Goal: Information Seeking & Learning: Learn about a topic

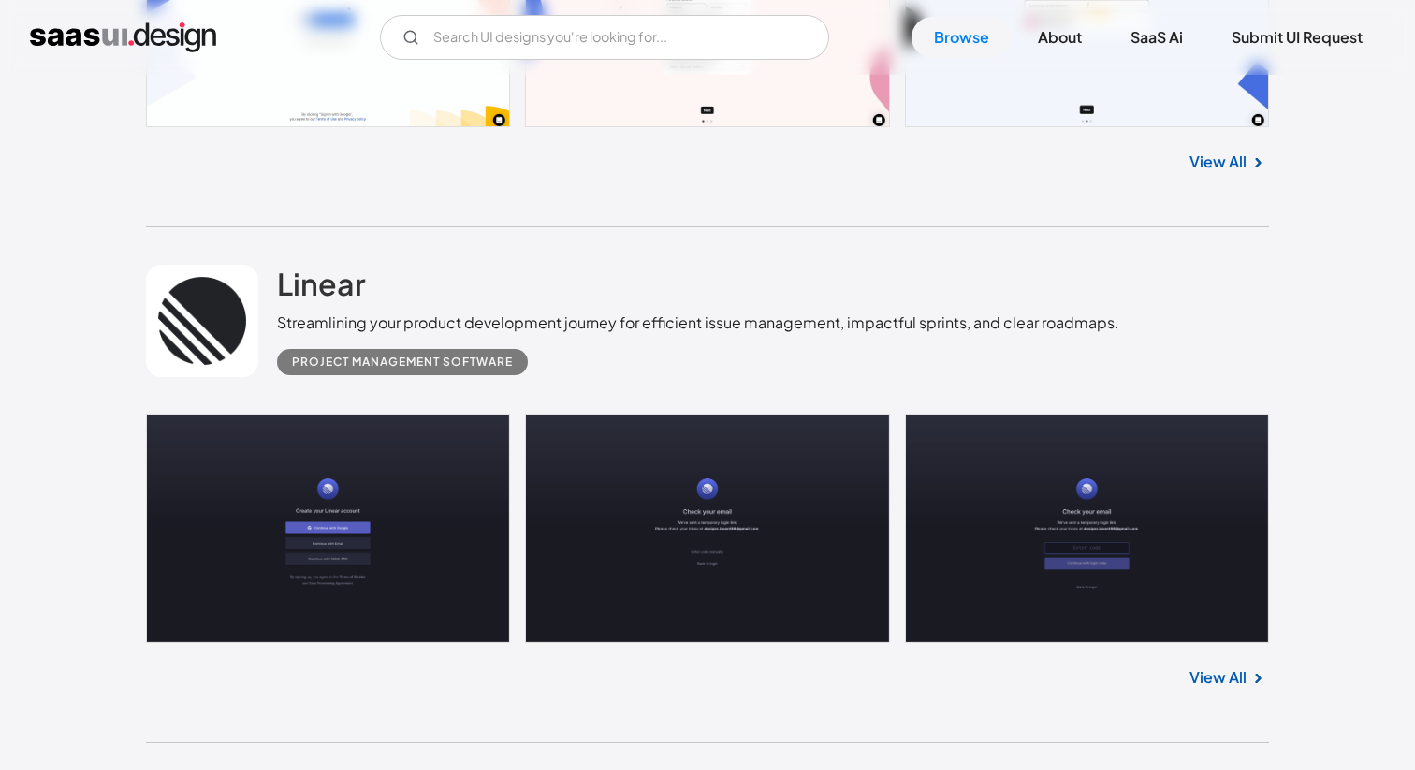
scroll to position [856, 0]
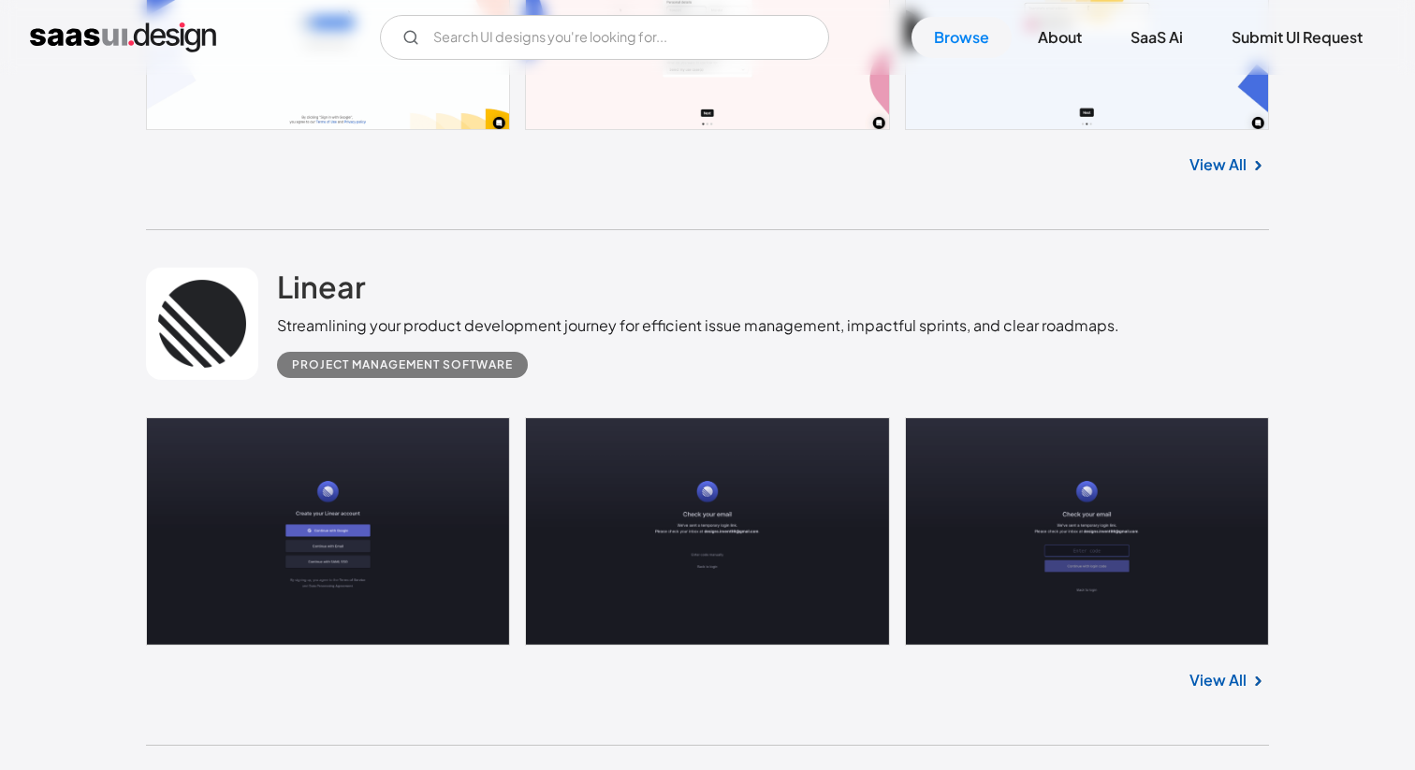
click at [397, 499] on link at bounding box center [707, 532] width 1123 height 228
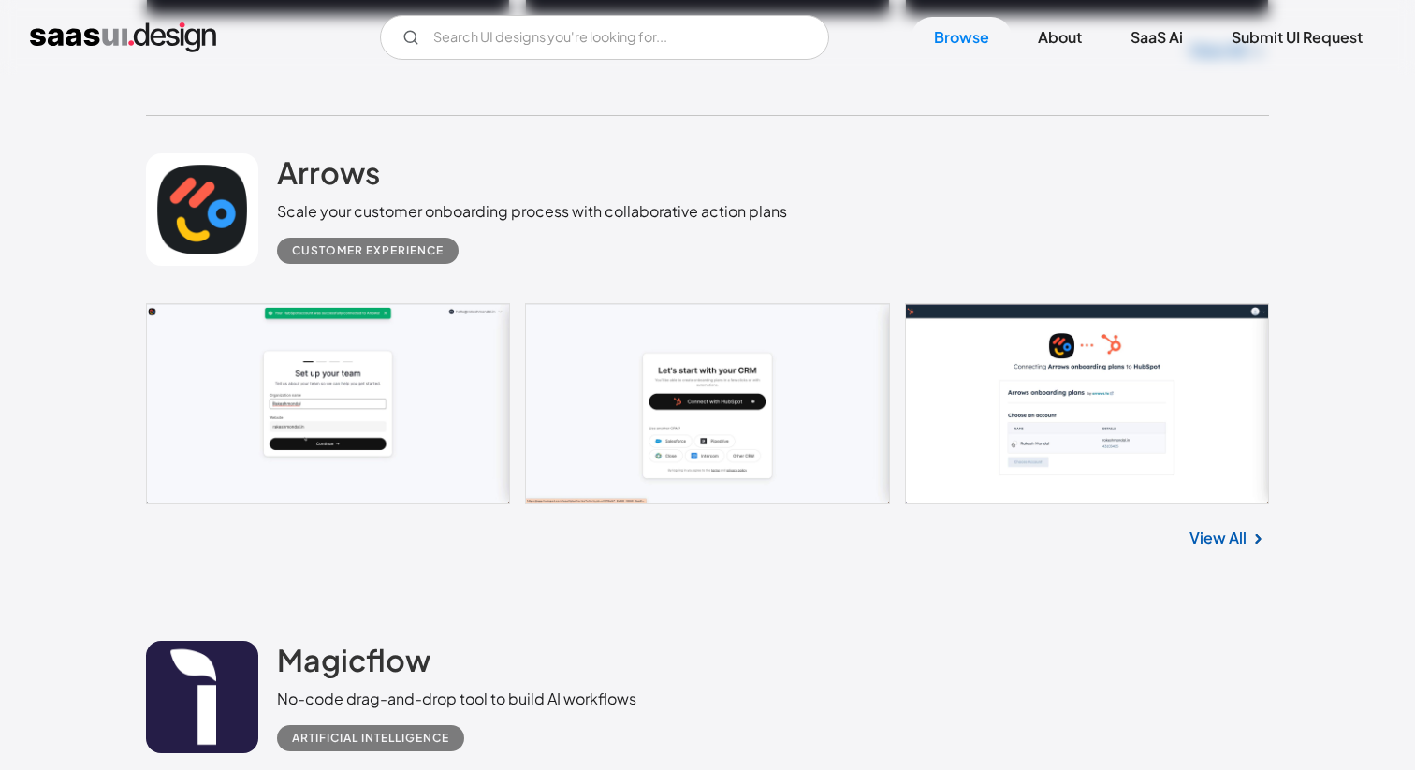
scroll to position [1487, 0]
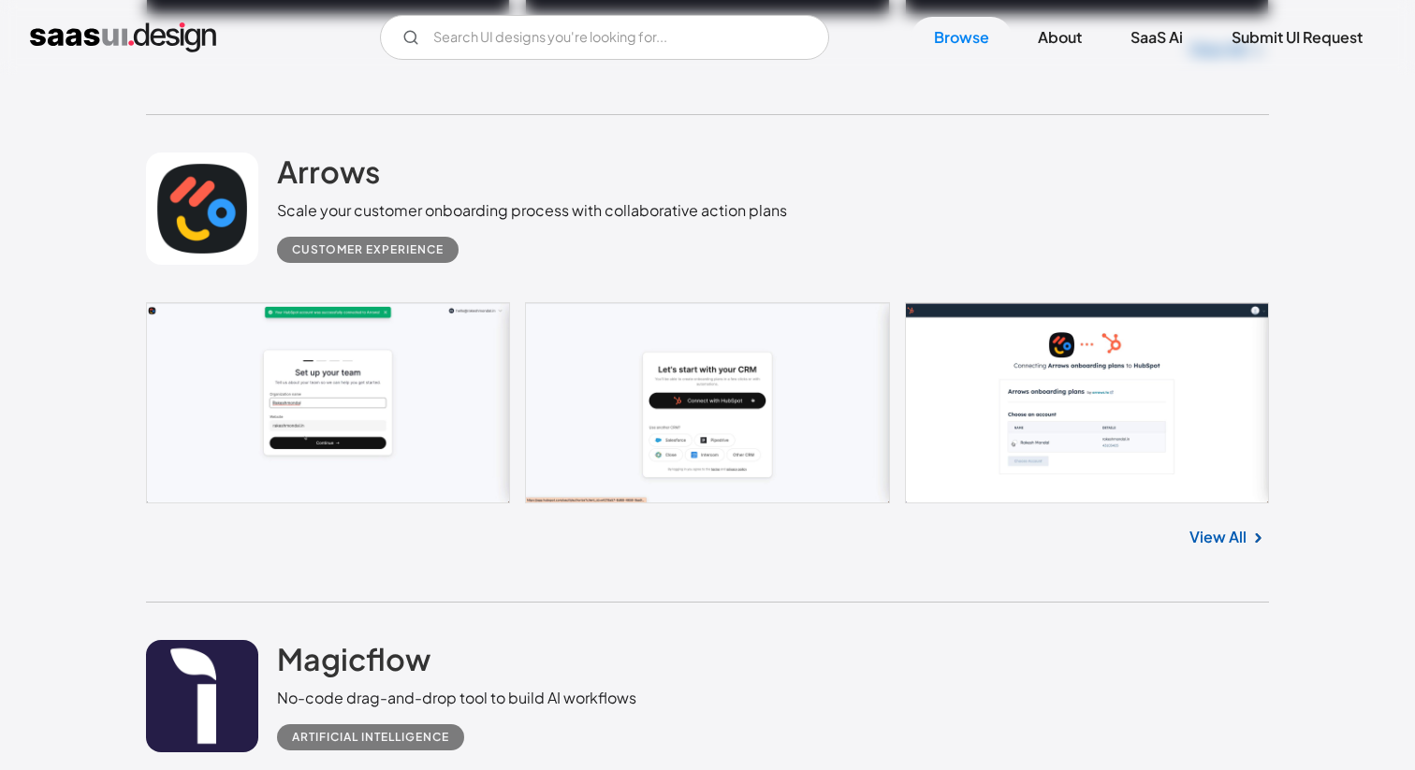
click at [432, 373] on link at bounding box center [707, 402] width 1123 height 201
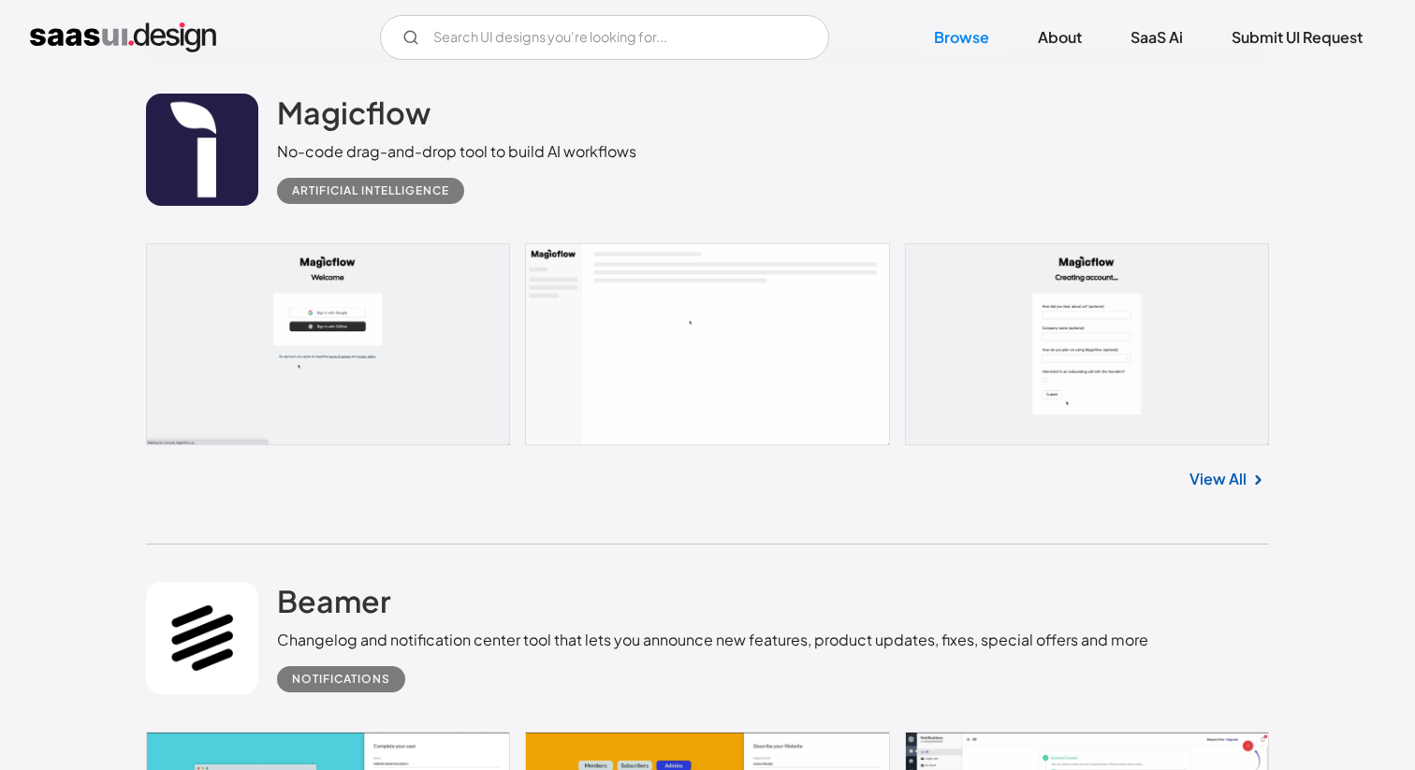
scroll to position [2016, 0]
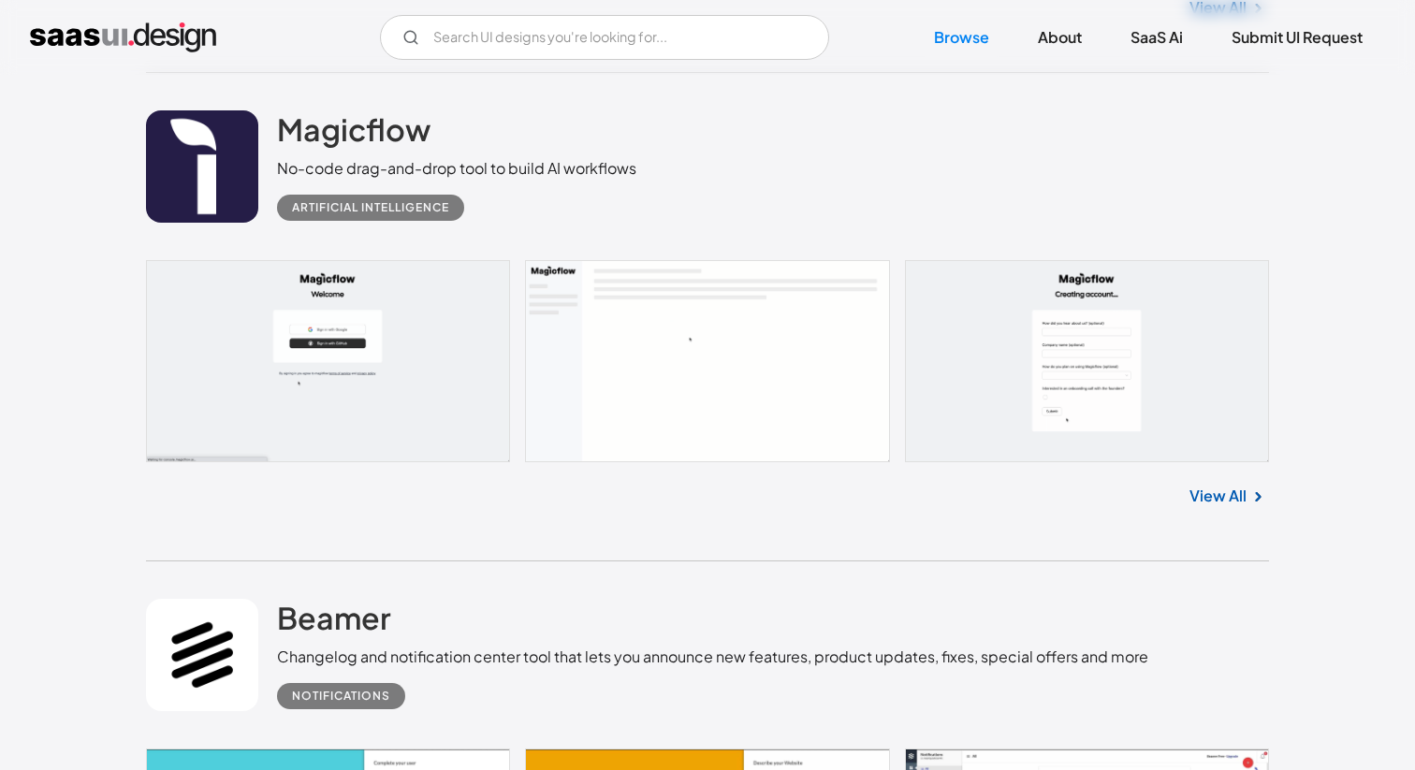
click at [446, 404] on link at bounding box center [707, 360] width 1123 height 201
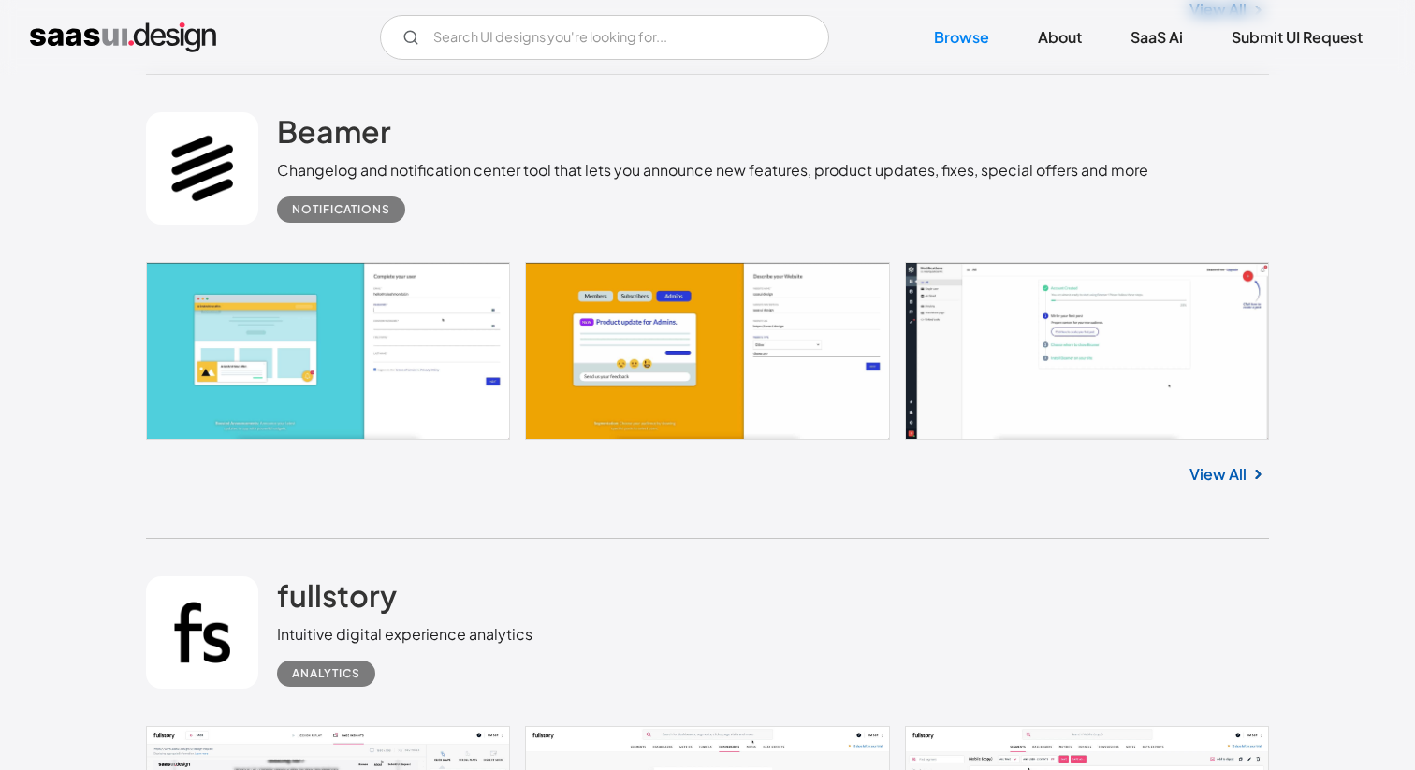
scroll to position [2500, 0]
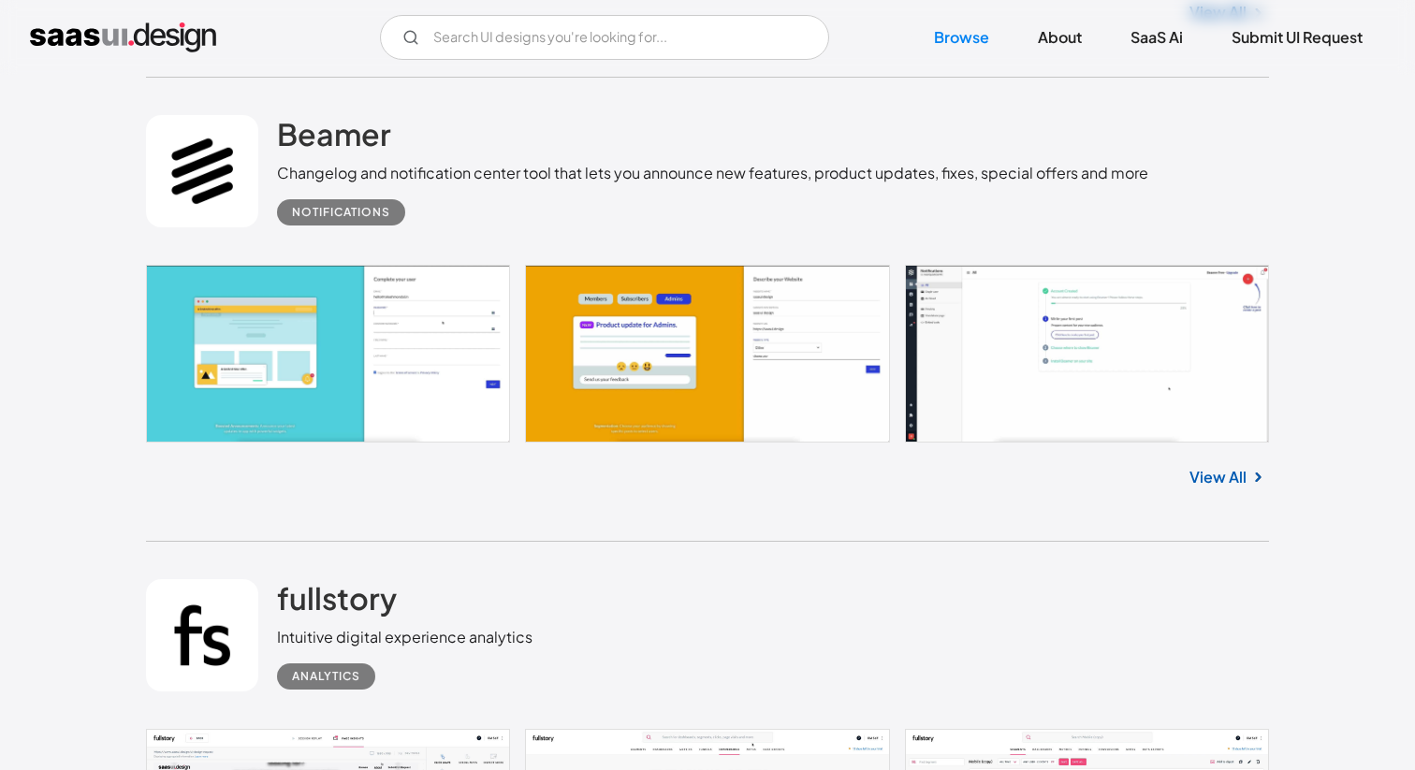
click at [256, 351] on link at bounding box center [707, 353] width 1123 height 177
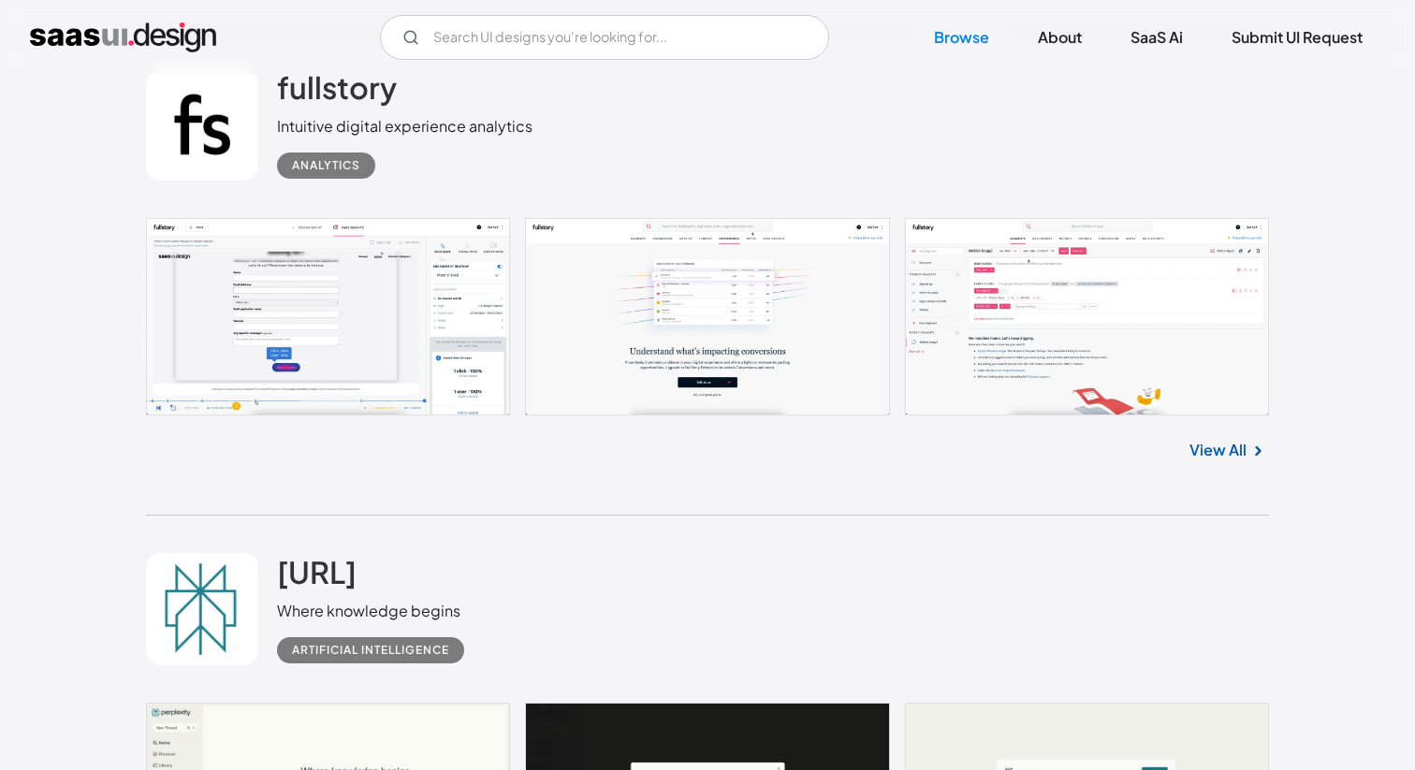
scroll to position [3012, 0]
click at [405, 296] on link at bounding box center [707, 316] width 1123 height 198
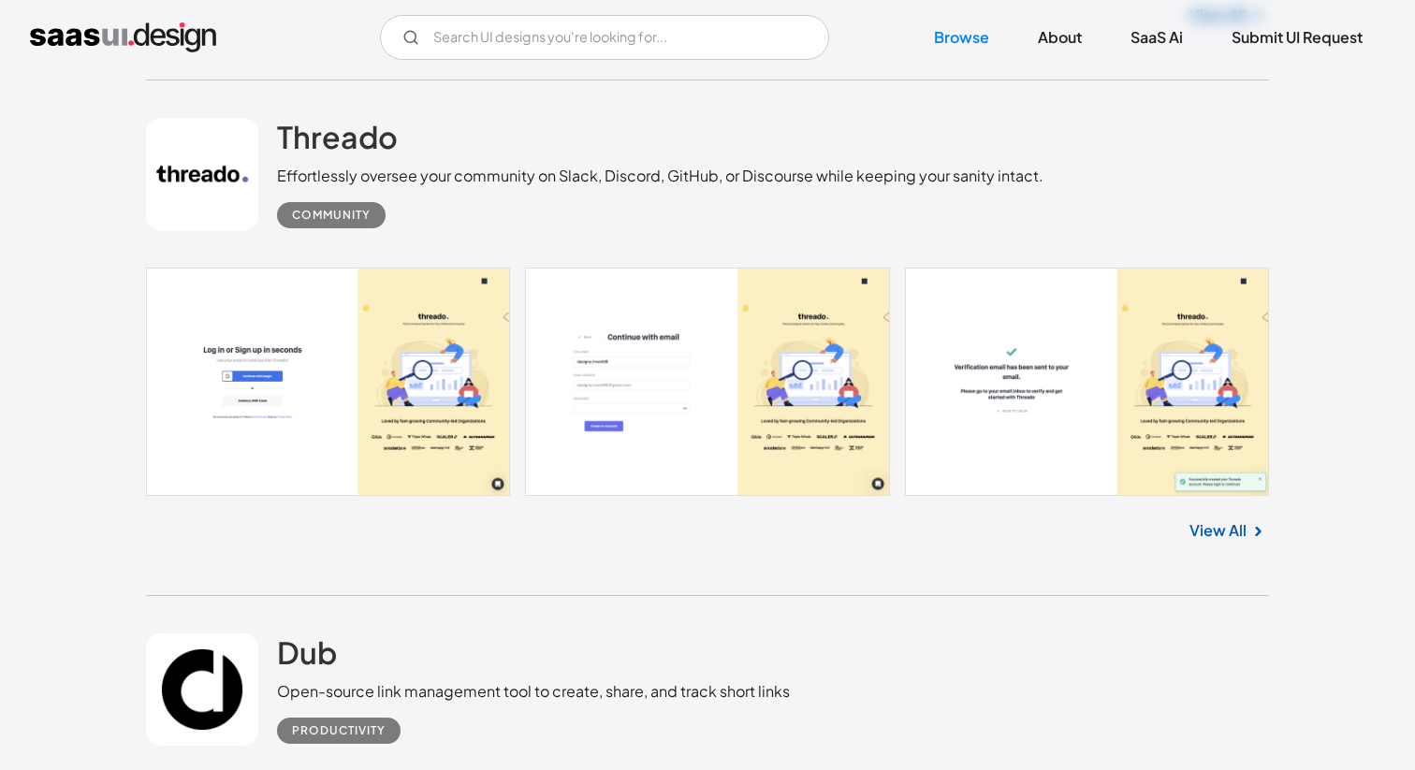
scroll to position [3955, 0]
click at [331, 307] on link at bounding box center [707, 381] width 1123 height 228
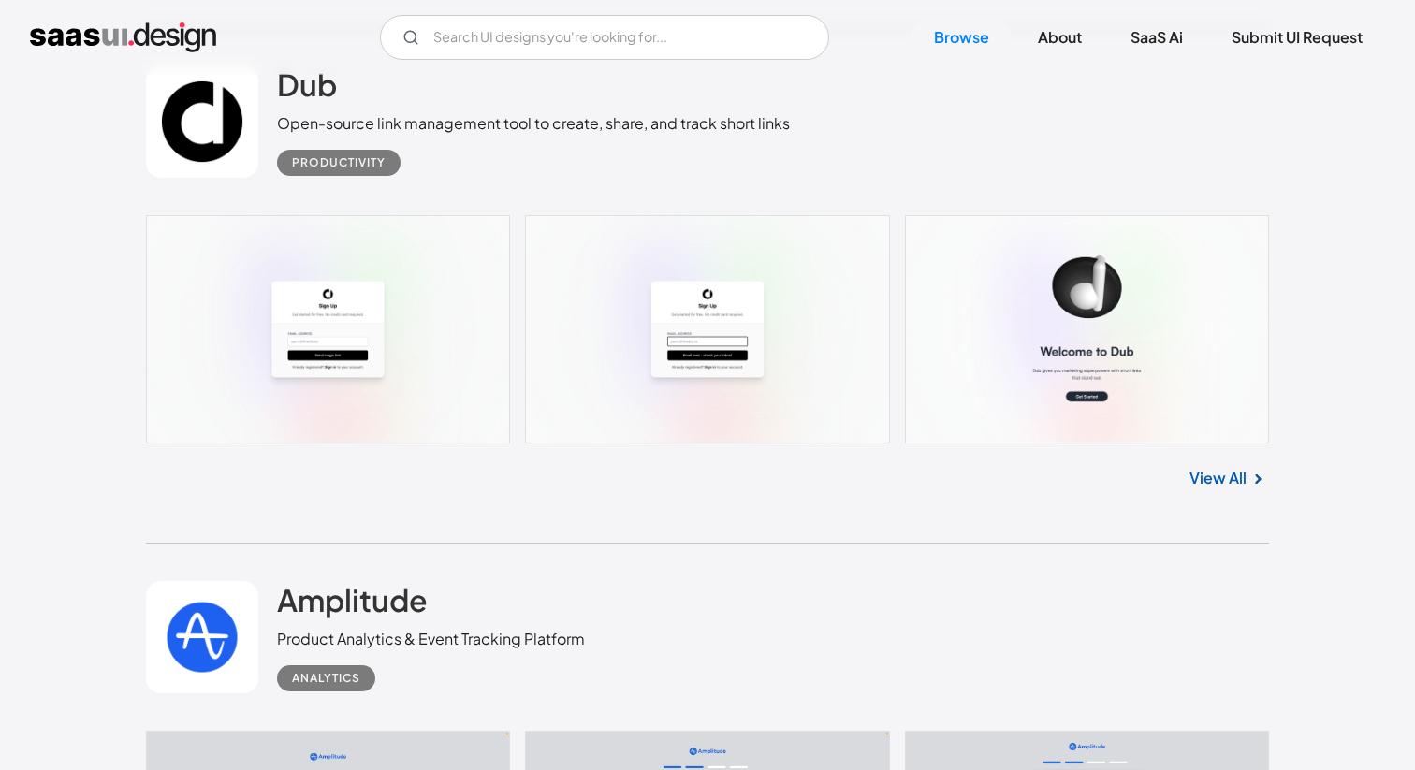
scroll to position [4526, 0]
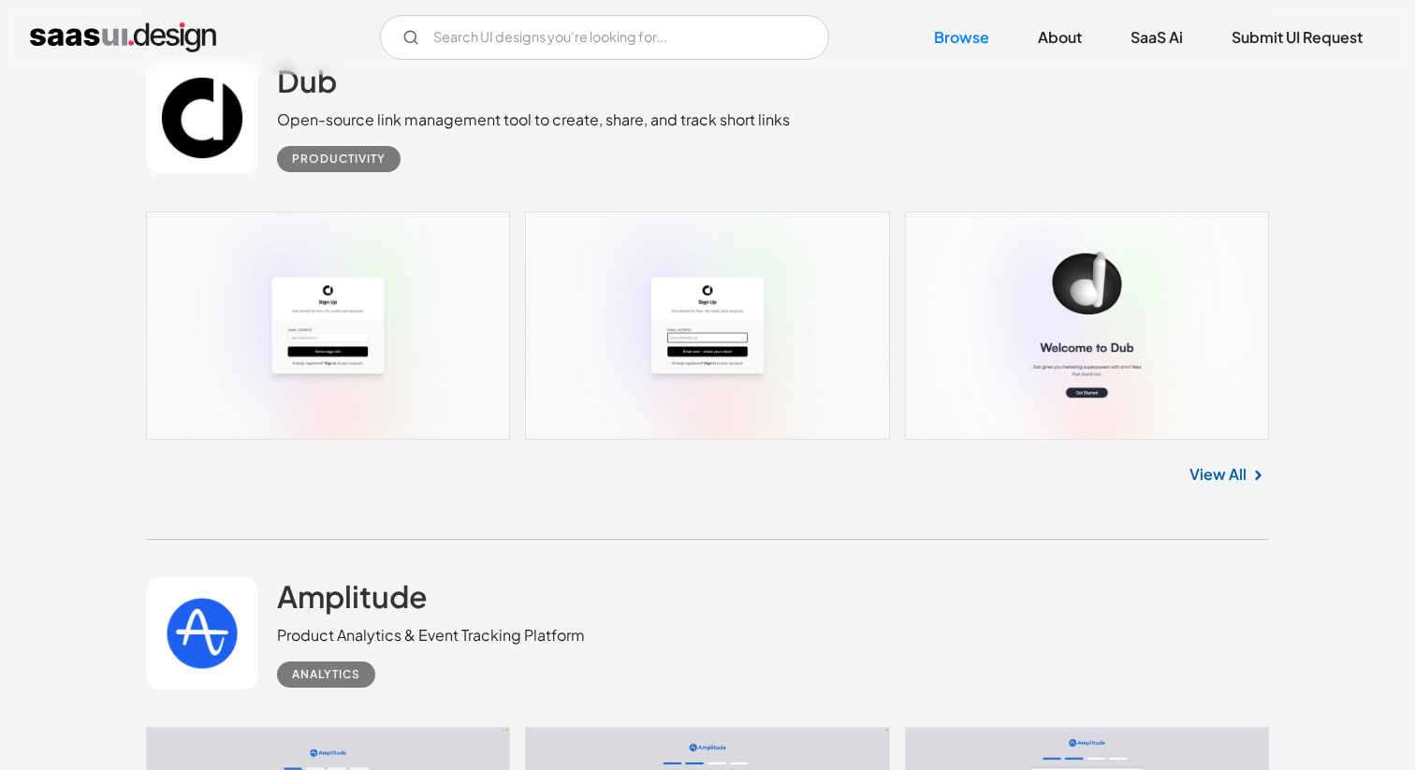
click at [478, 313] on link at bounding box center [707, 326] width 1123 height 228
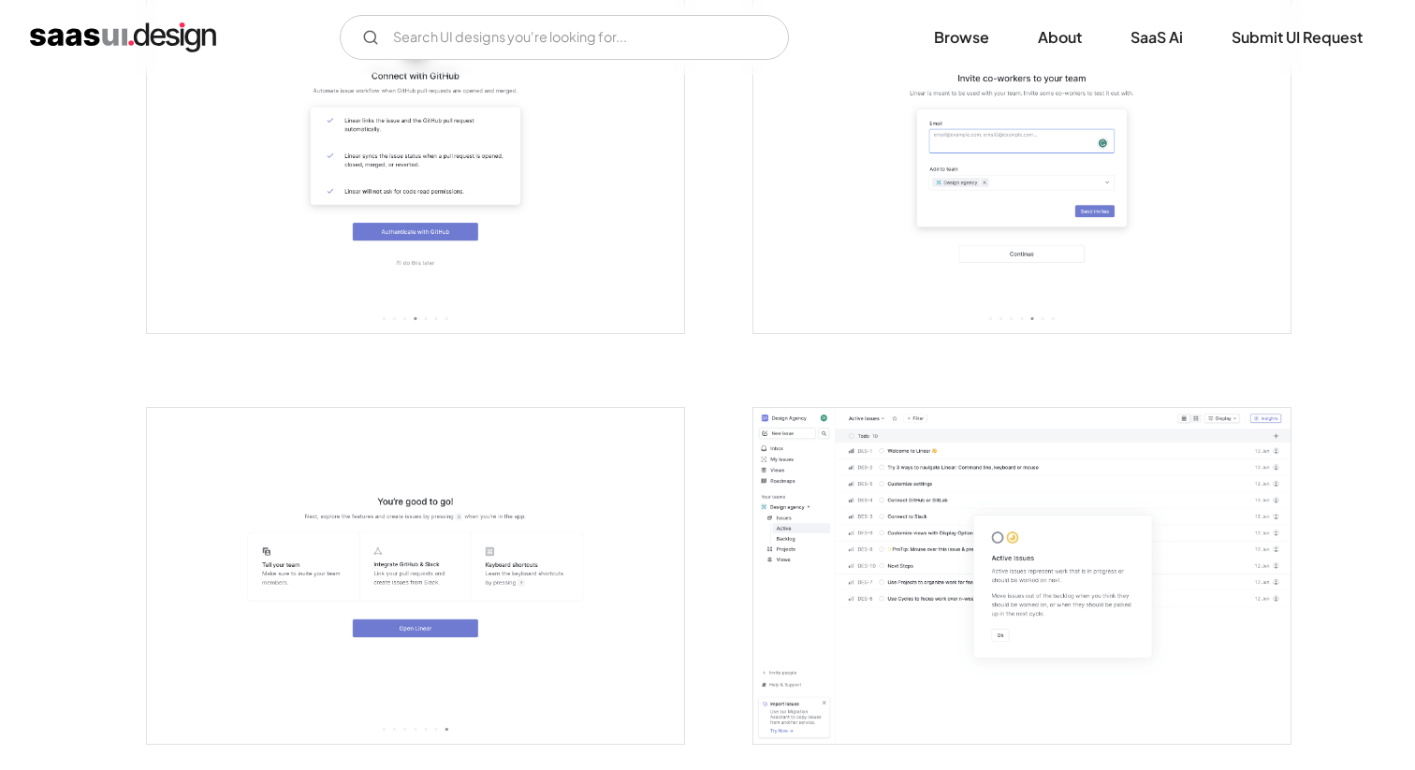
scroll to position [1773, 0]
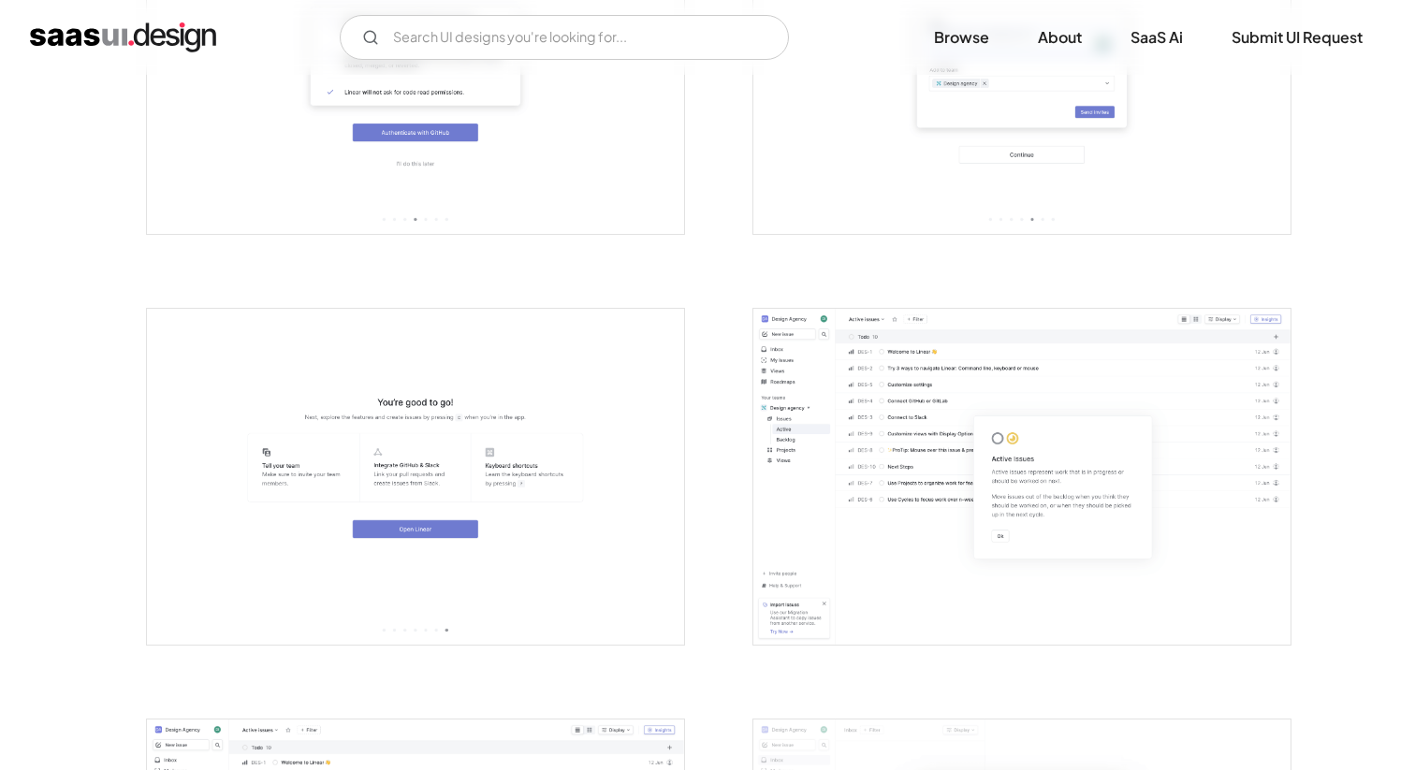
click at [854, 460] on img "open lightbox" at bounding box center [1022, 477] width 537 height 336
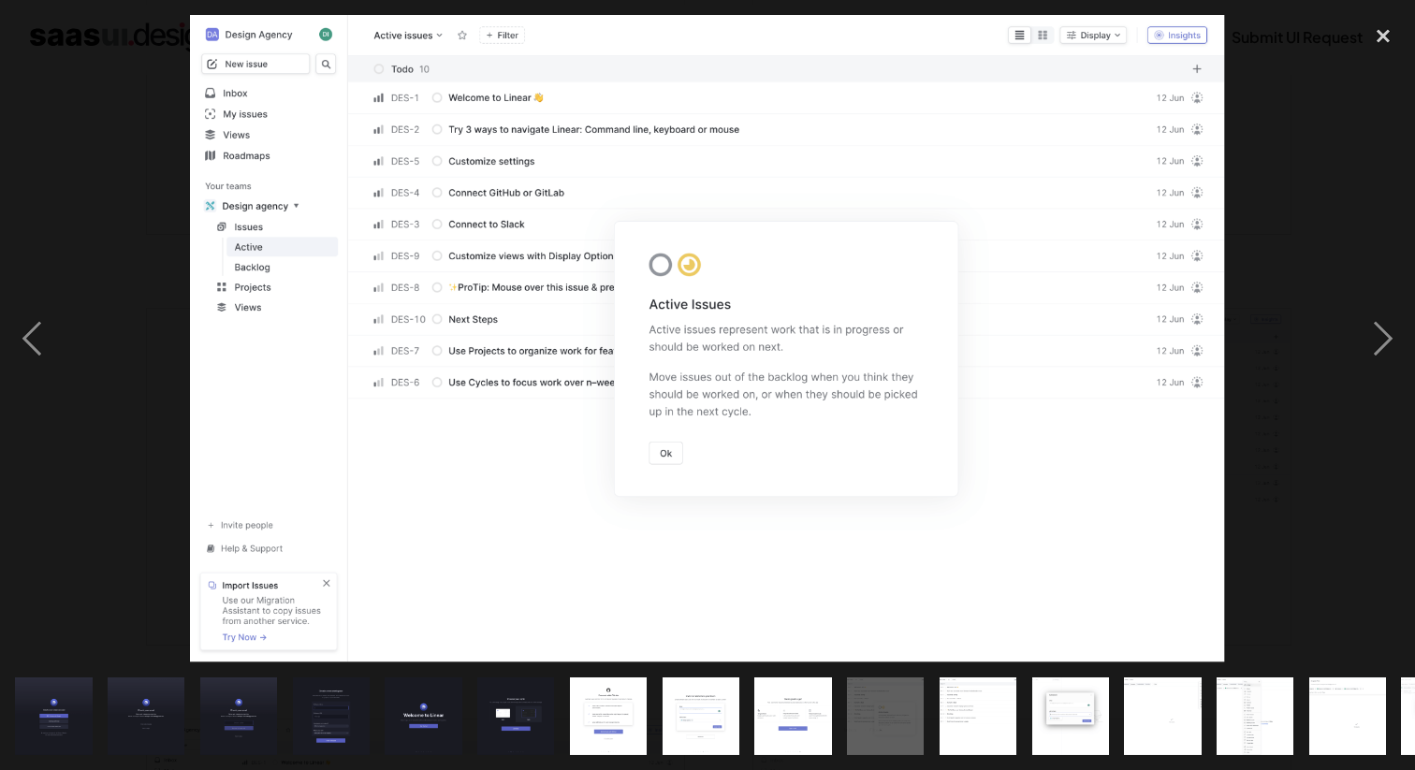
click at [516, 344] on img at bounding box center [707, 338] width 1035 height 647
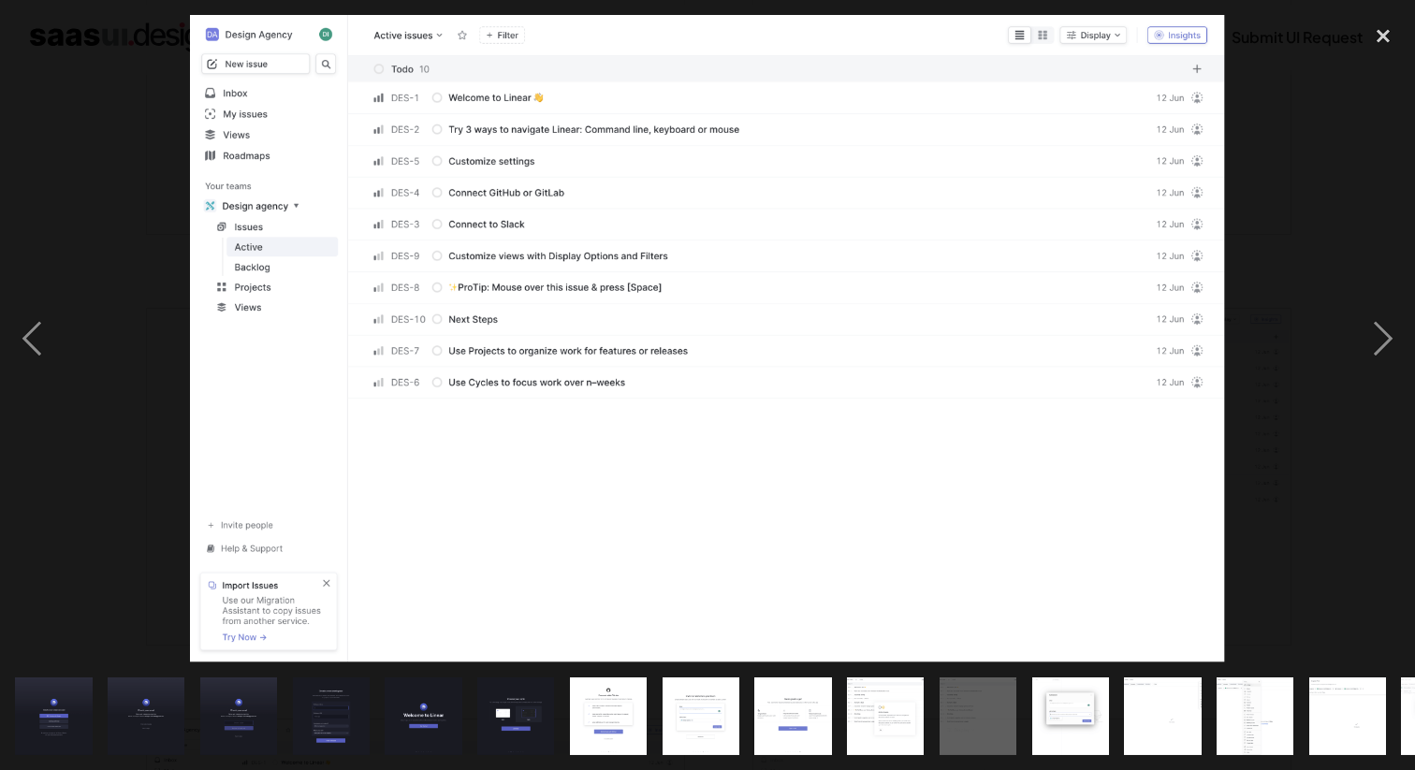
click at [1252, 133] on div at bounding box center [707, 338] width 1415 height 647
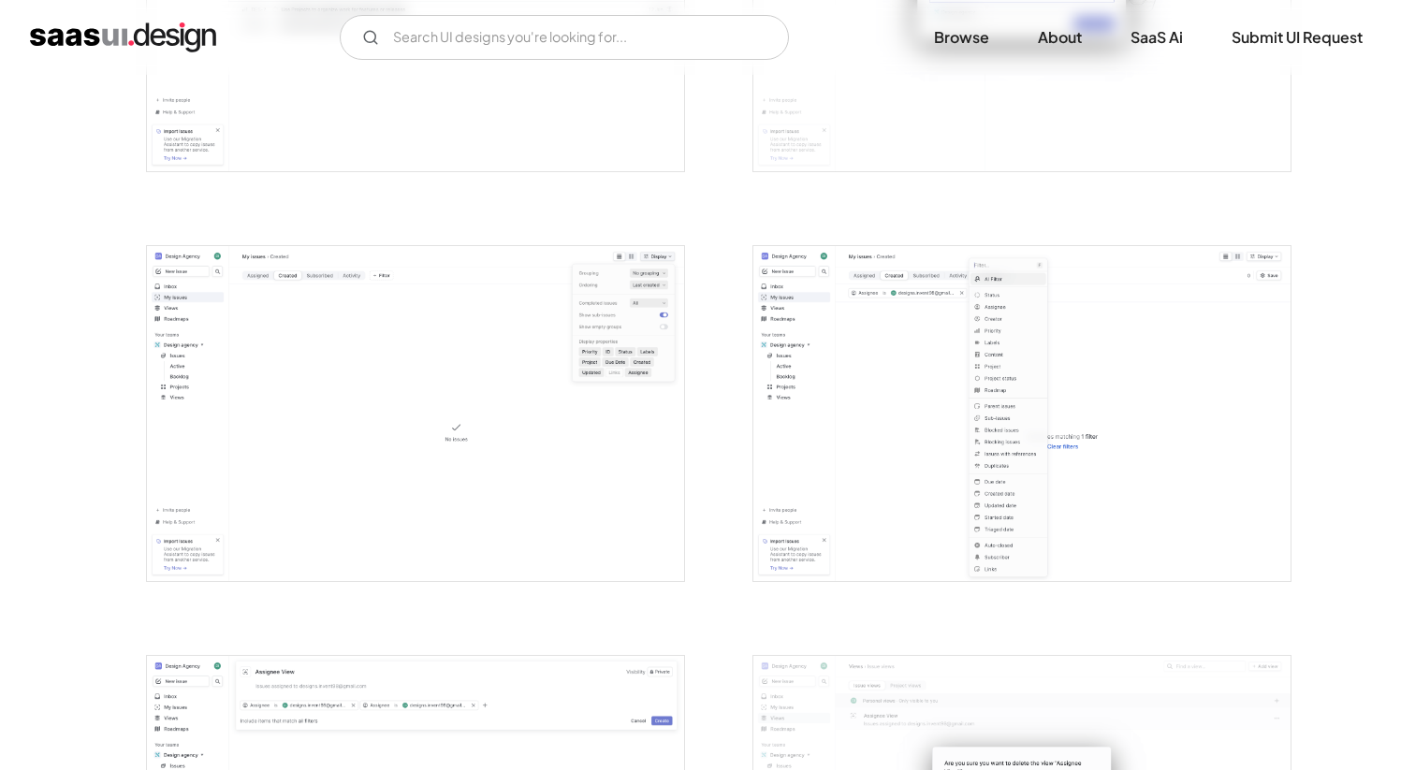
scroll to position [2663, 0]
click at [911, 392] on img "open lightbox" at bounding box center [1022, 409] width 537 height 336
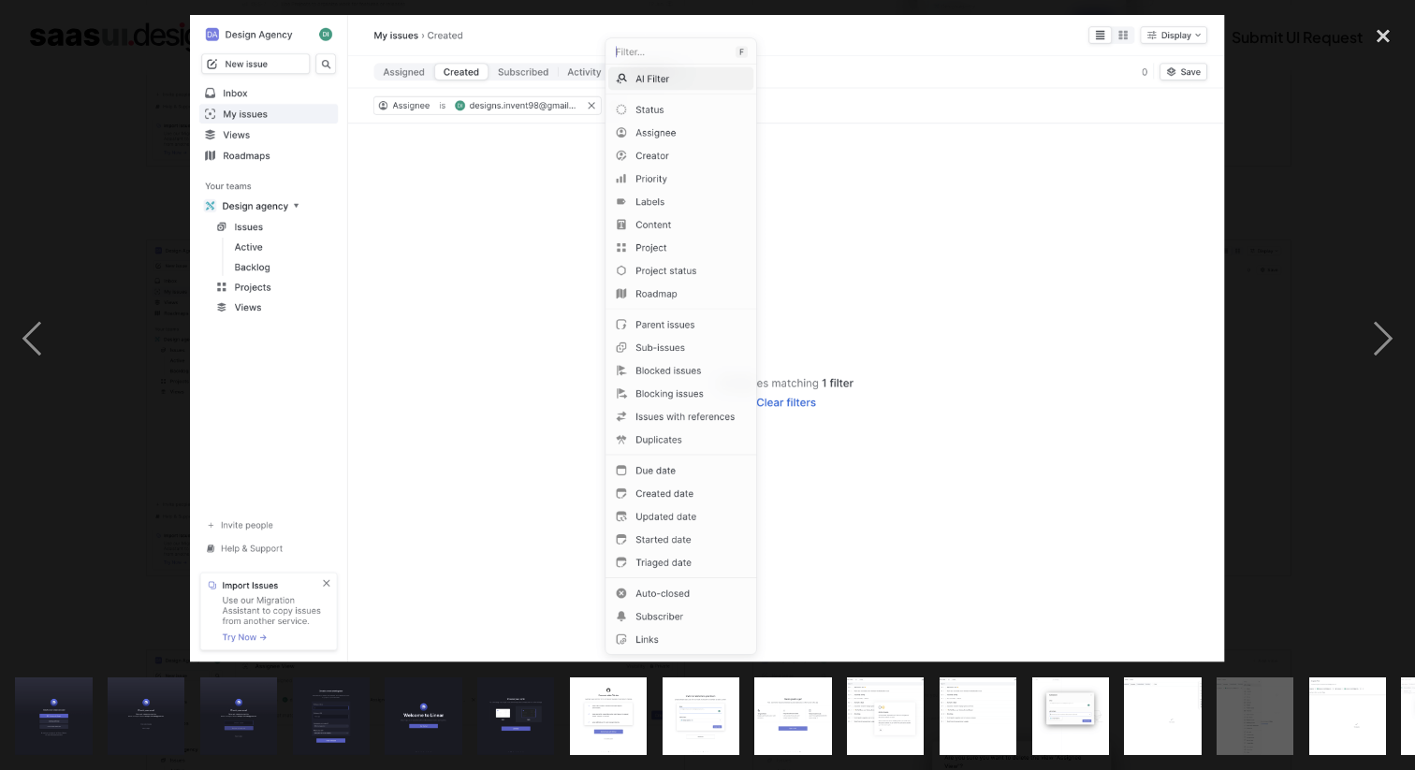
click at [1320, 224] on div at bounding box center [707, 338] width 1415 height 647
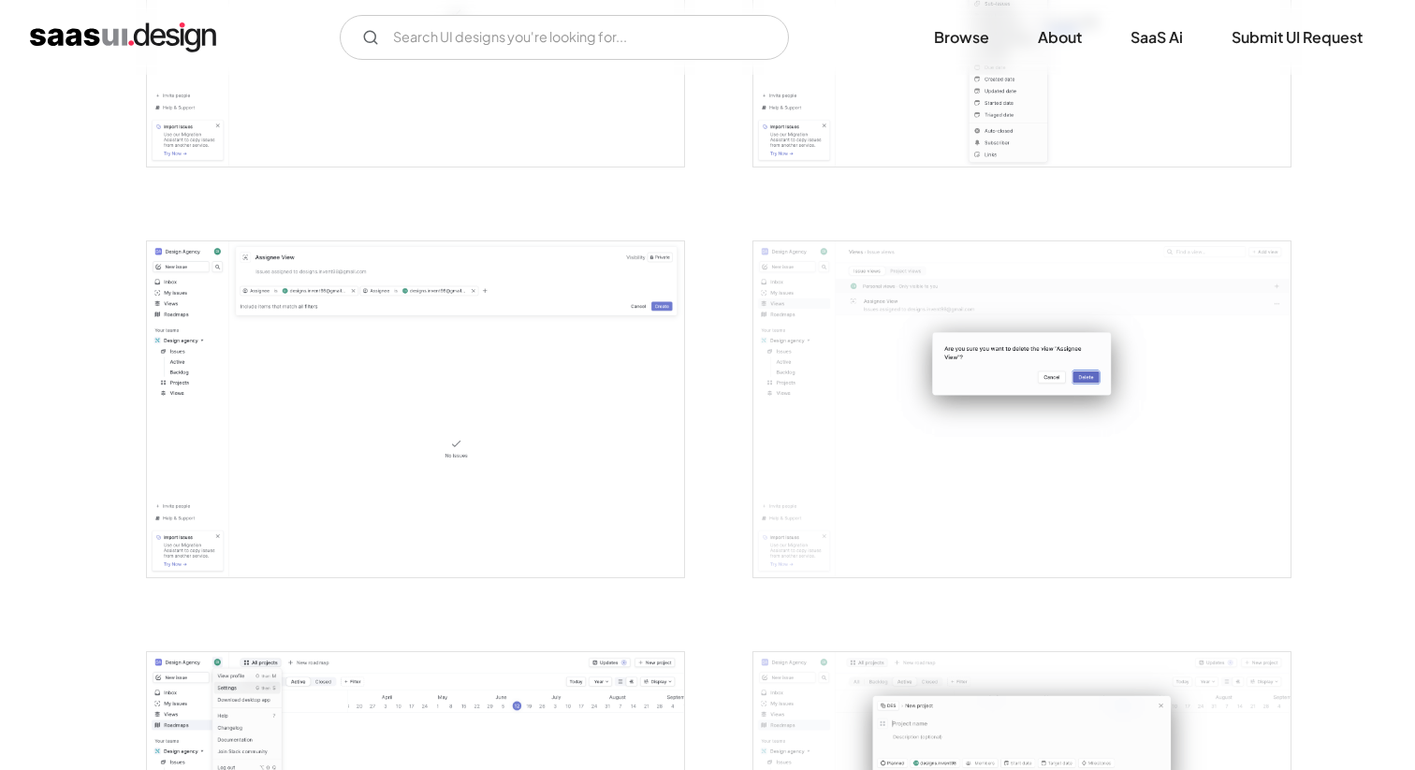
scroll to position [3075, 0]
click at [551, 379] on img "open lightbox" at bounding box center [415, 407] width 537 height 336
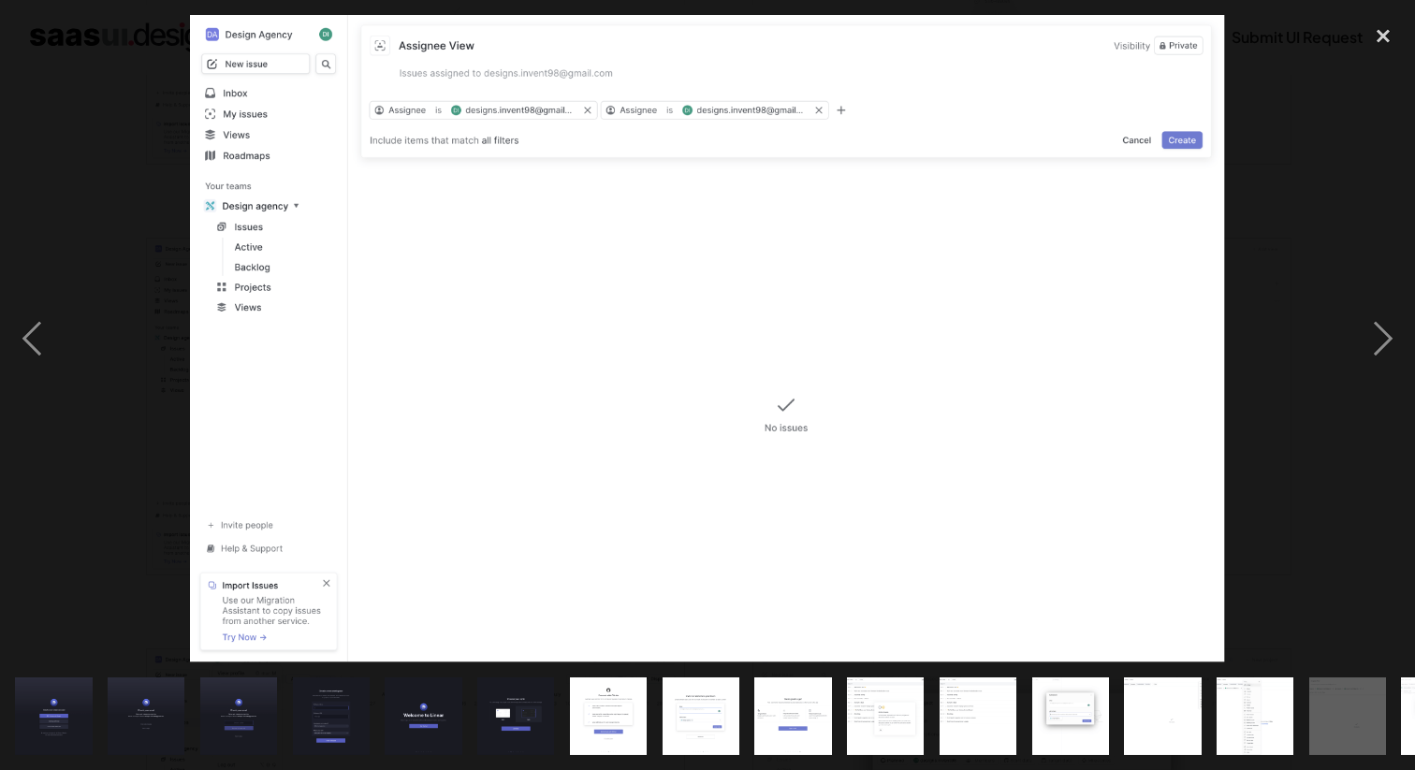
click at [1267, 330] on div at bounding box center [707, 338] width 1415 height 647
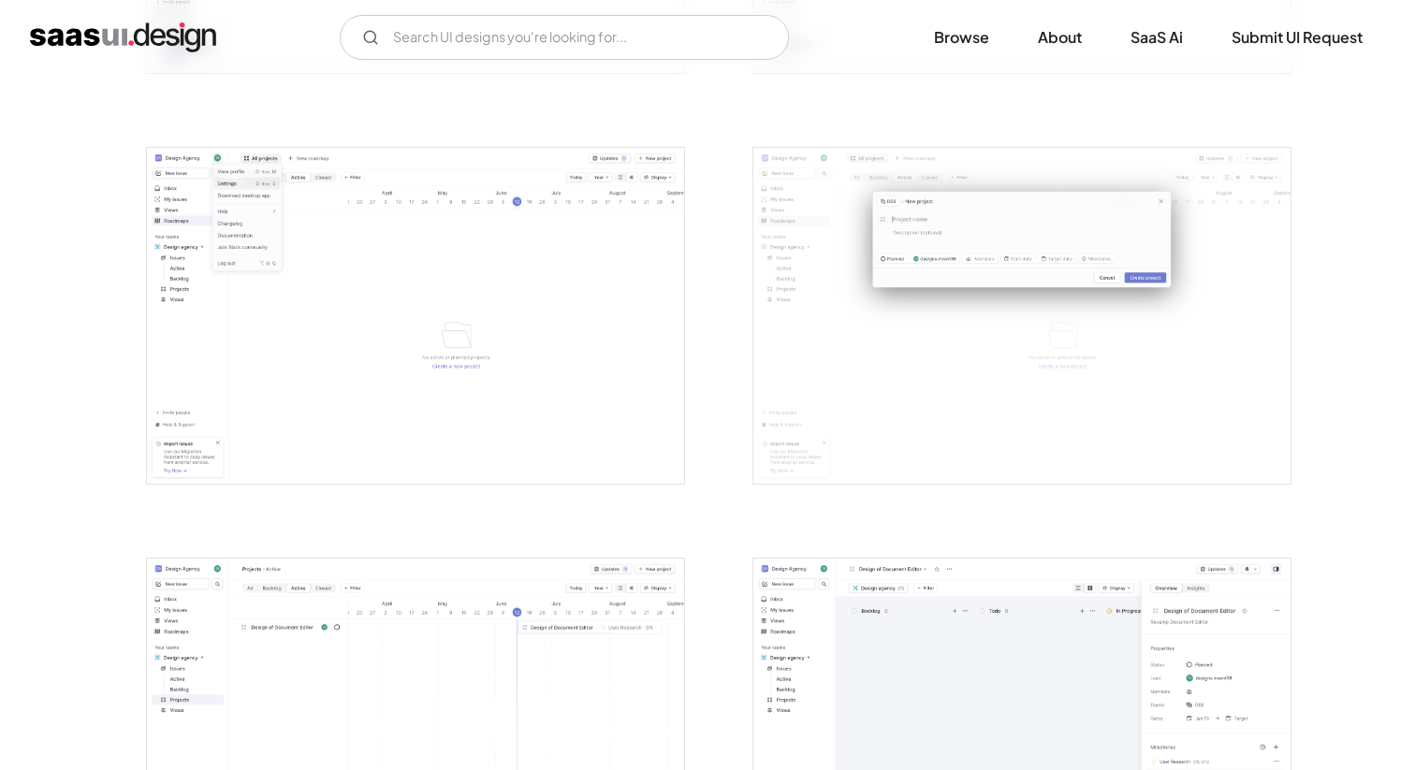
scroll to position [3587, 0]
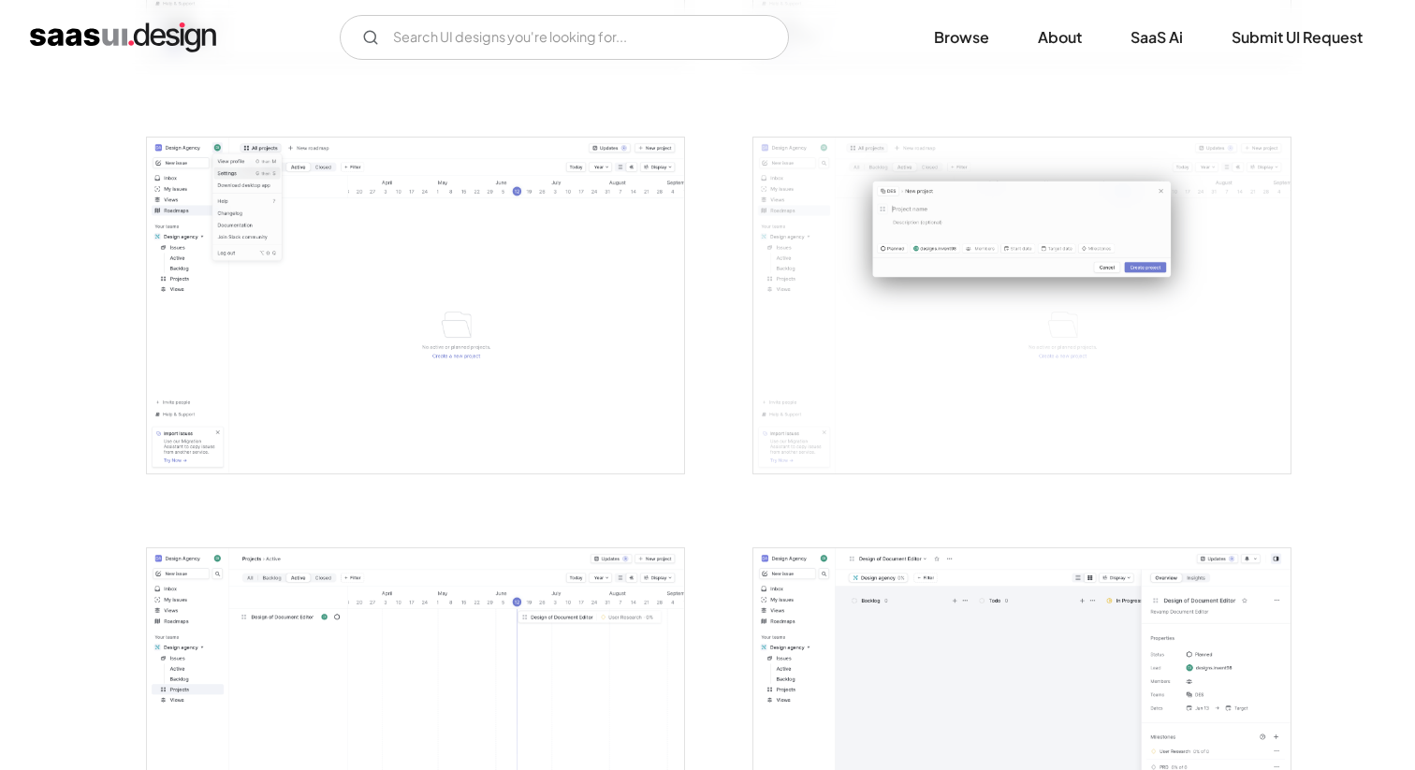
click at [604, 375] on img "open lightbox" at bounding box center [415, 306] width 537 height 336
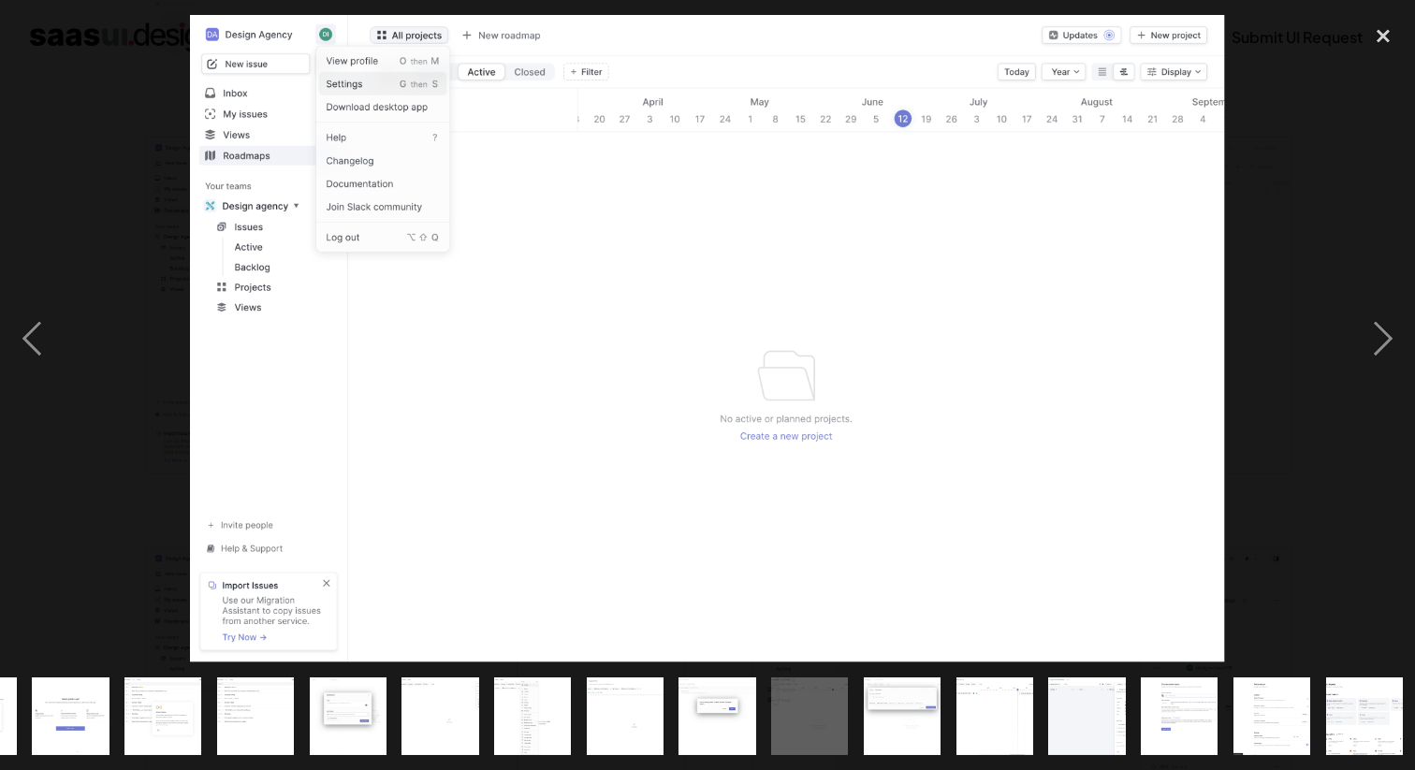
scroll to position [0, 726]
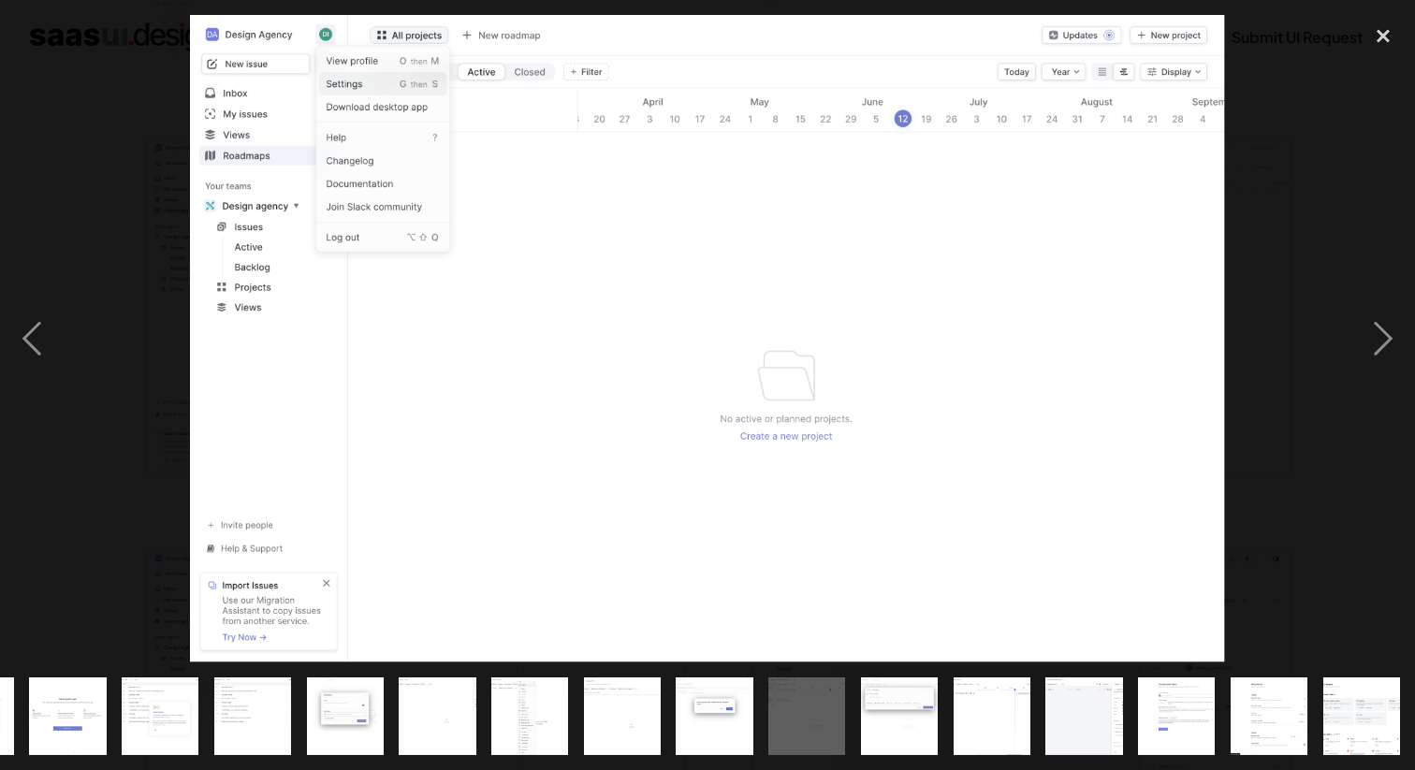
click at [1235, 207] on div at bounding box center [707, 338] width 1415 height 647
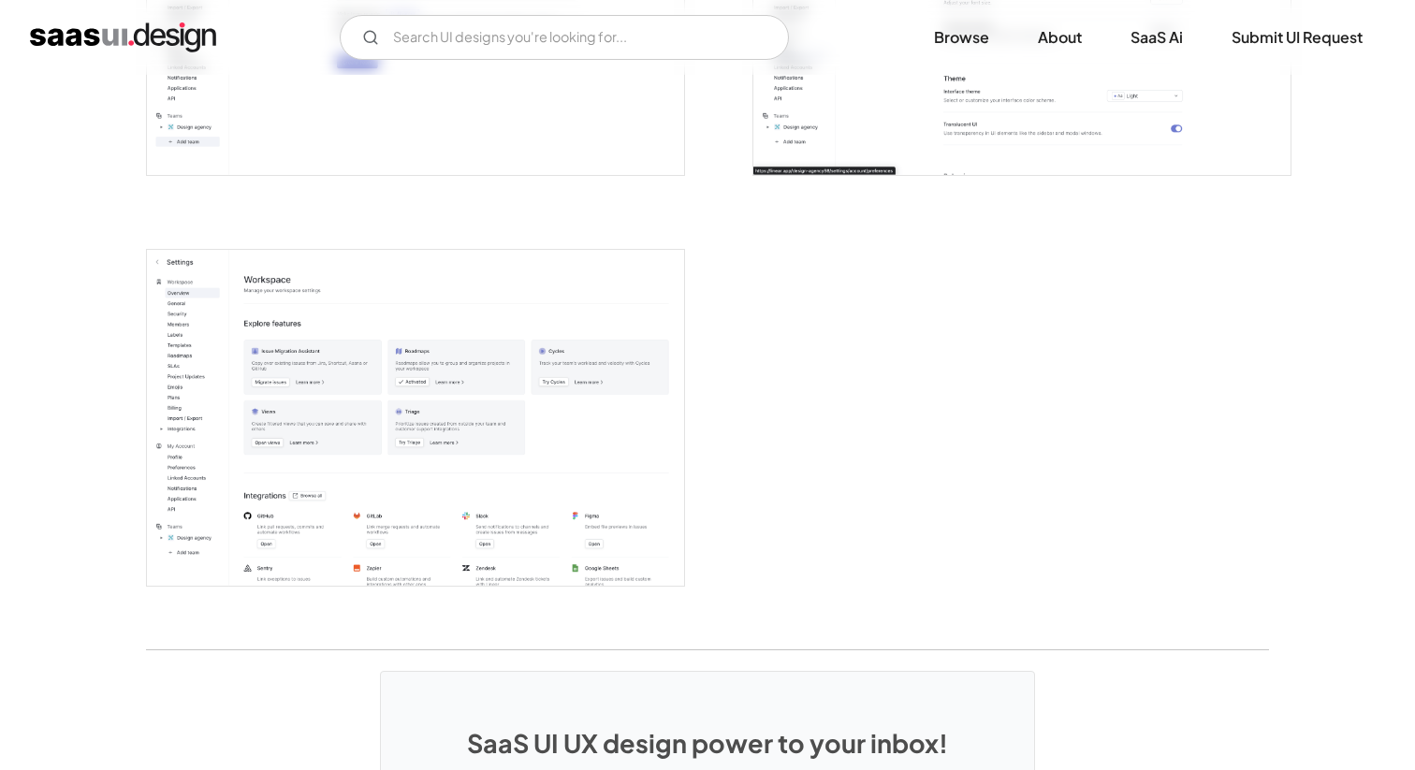
scroll to position [4709, 0]
click at [537, 471] on img "open lightbox" at bounding box center [415, 417] width 537 height 336
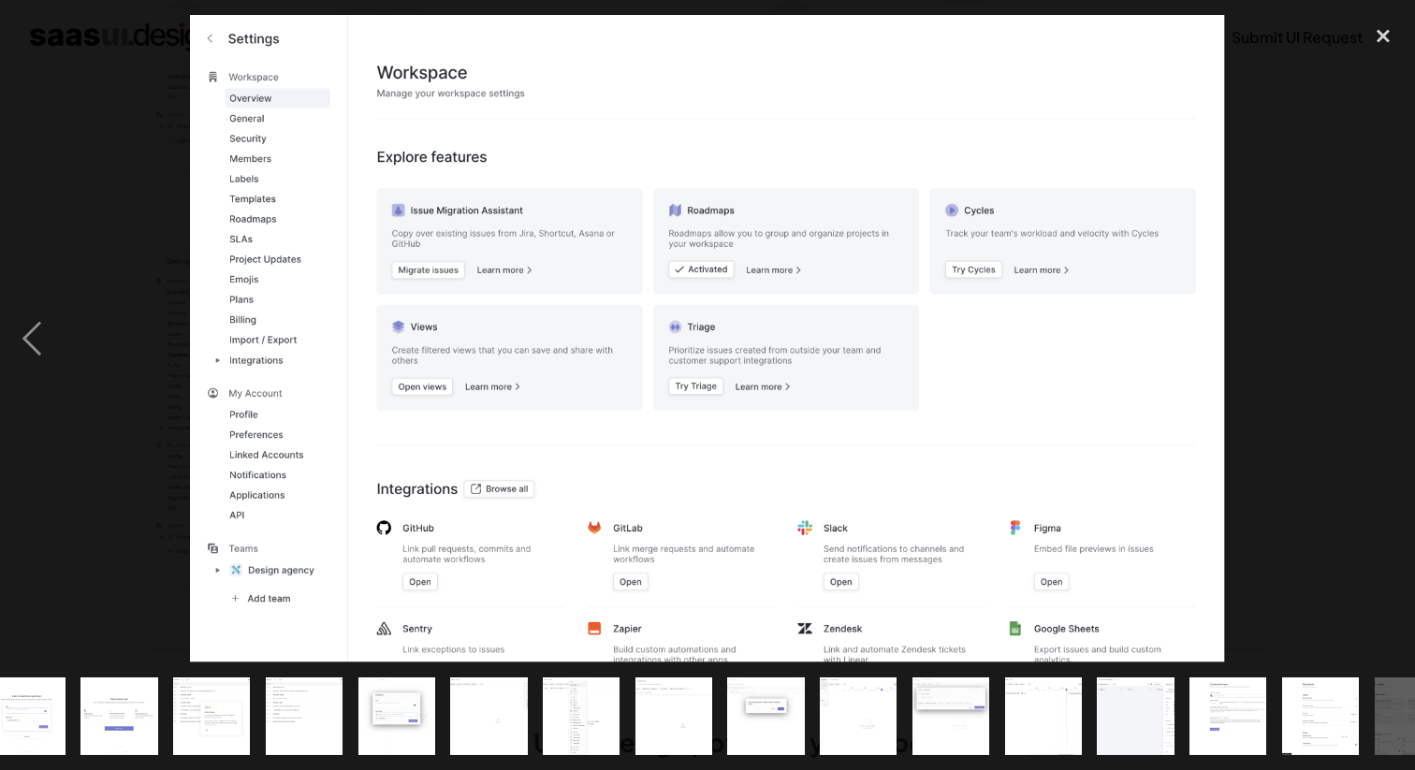
scroll to position [0, 726]
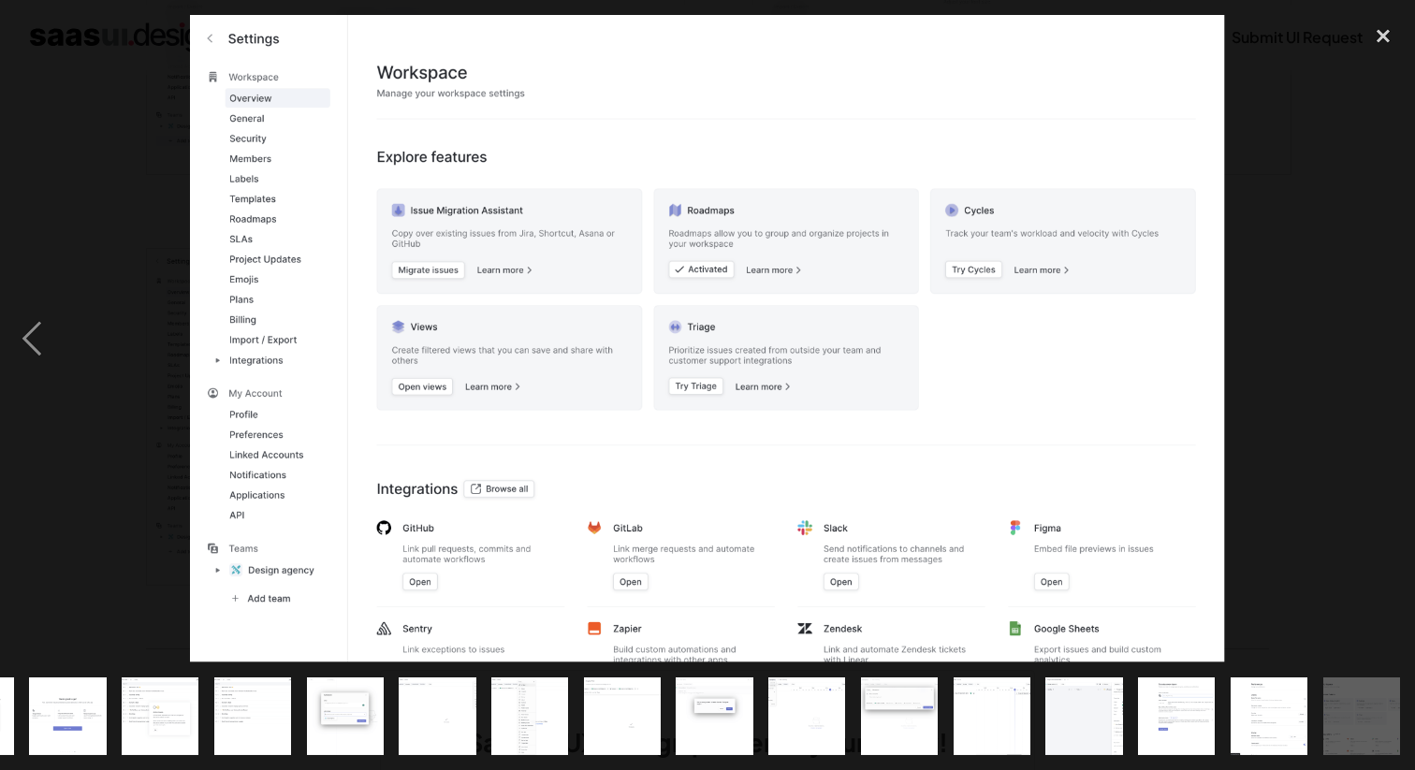
click at [1260, 402] on div at bounding box center [707, 338] width 1415 height 647
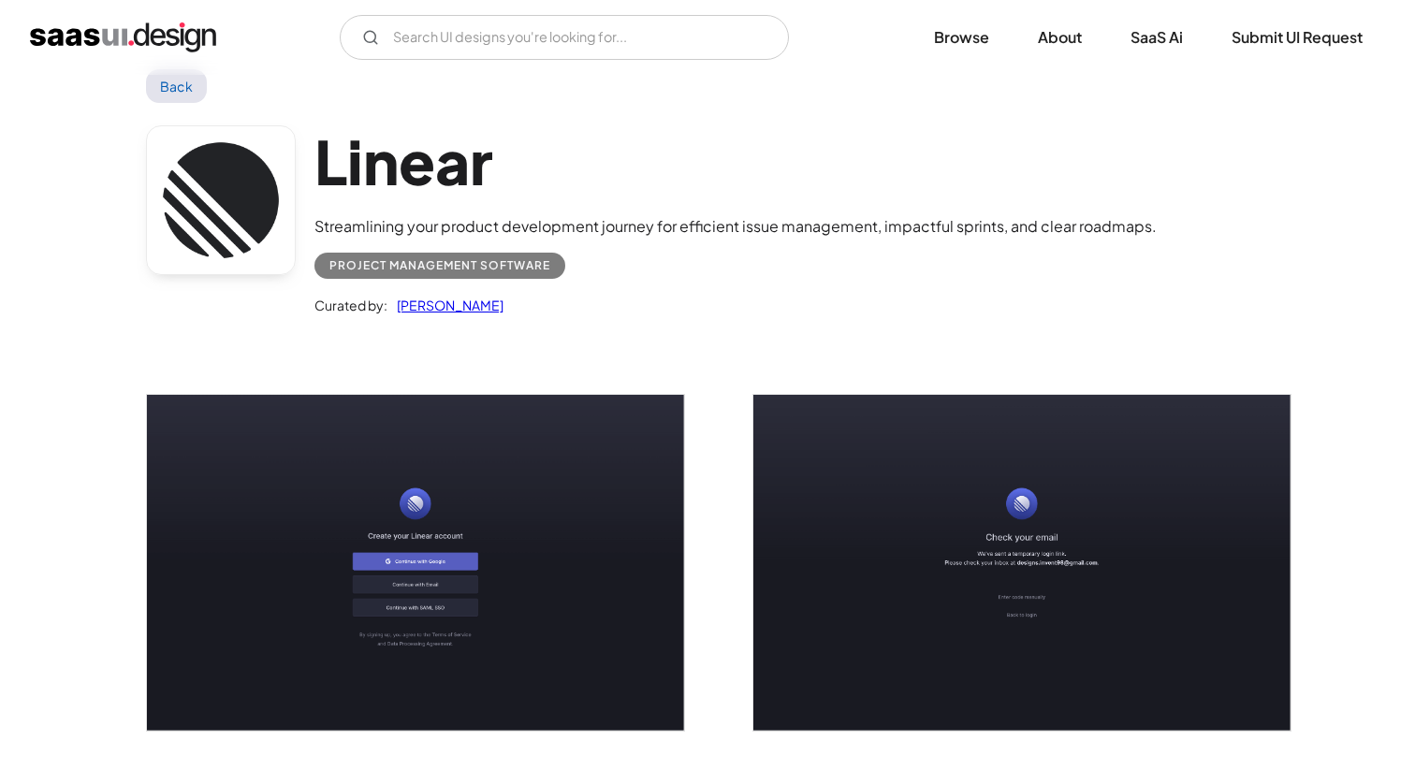
scroll to position [0, 0]
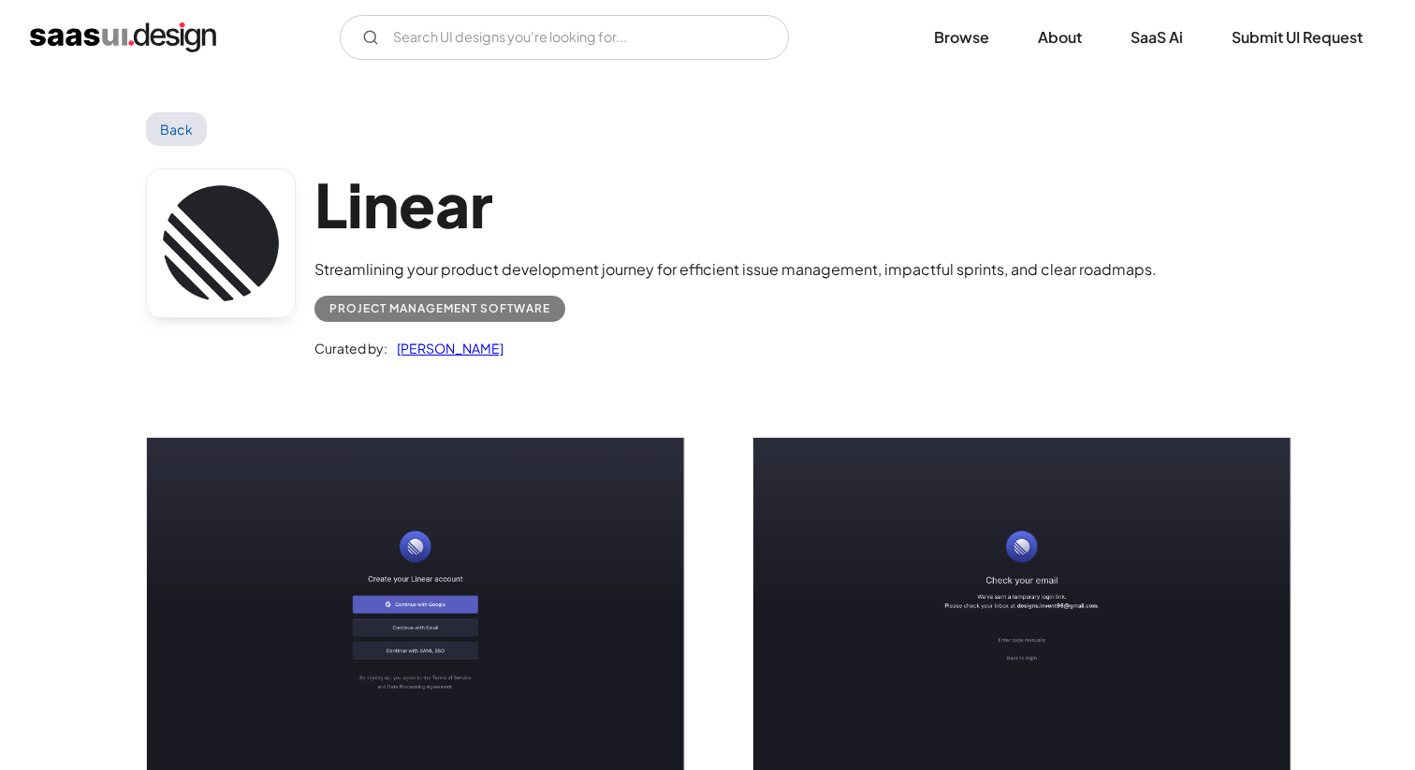
click at [177, 128] on link "Back" at bounding box center [176, 129] width 61 height 34
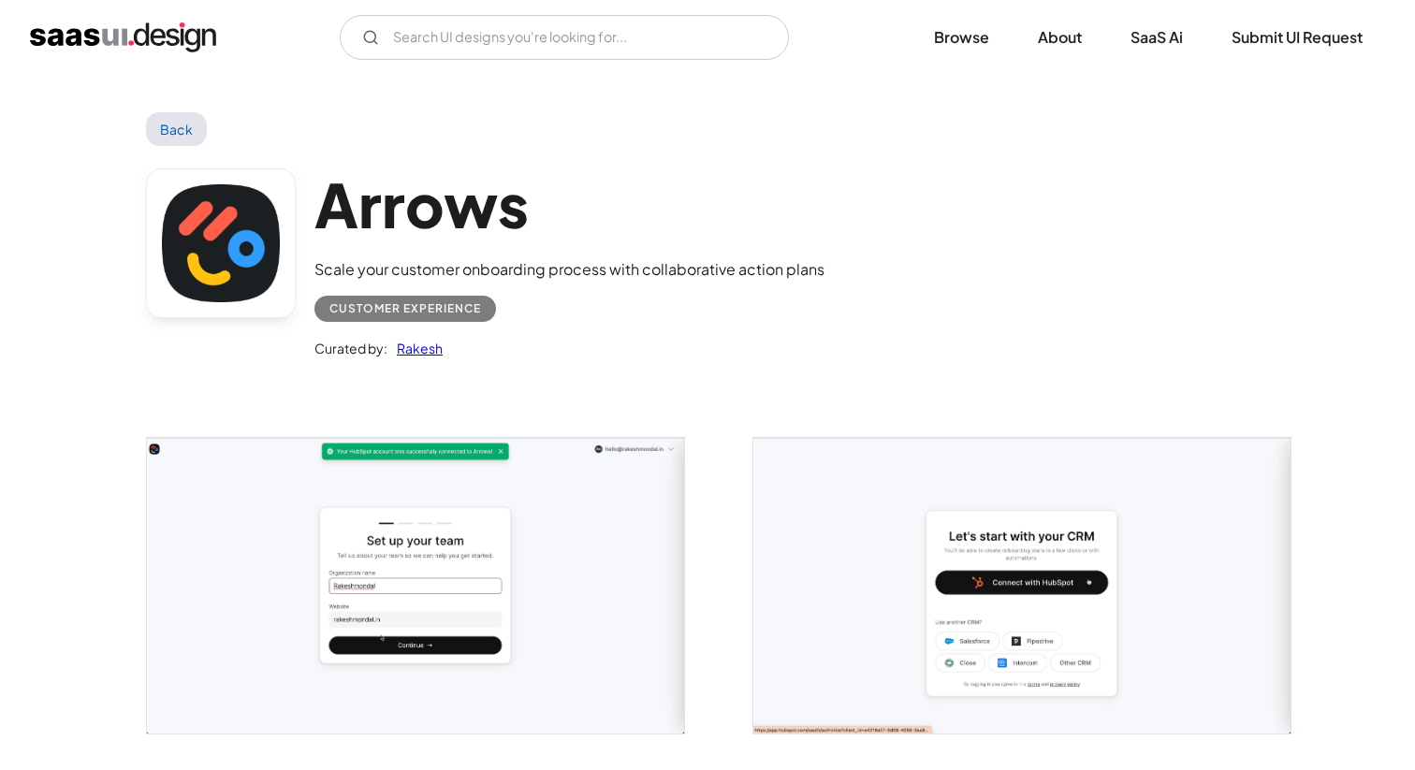
click at [169, 127] on link "Back" at bounding box center [176, 129] width 61 height 34
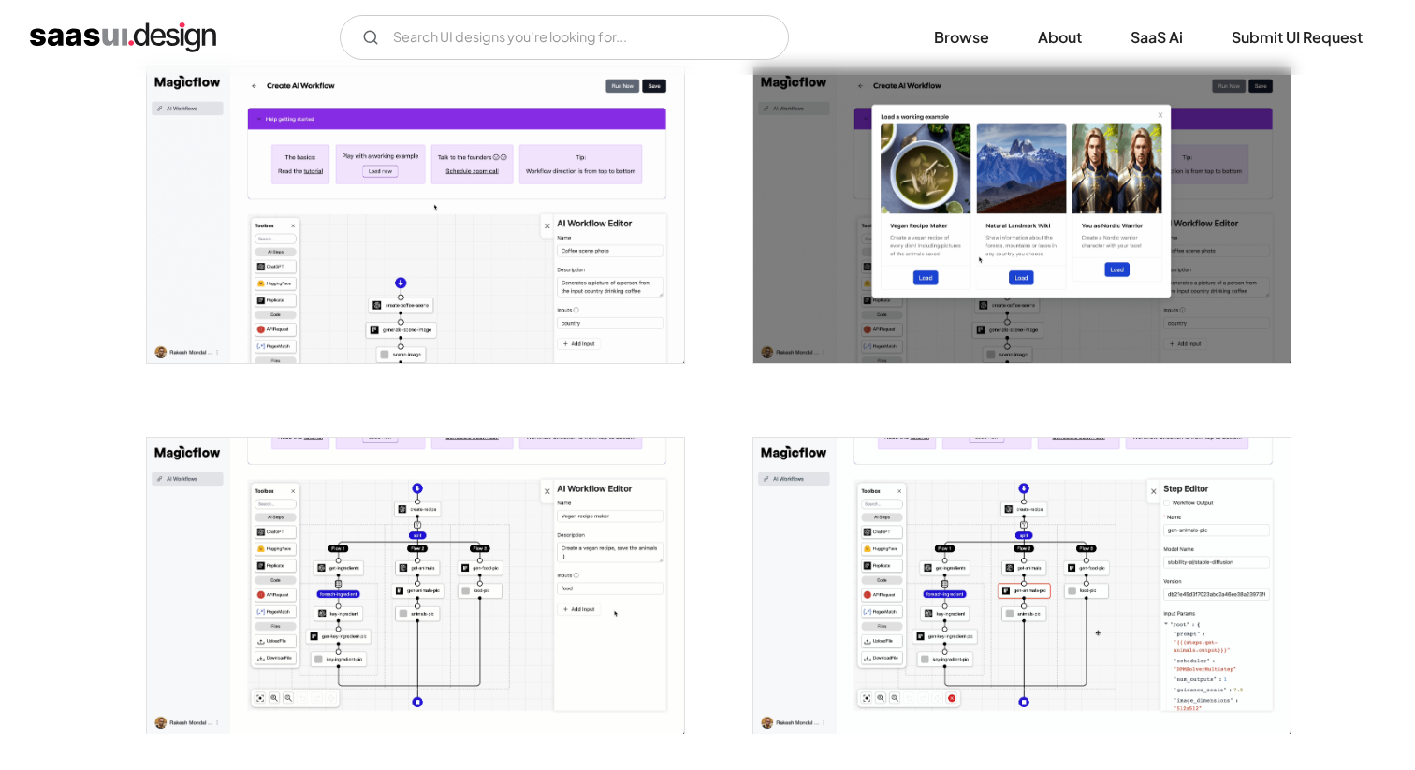
scroll to position [1139, 0]
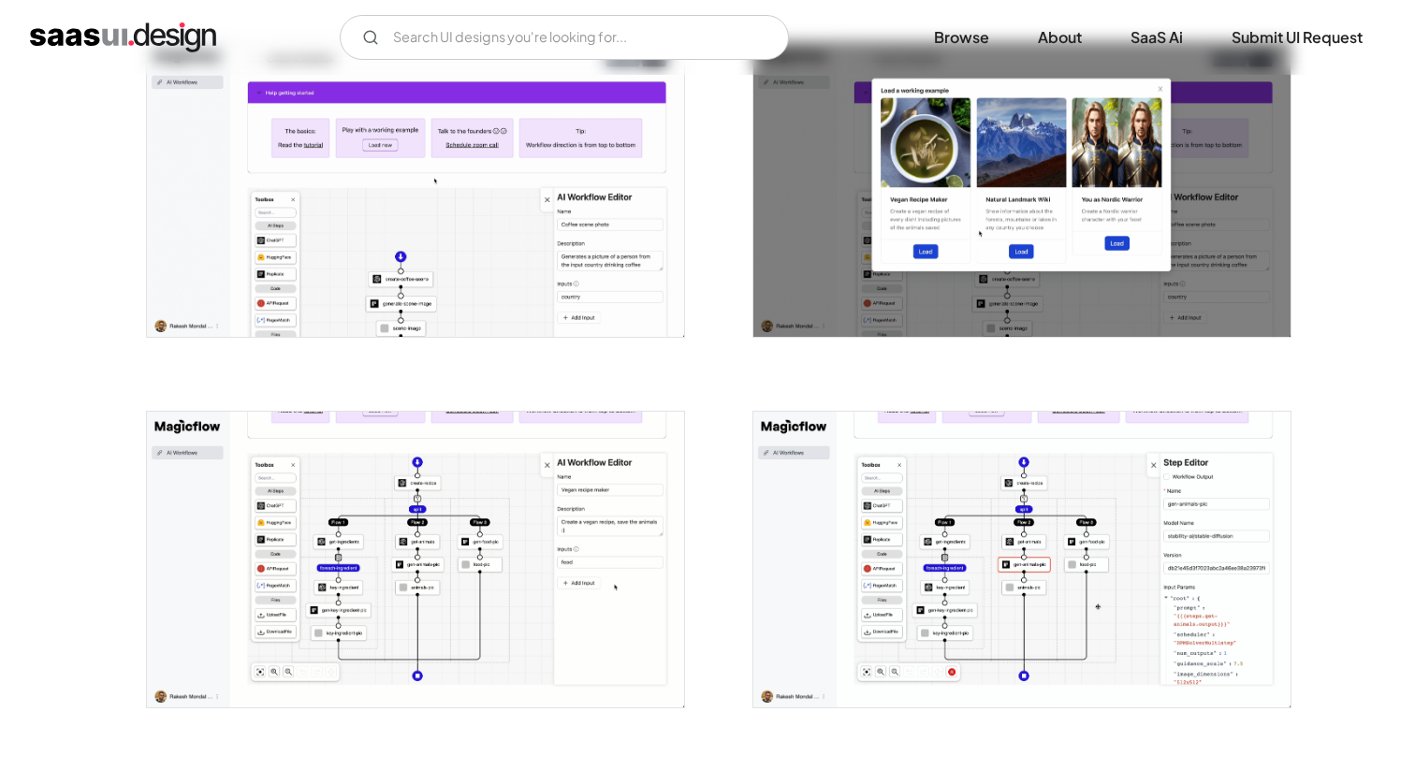
click at [573, 521] on img "open lightbox" at bounding box center [415, 560] width 537 height 296
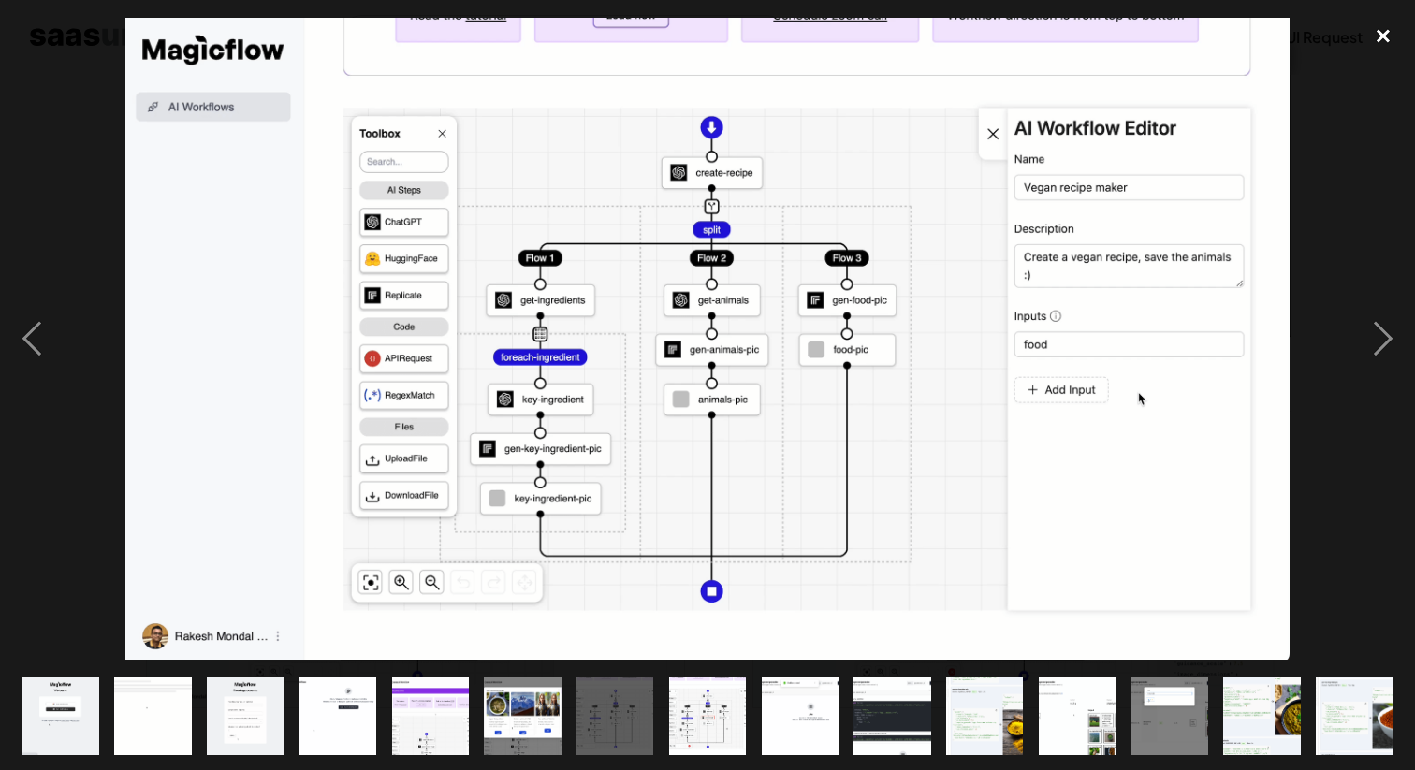
click at [1384, 37] on div "close lightbox" at bounding box center [1384, 35] width 64 height 41
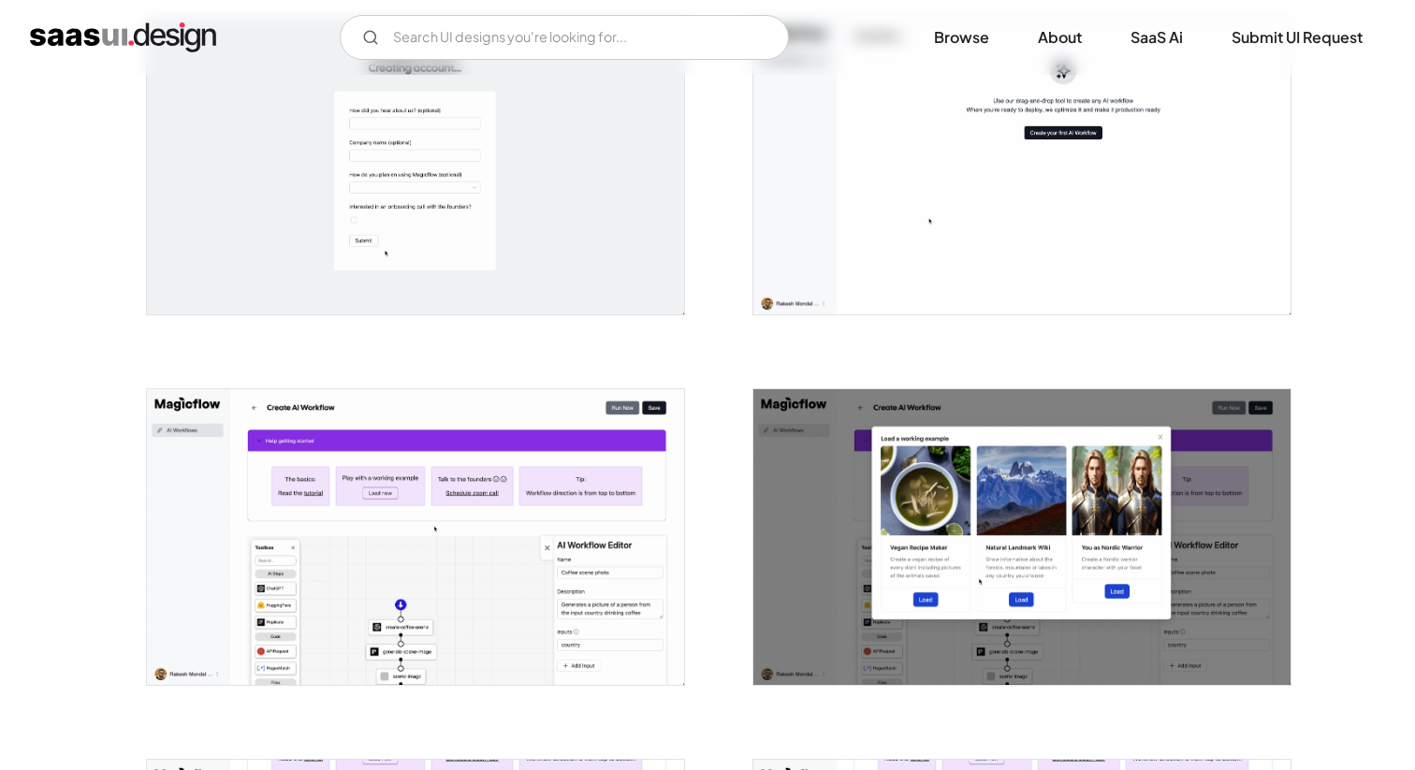
scroll to position [0, 0]
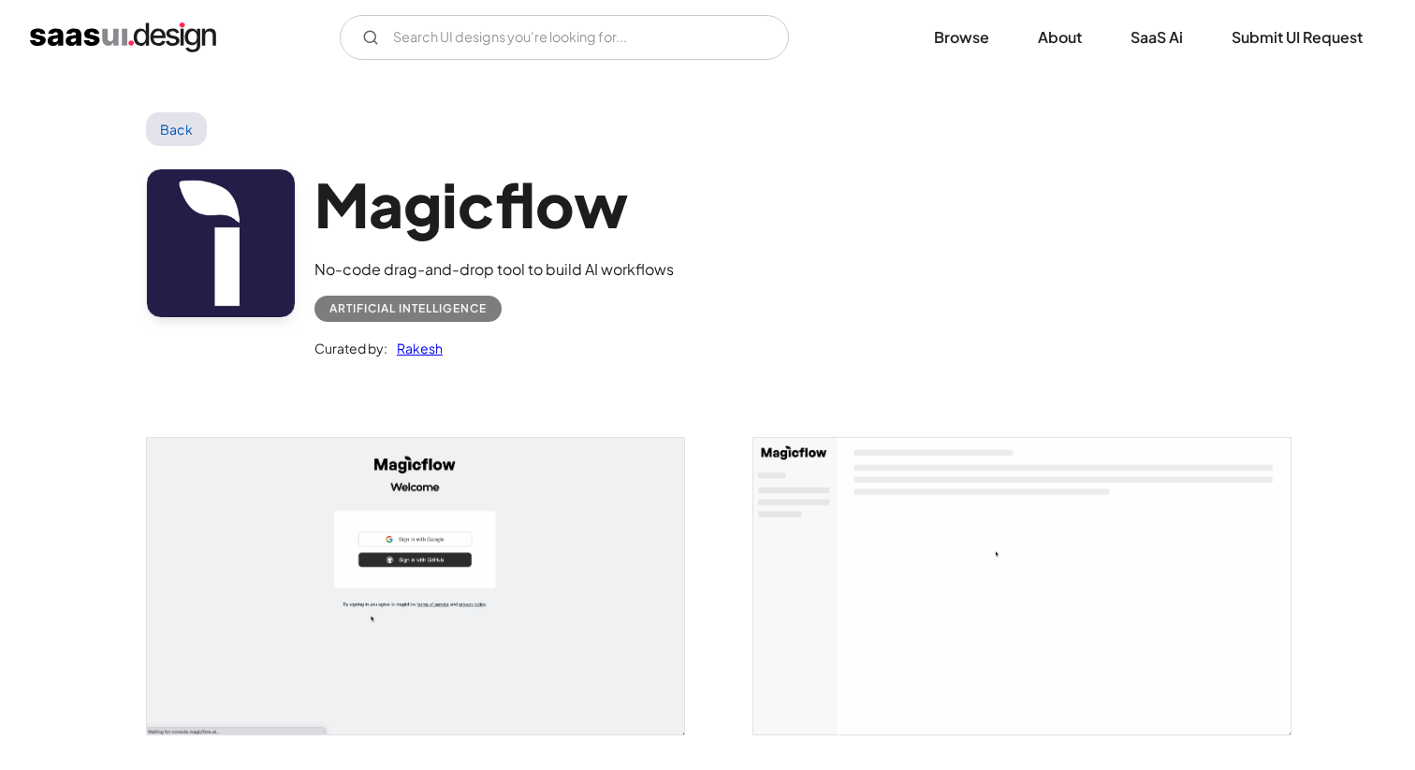
click at [183, 131] on link "Back" at bounding box center [176, 129] width 61 height 34
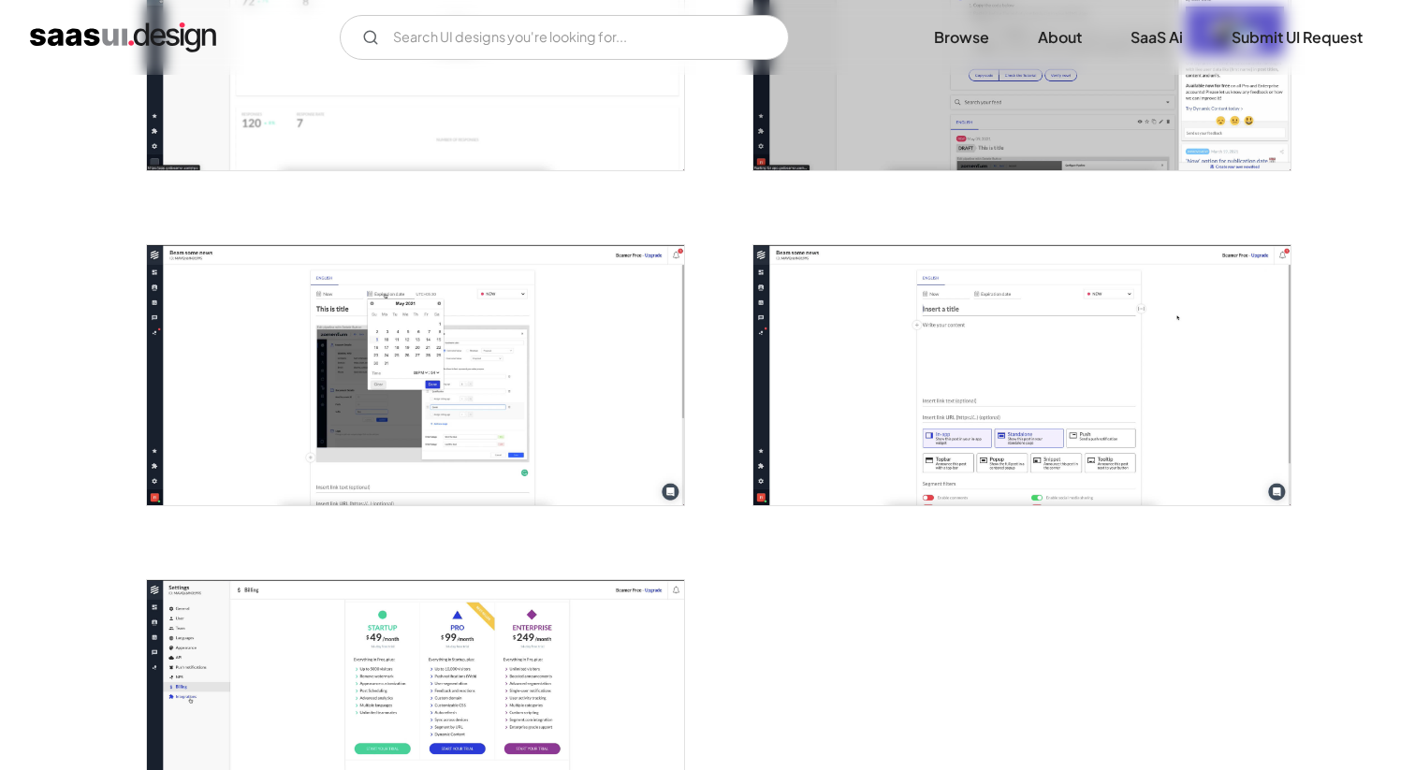
scroll to position [1861, 0]
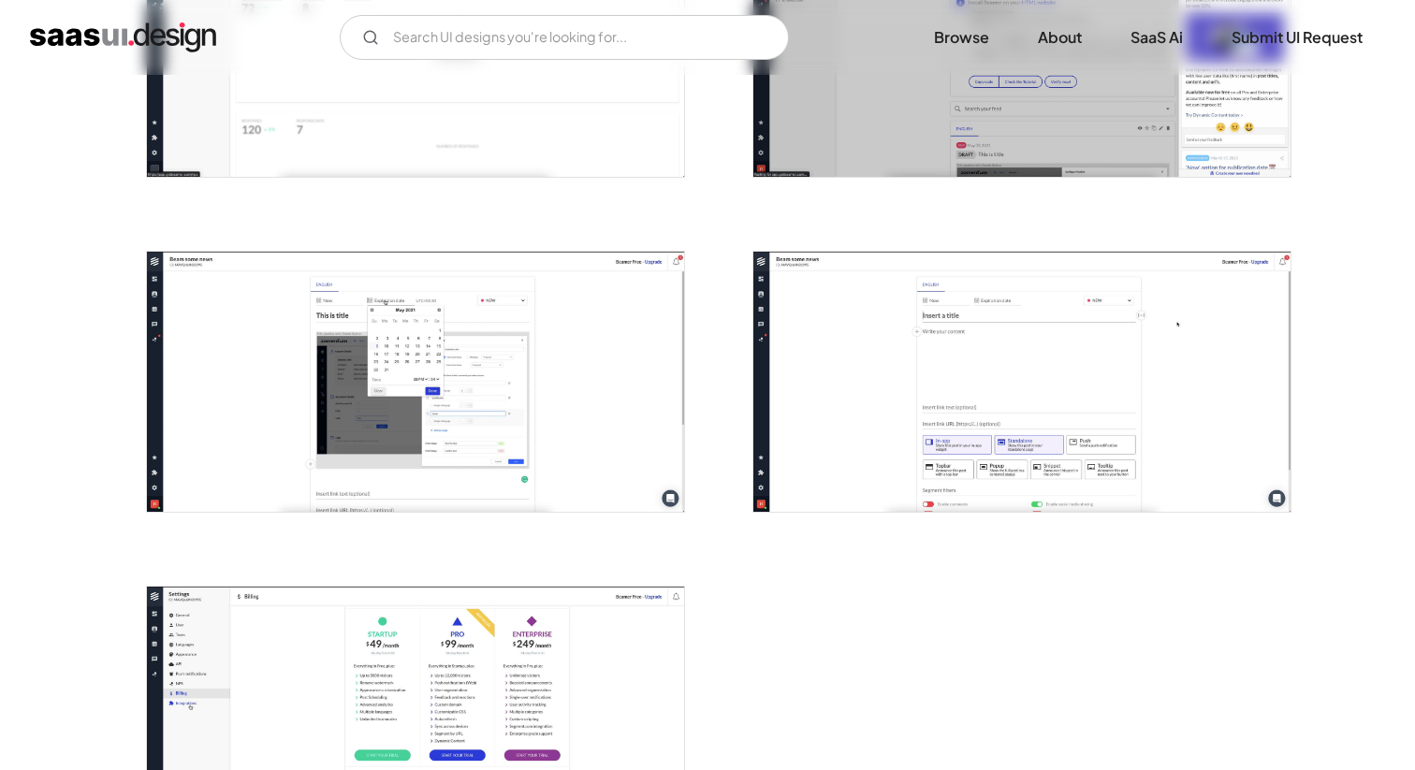
click at [266, 357] on img "open lightbox" at bounding box center [415, 382] width 537 height 260
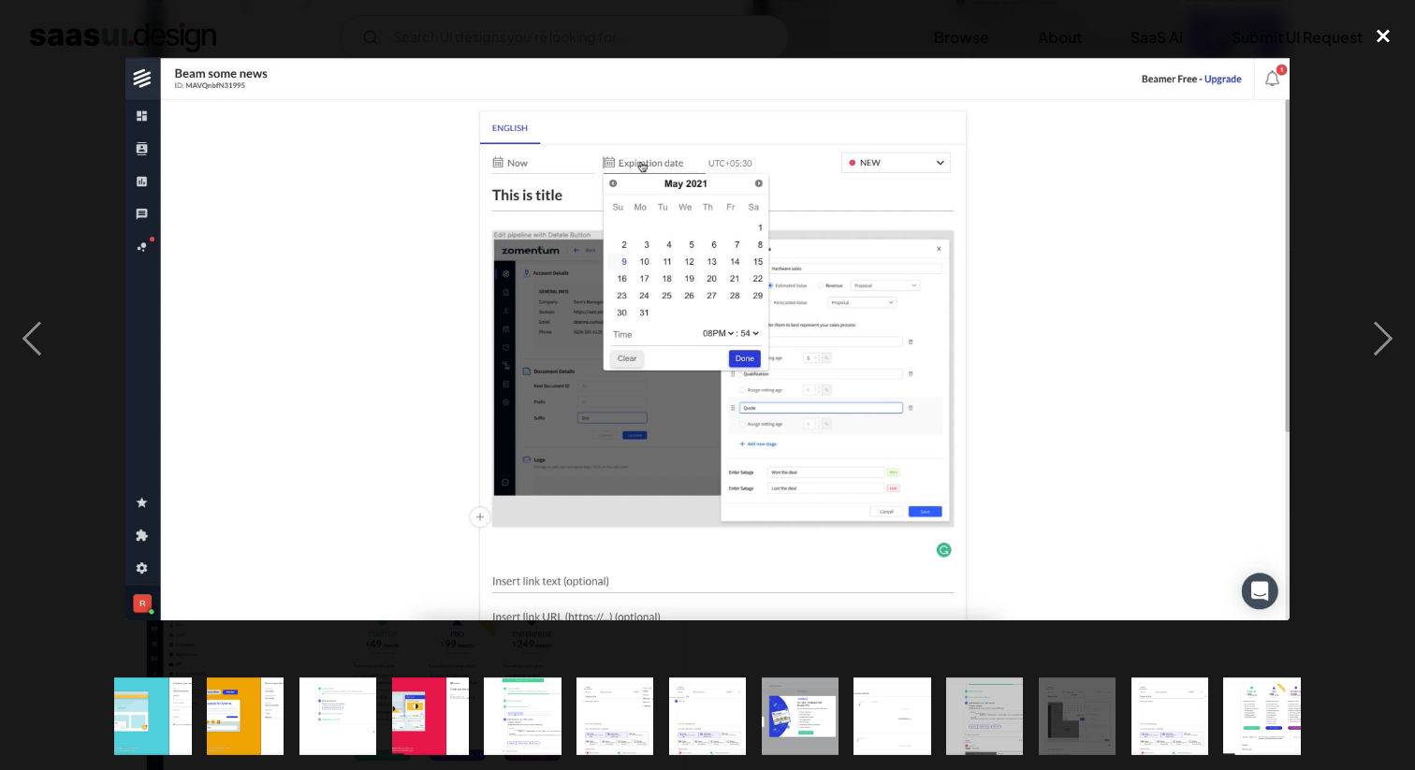
click at [1382, 45] on div "close lightbox" at bounding box center [1384, 35] width 64 height 41
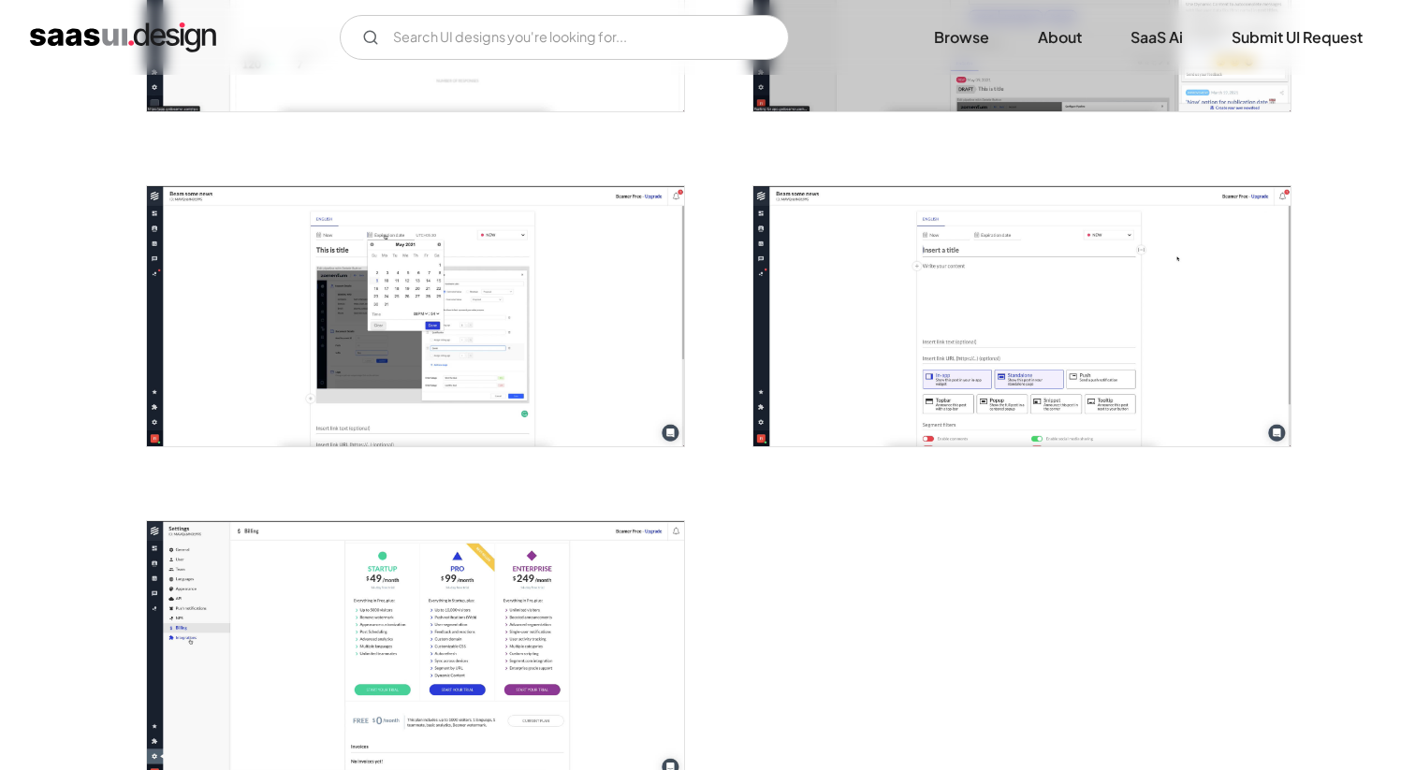
scroll to position [1919, 0]
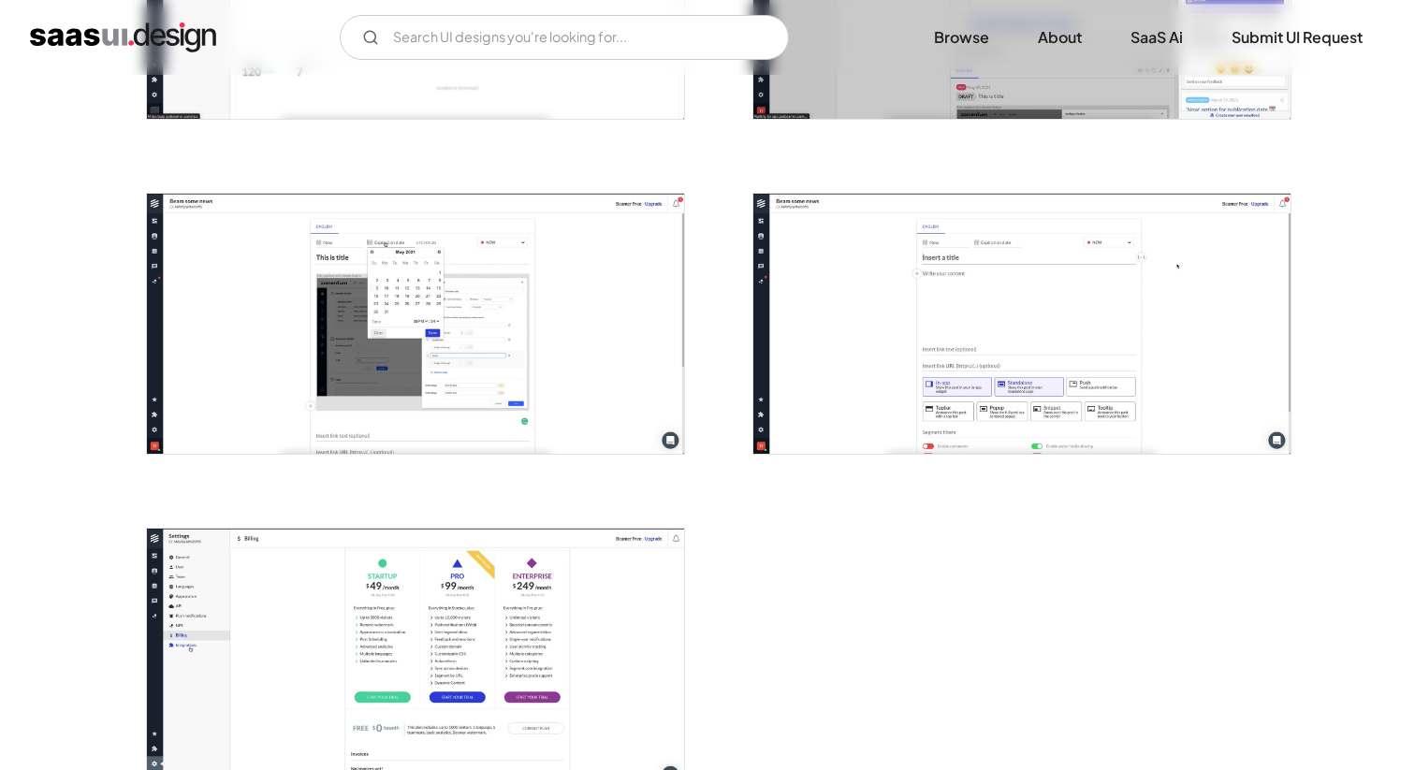
click at [949, 363] on img "open lightbox" at bounding box center [1022, 324] width 537 height 260
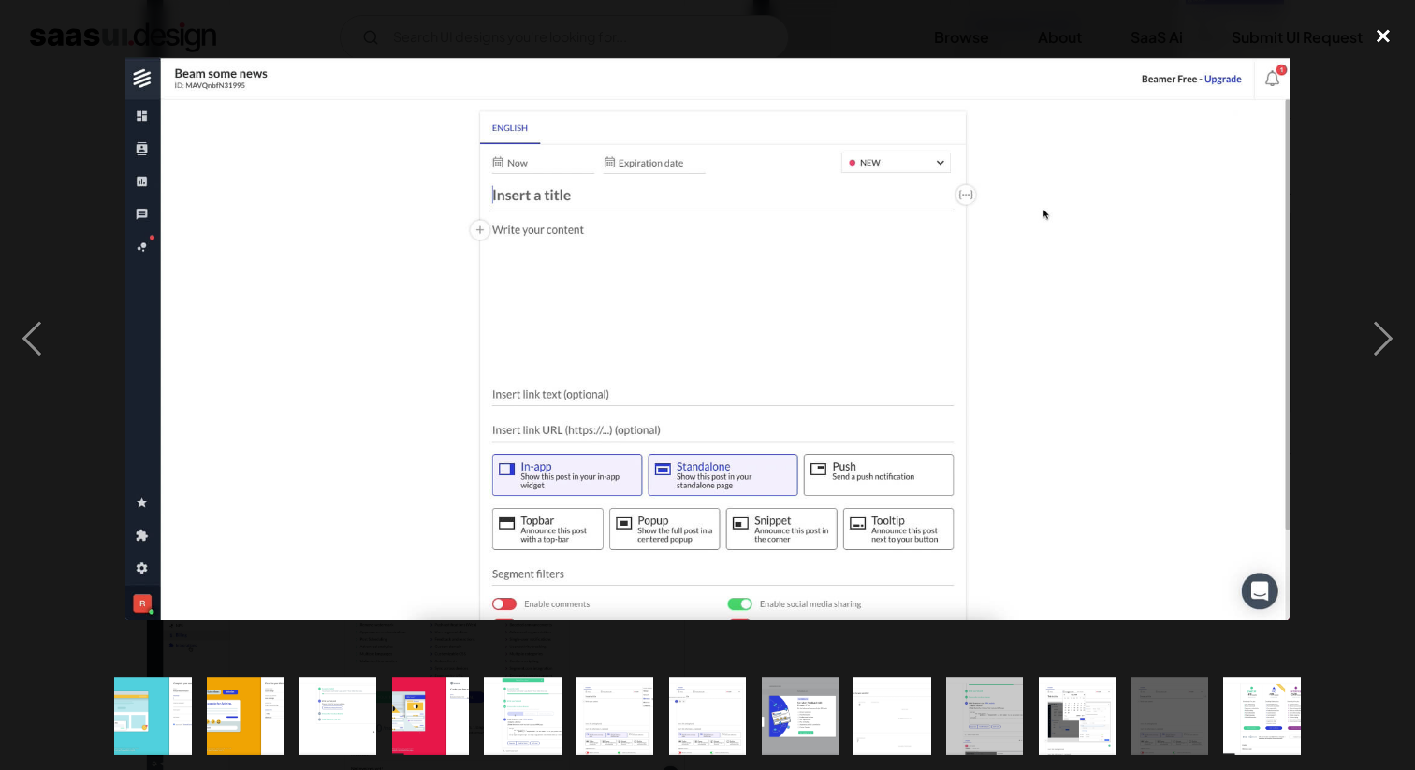
click at [1385, 30] on div "close lightbox" at bounding box center [1384, 35] width 64 height 41
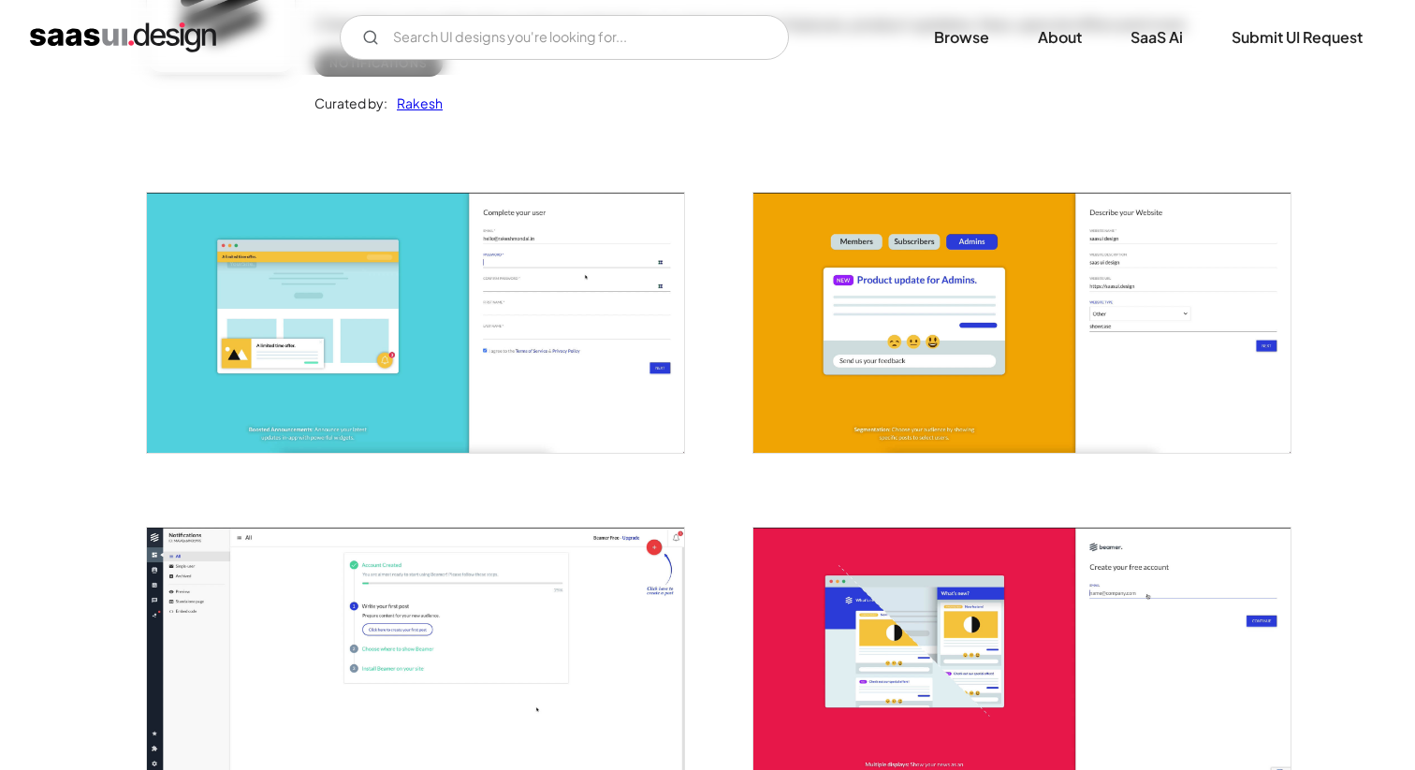
scroll to position [252, 0]
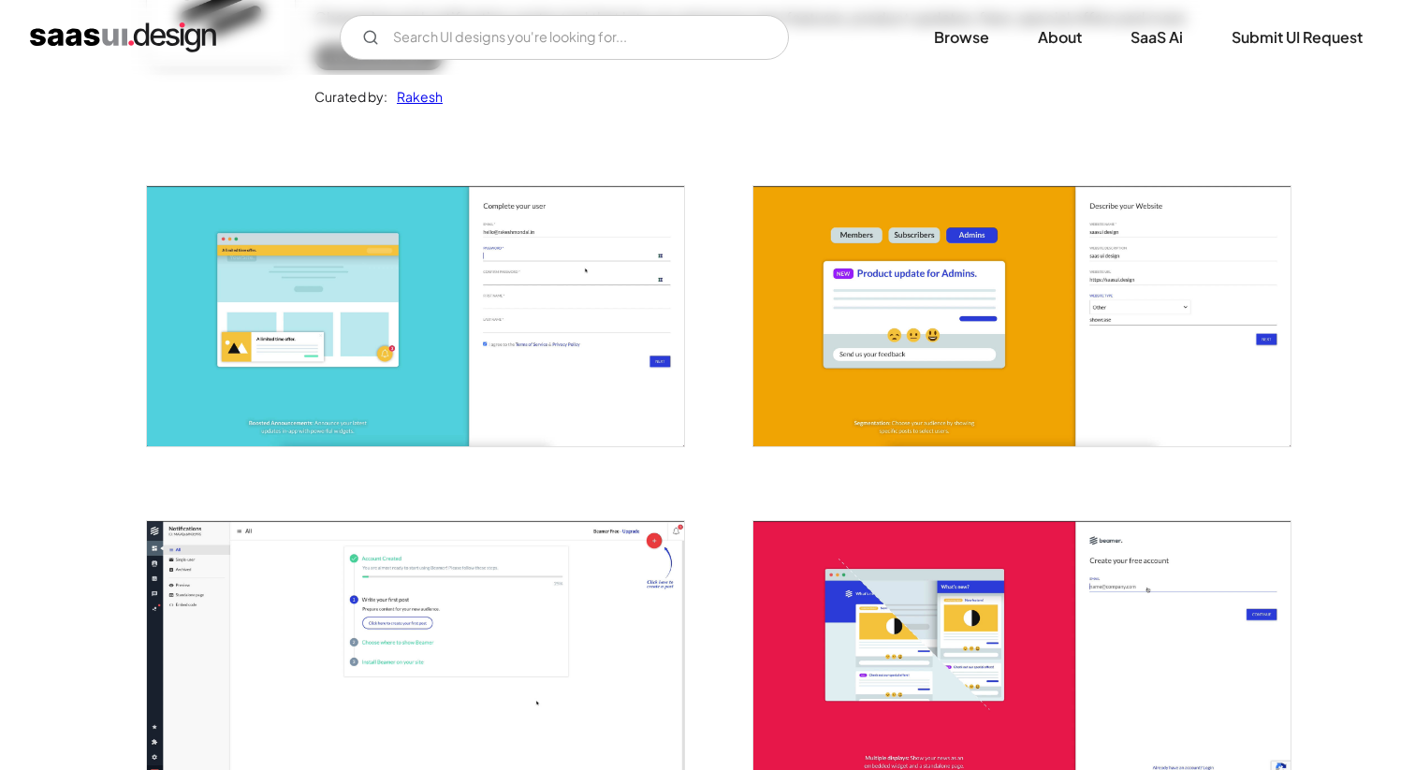
click at [857, 276] on img "open lightbox" at bounding box center [1022, 316] width 537 height 260
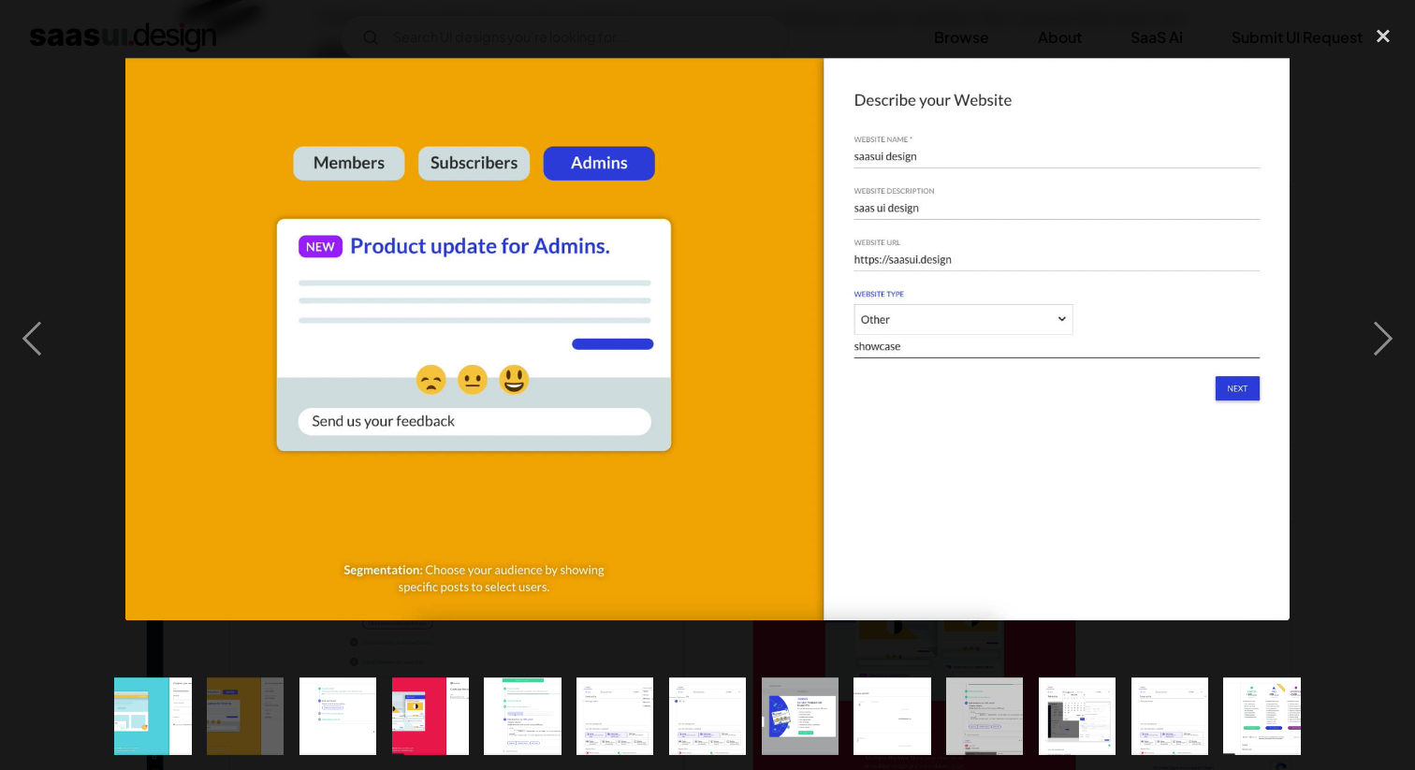
click at [979, 319] on img at bounding box center [707, 339] width 1165 height 564
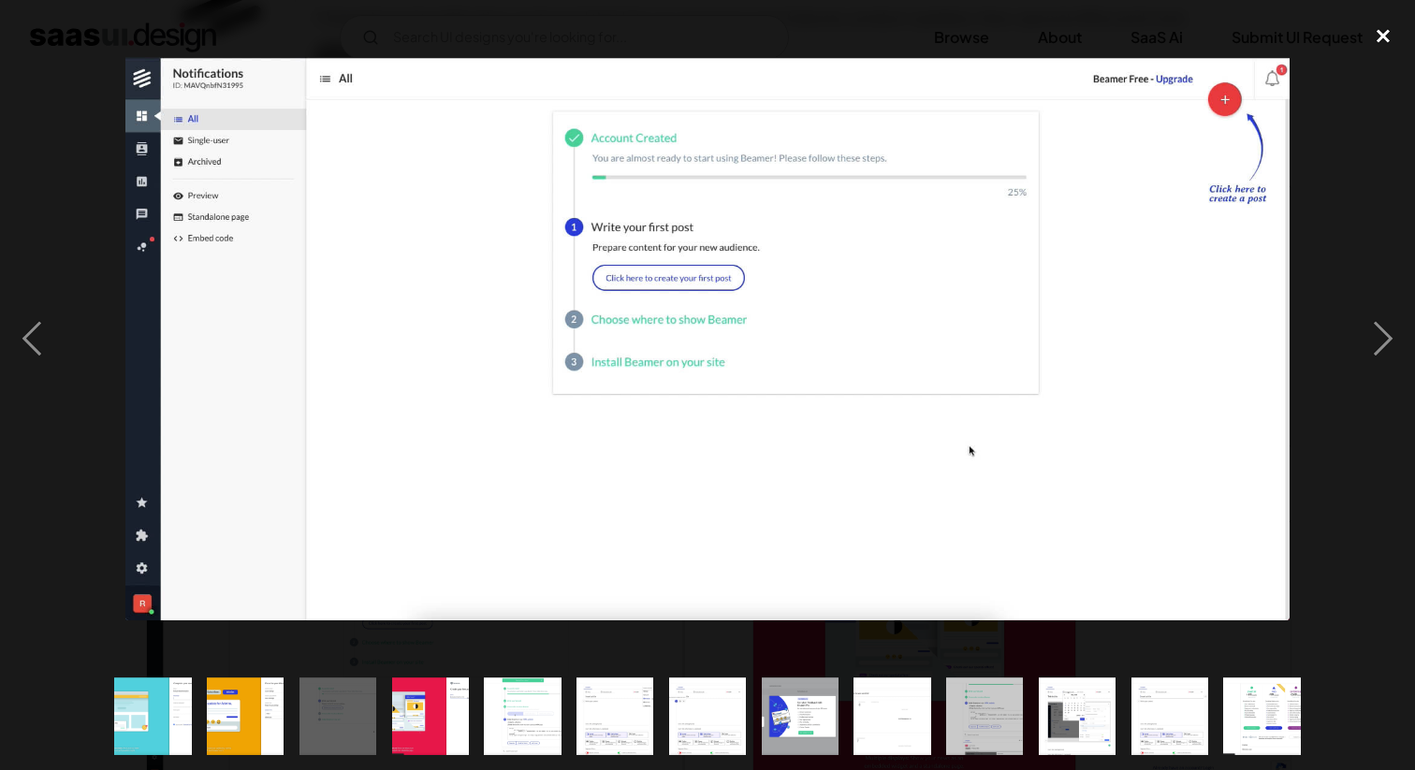
click at [1385, 31] on div "close lightbox" at bounding box center [1384, 35] width 64 height 41
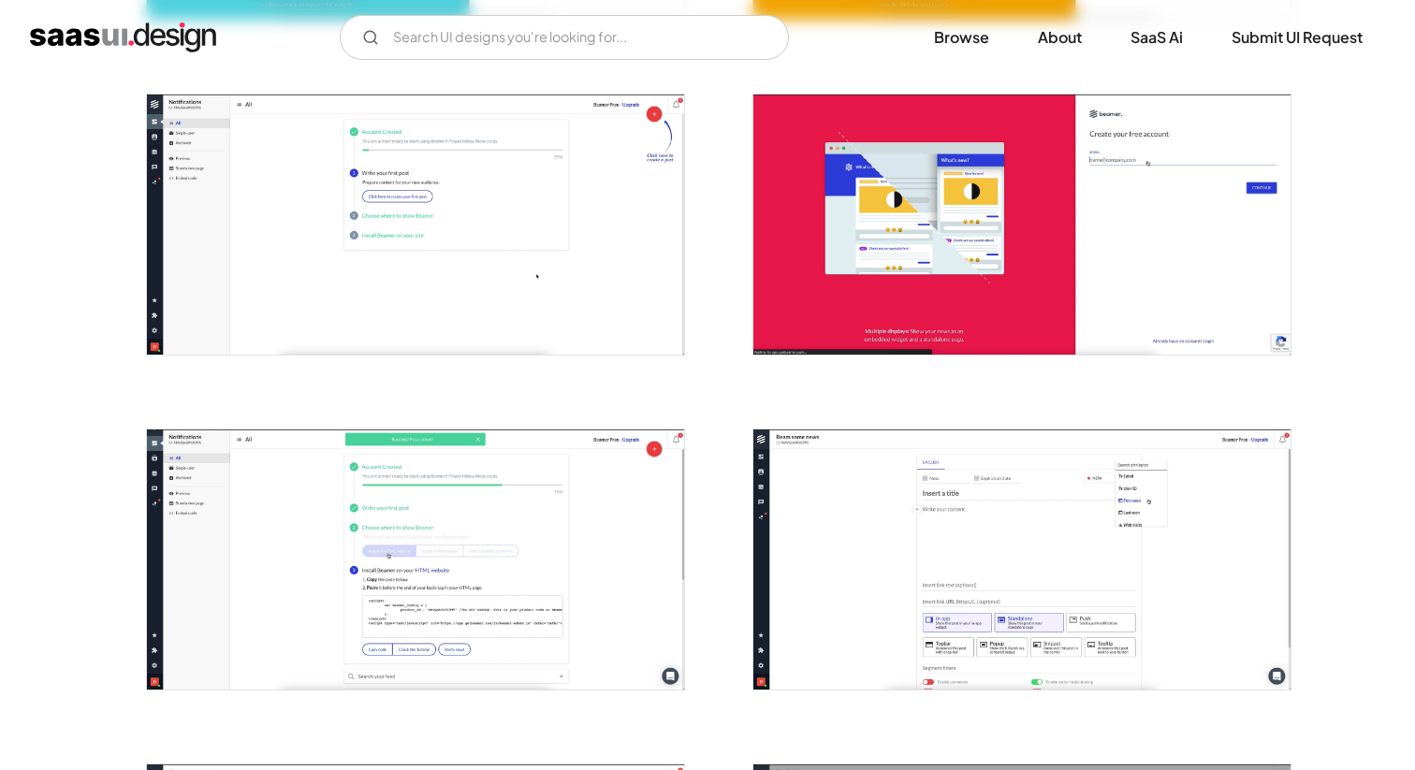
scroll to position [677, 0]
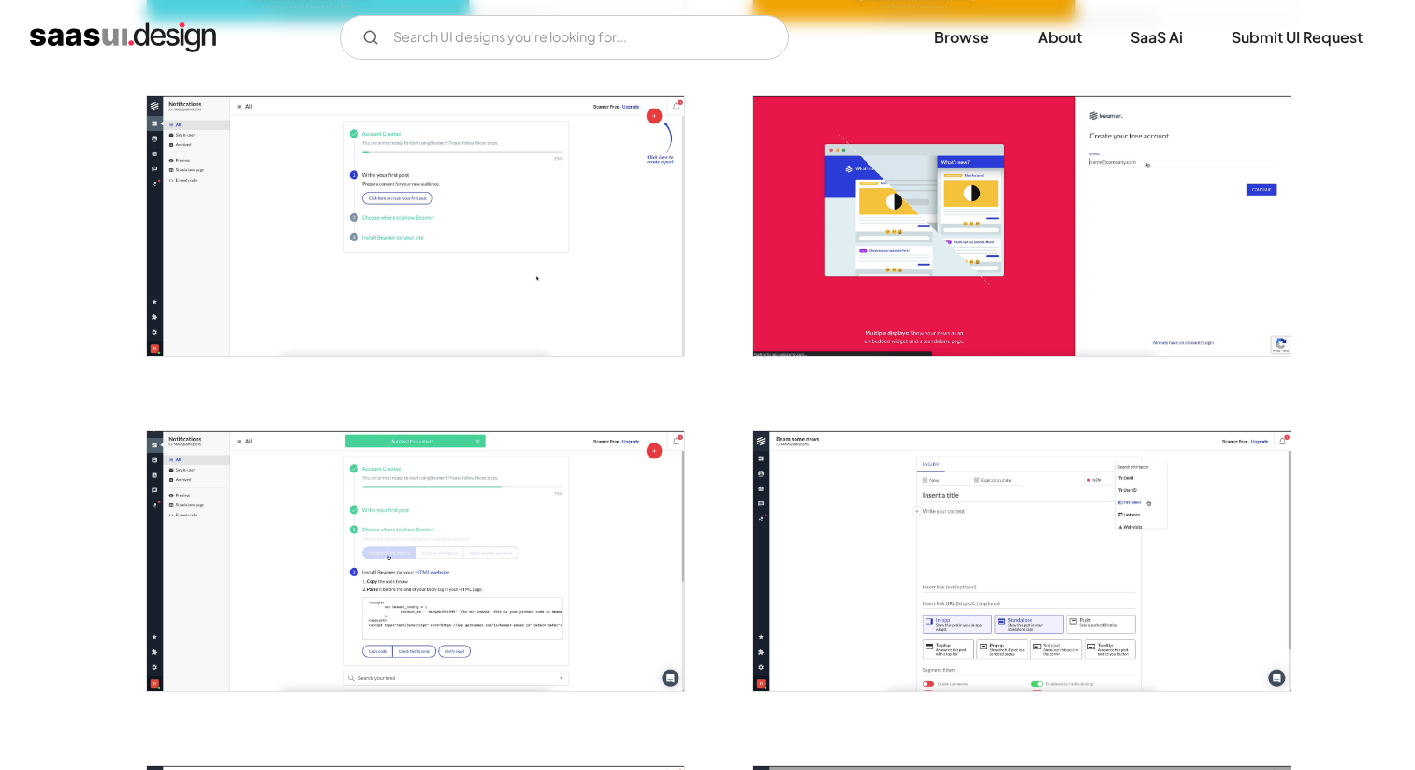
click at [959, 258] on img "open lightbox" at bounding box center [1022, 226] width 537 height 260
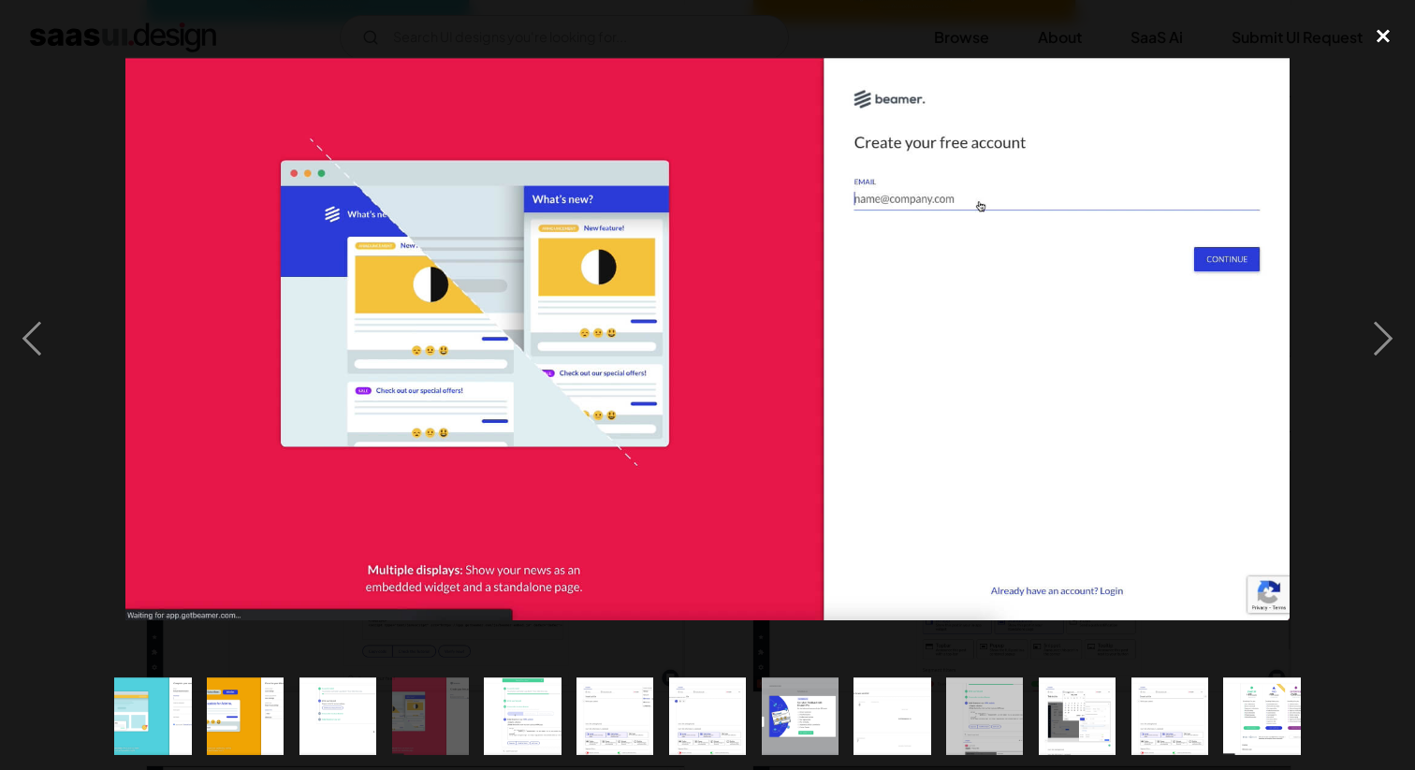
click at [1364, 42] on div "close lightbox" at bounding box center [1384, 35] width 64 height 41
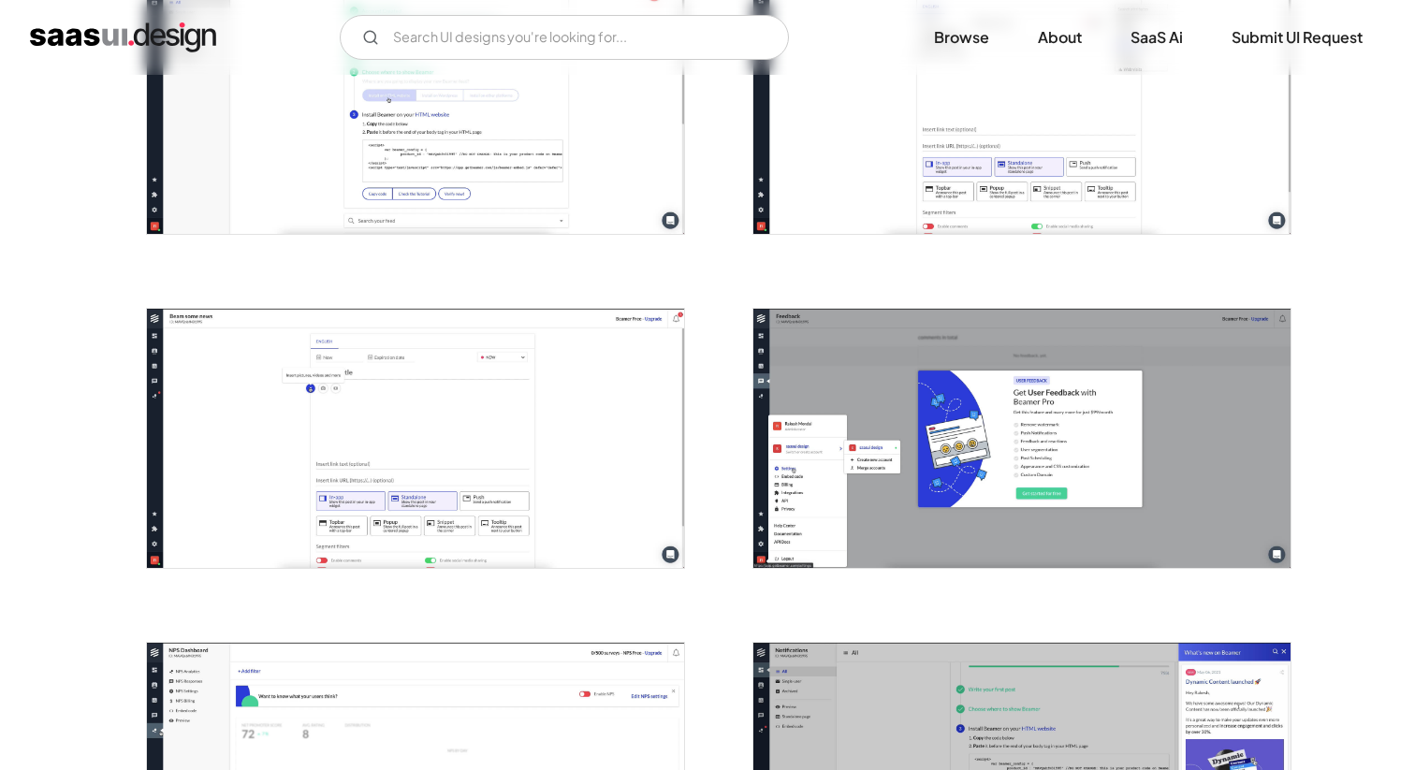
scroll to position [1090, 0]
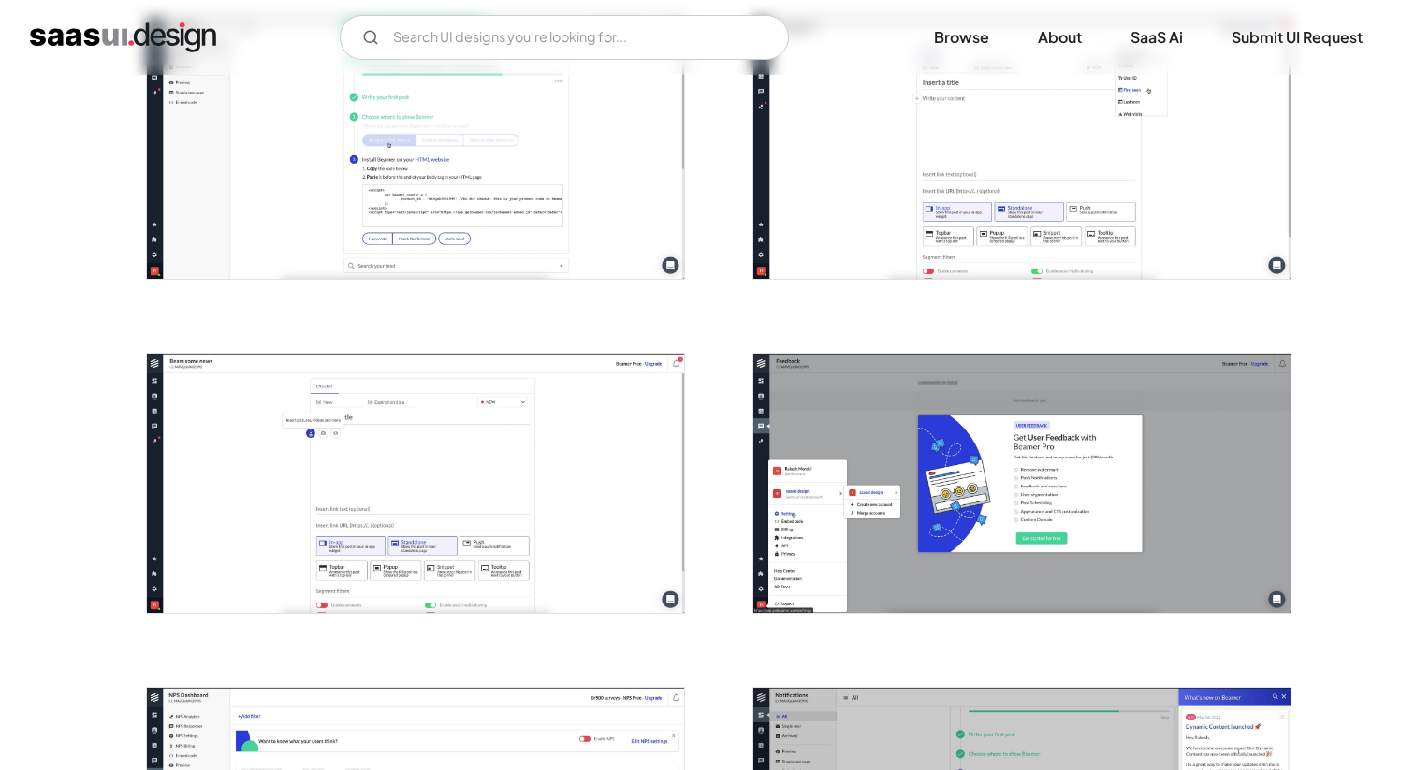
click at [642, 154] on img "open lightbox" at bounding box center [415, 149] width 537 height 260
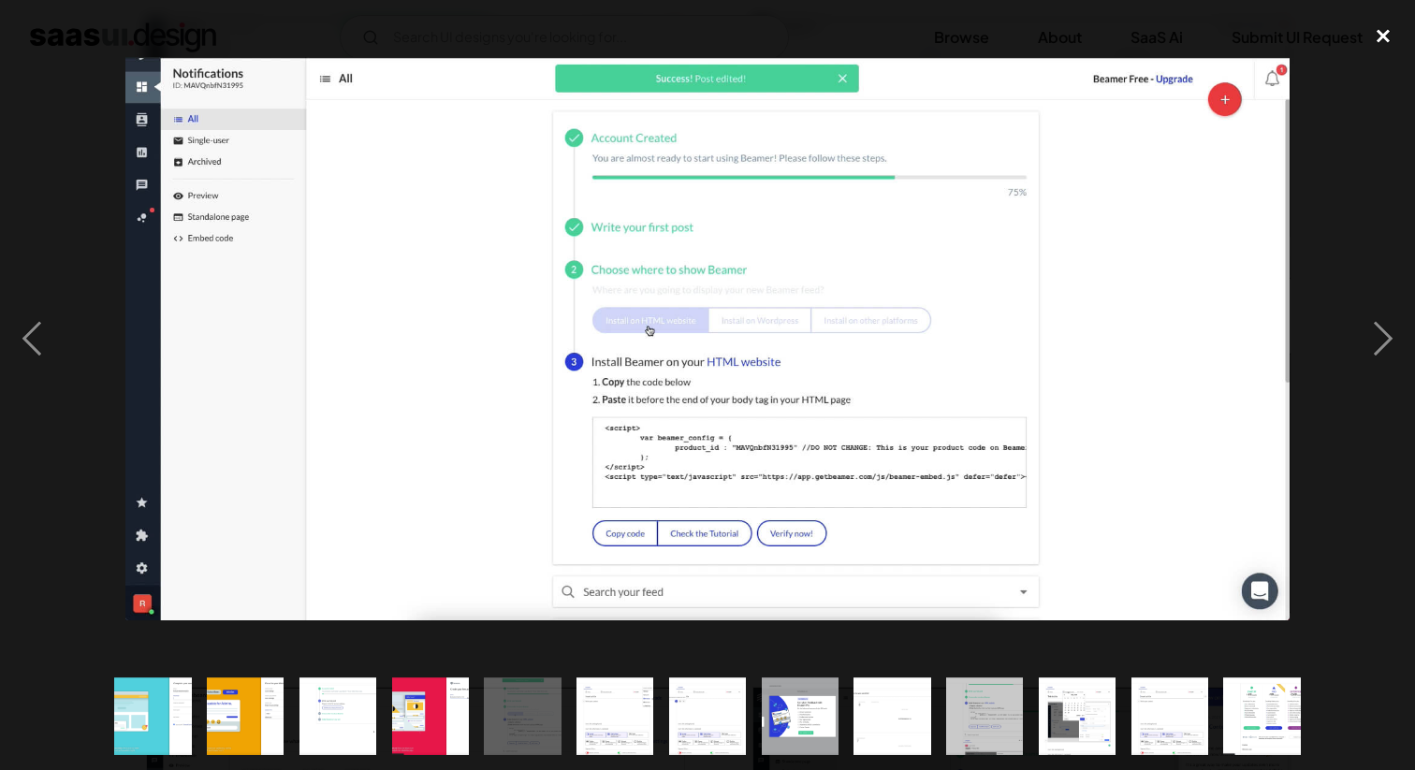
click at [1374, 38] on div "close lightbox" at bounding box center [1384, 35] width 64 height 41
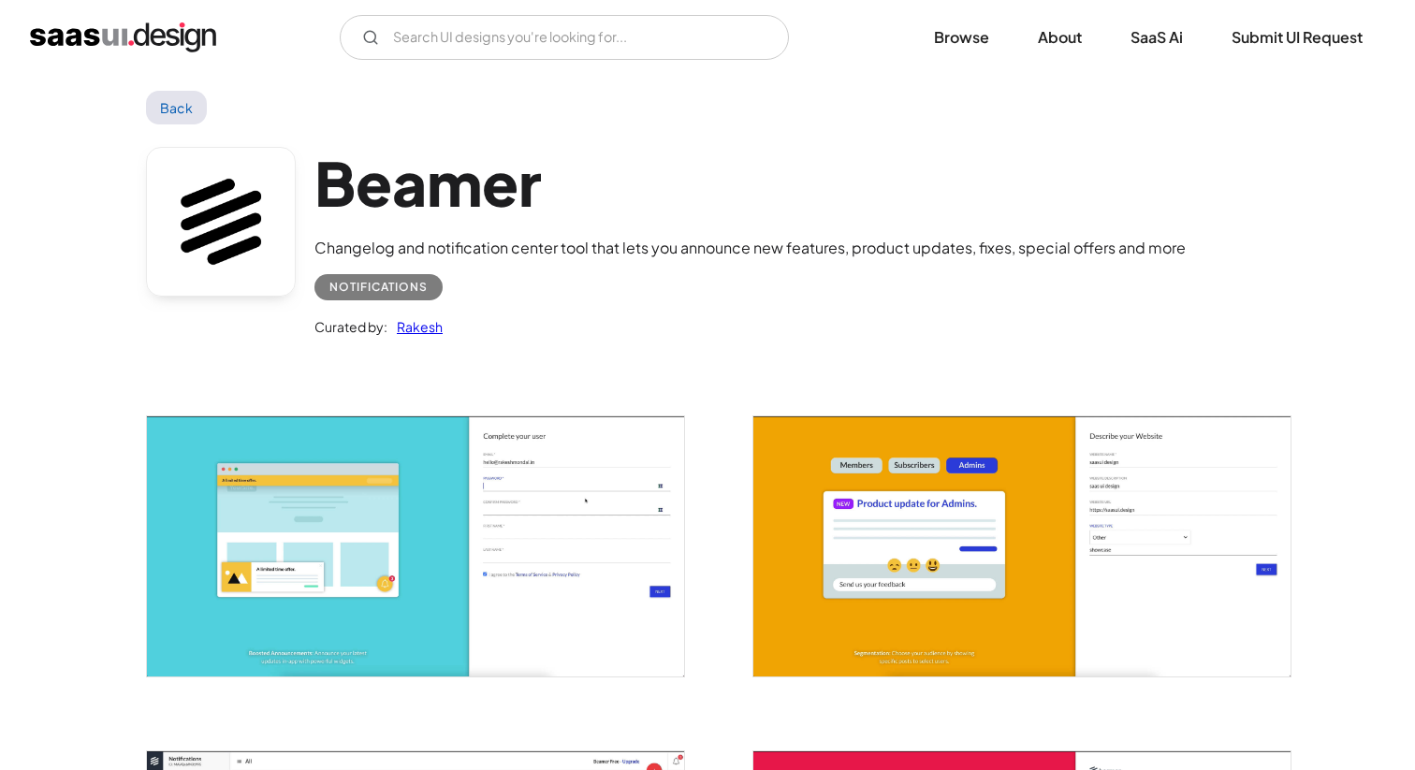
scroll to position [0, 0]
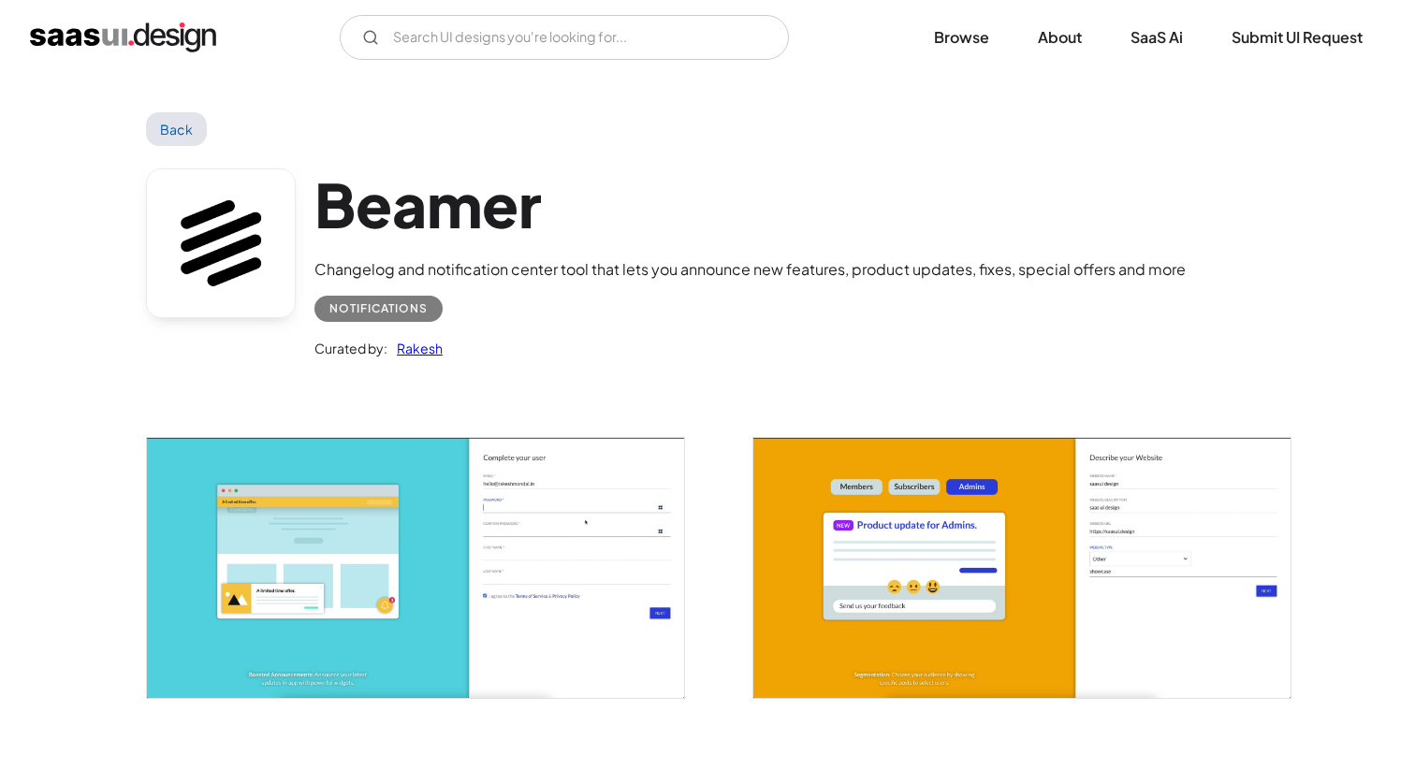
click at [170, 133] on link "Back" at bounding box center [176, 129] width 61 height 34
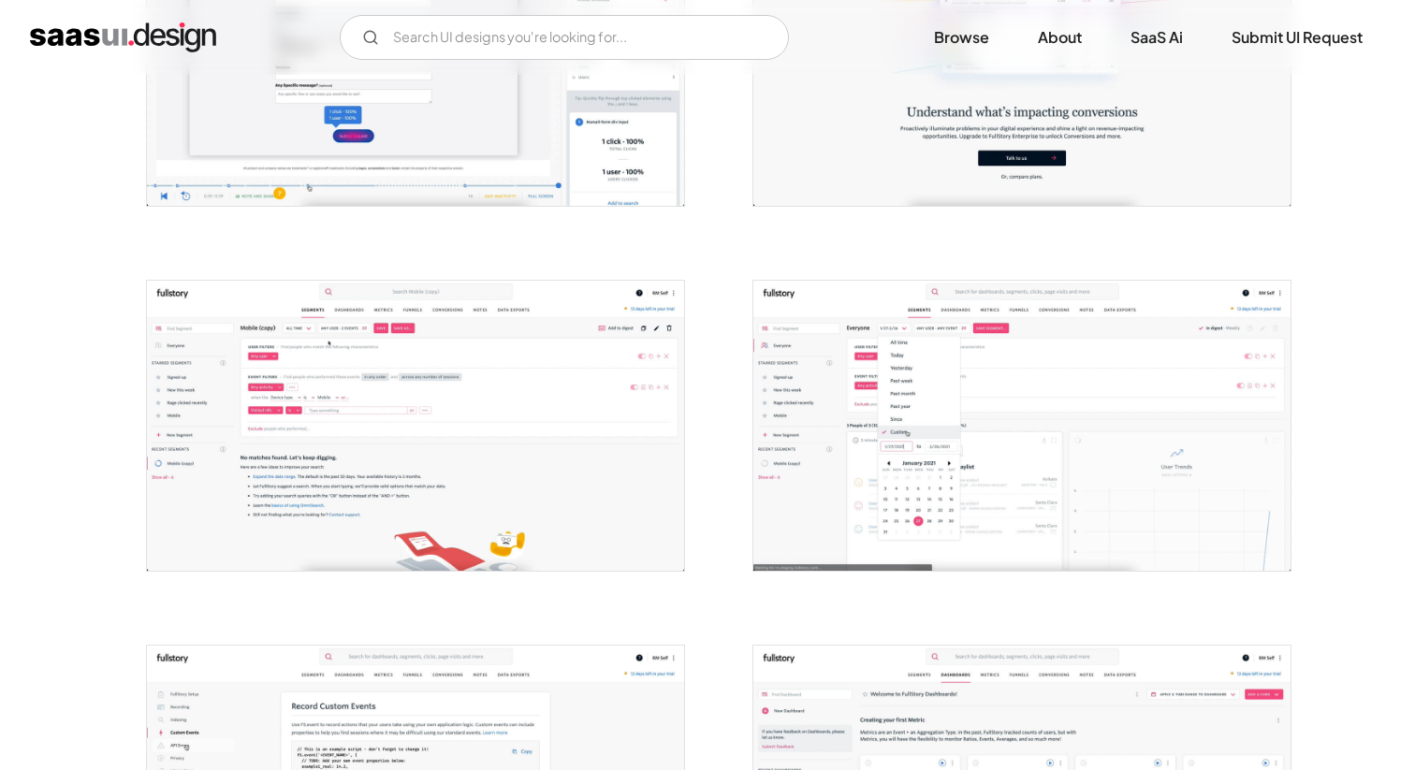
scroll to position [523, 0]
click at [333, 347] on img "open lightbox" at bounding box center [415, 425] width 537 height 290
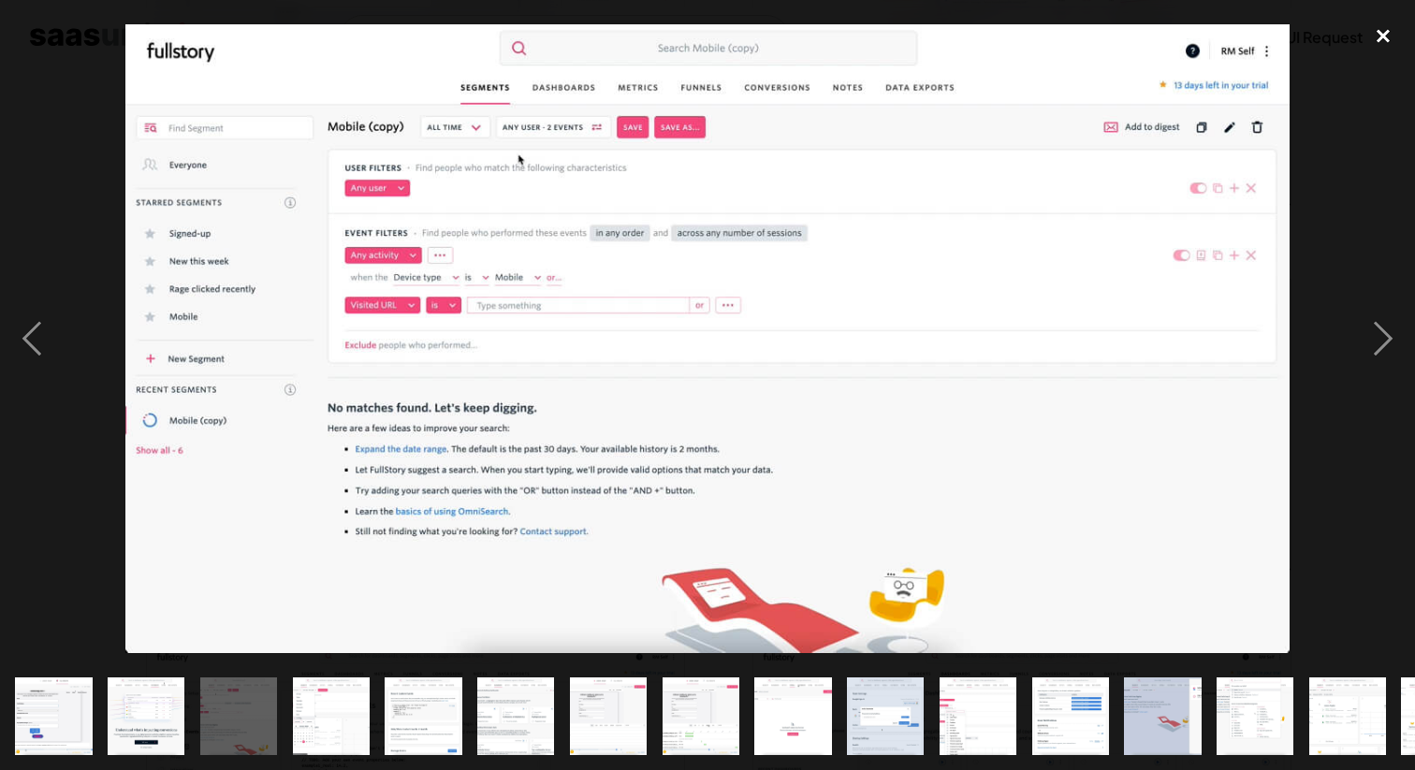
click at [1385, 43] on div "close lightbox" at bounding box center [1384, 35] width 64 height 41
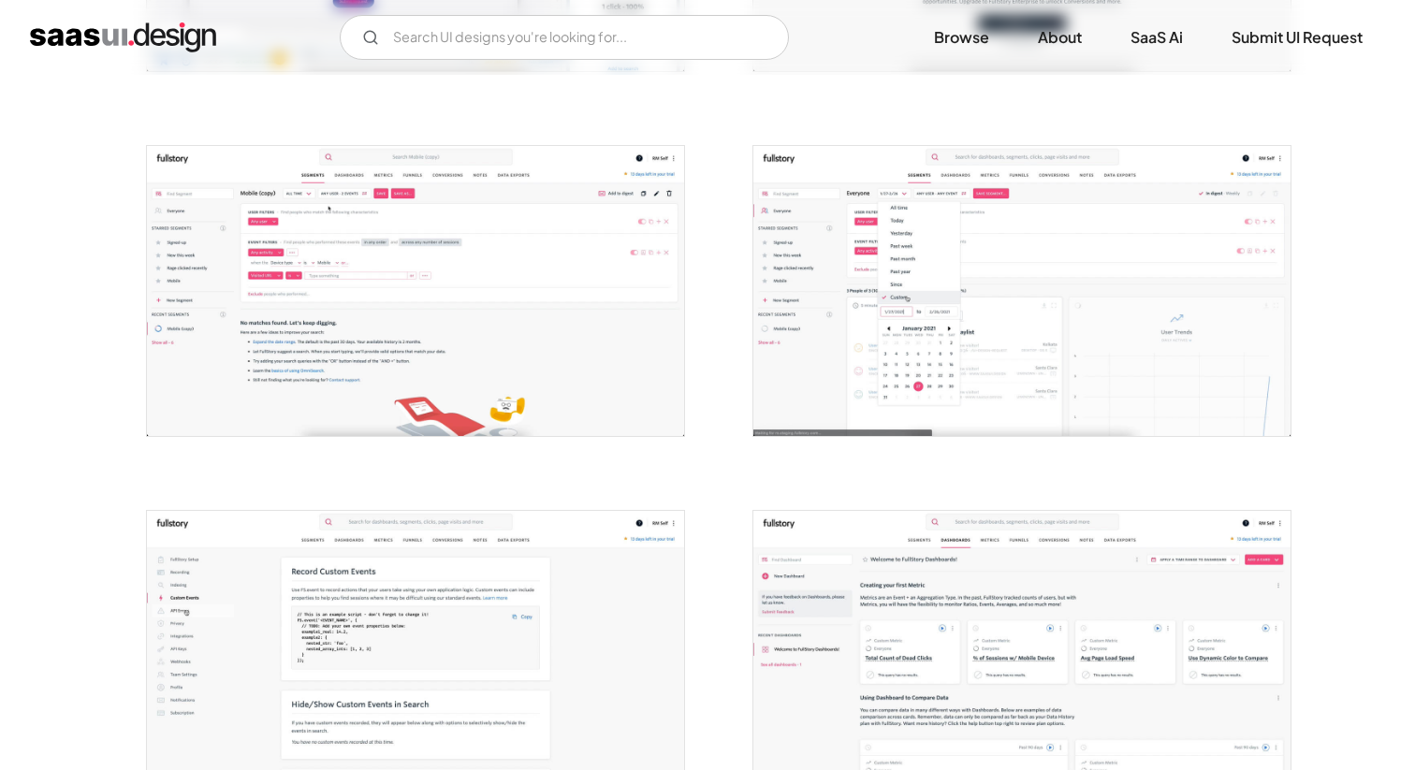
scroll to position [0, 0]
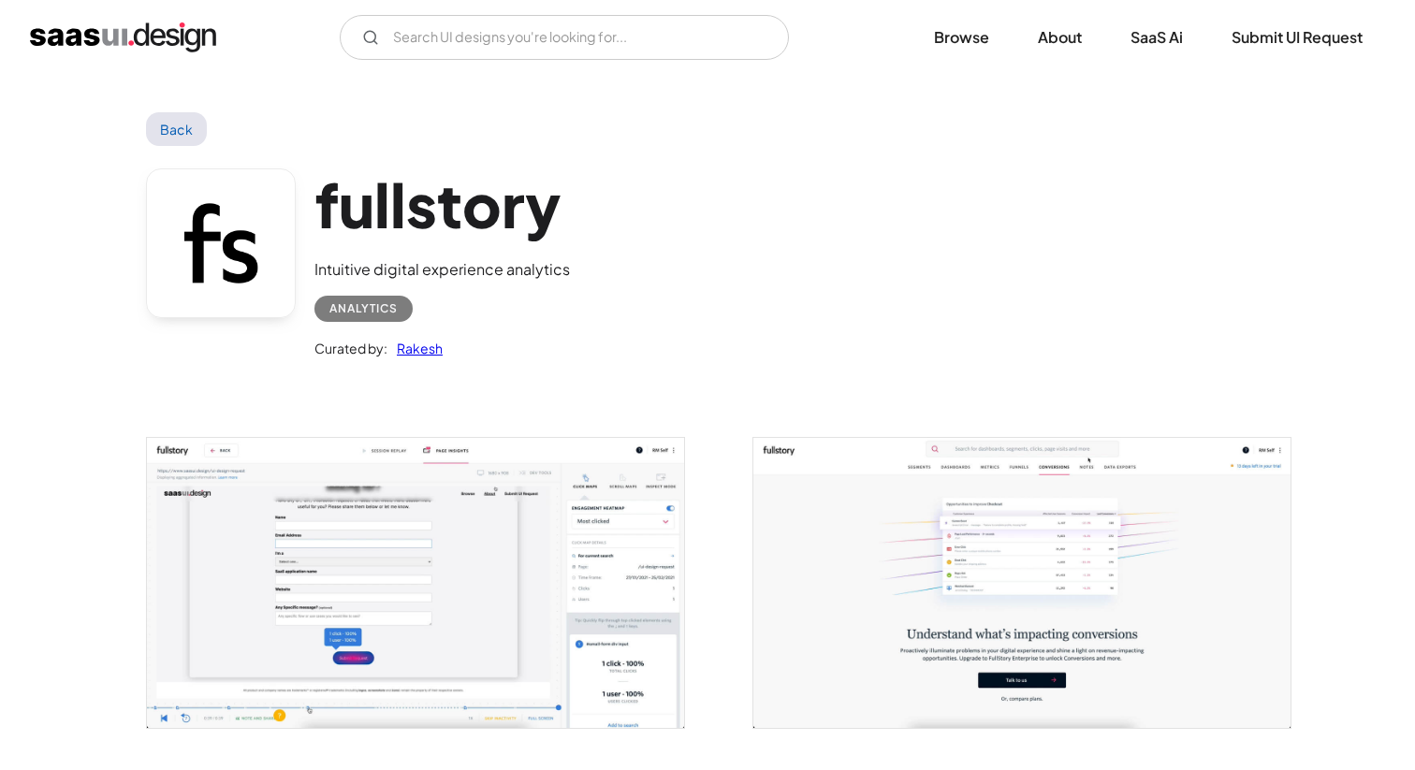
click at [176, 132] on link "Back" at bounding box center [176, 129] width 61 height 34
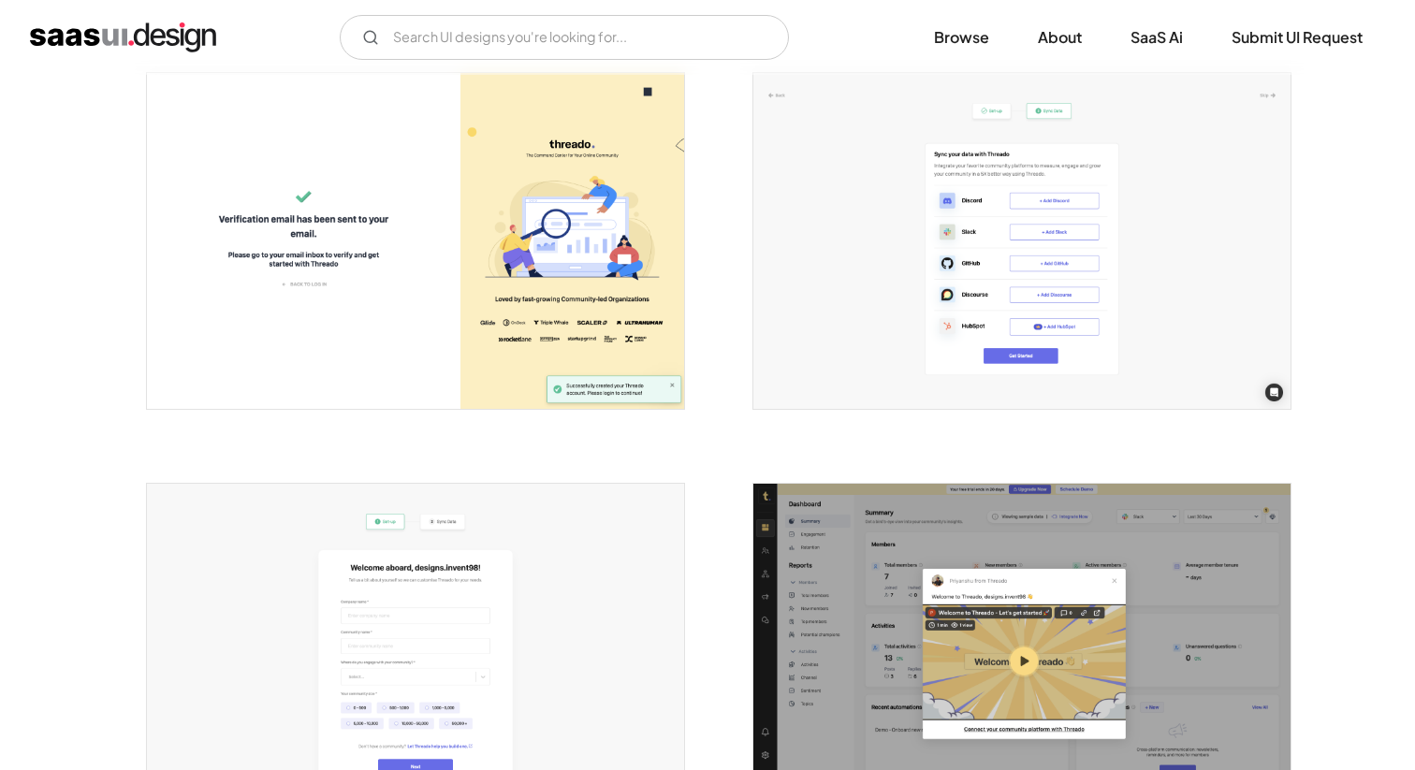
scroll to position [780, 0]
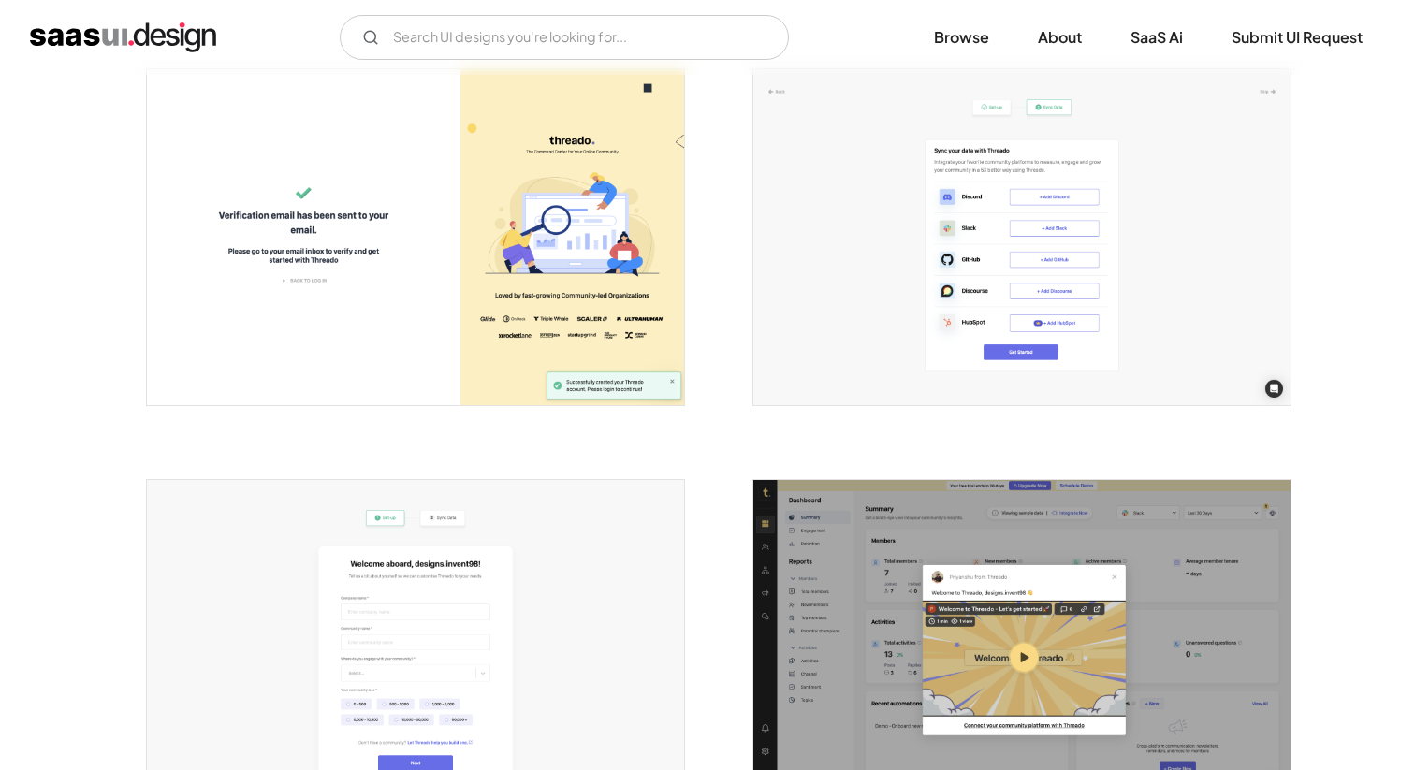
click at [825, 261] on img "open lightbox" at bounding box center [1022, 237] width 537 height 336
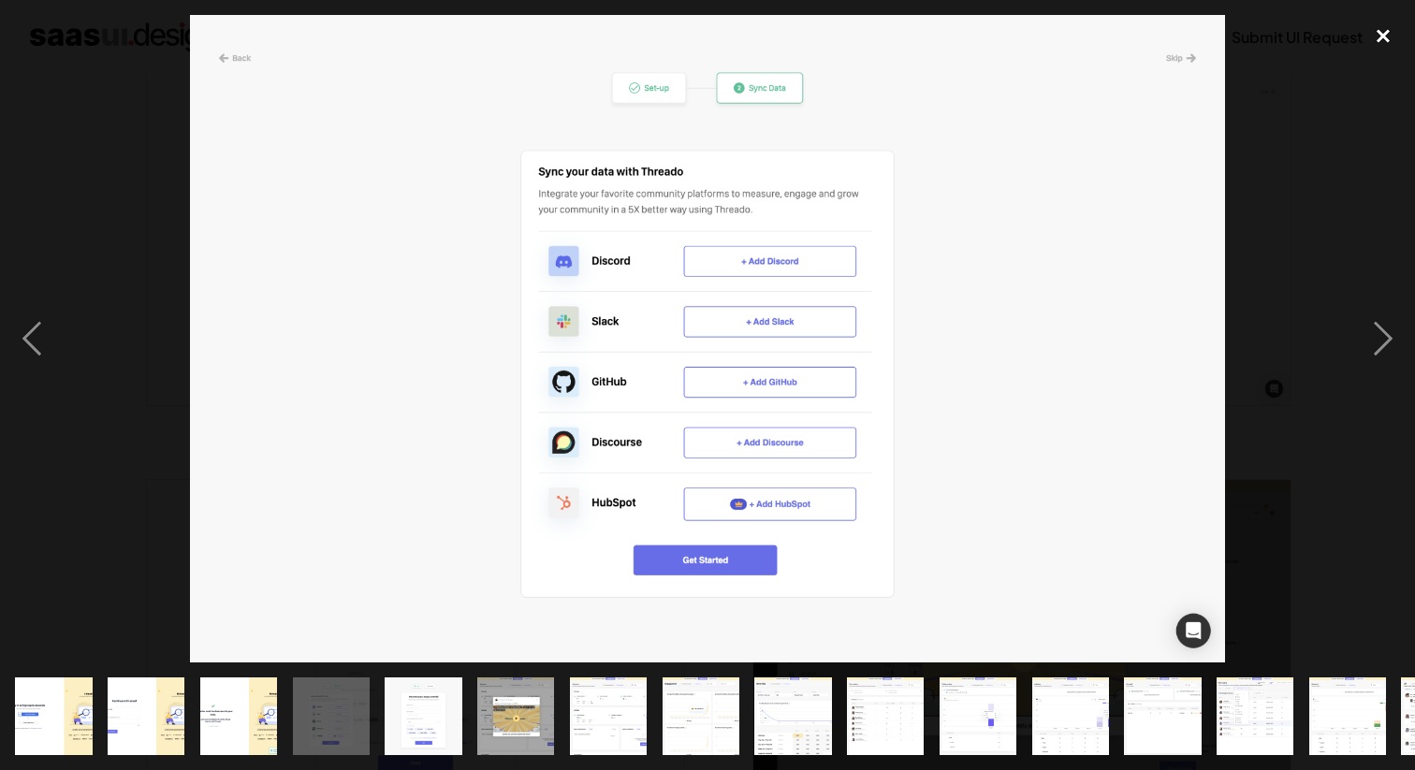
click at [1374, 40] on div "close lightbox" at bounding box center [1384, 35] width 64 height 41
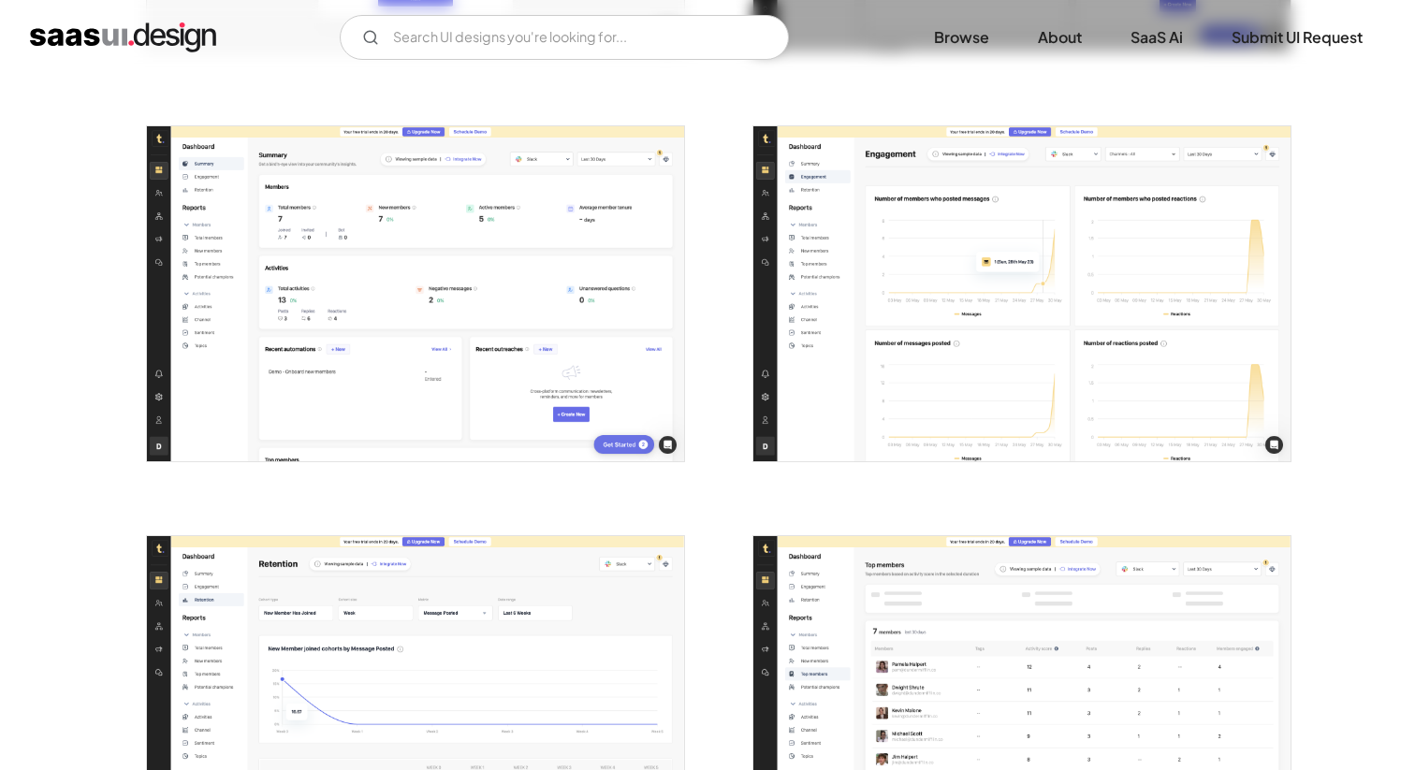
scroll to position [1546, 0]
click at [507, 211] on img "open lightbox" at bounding box center [415, 293] width 537 height 336
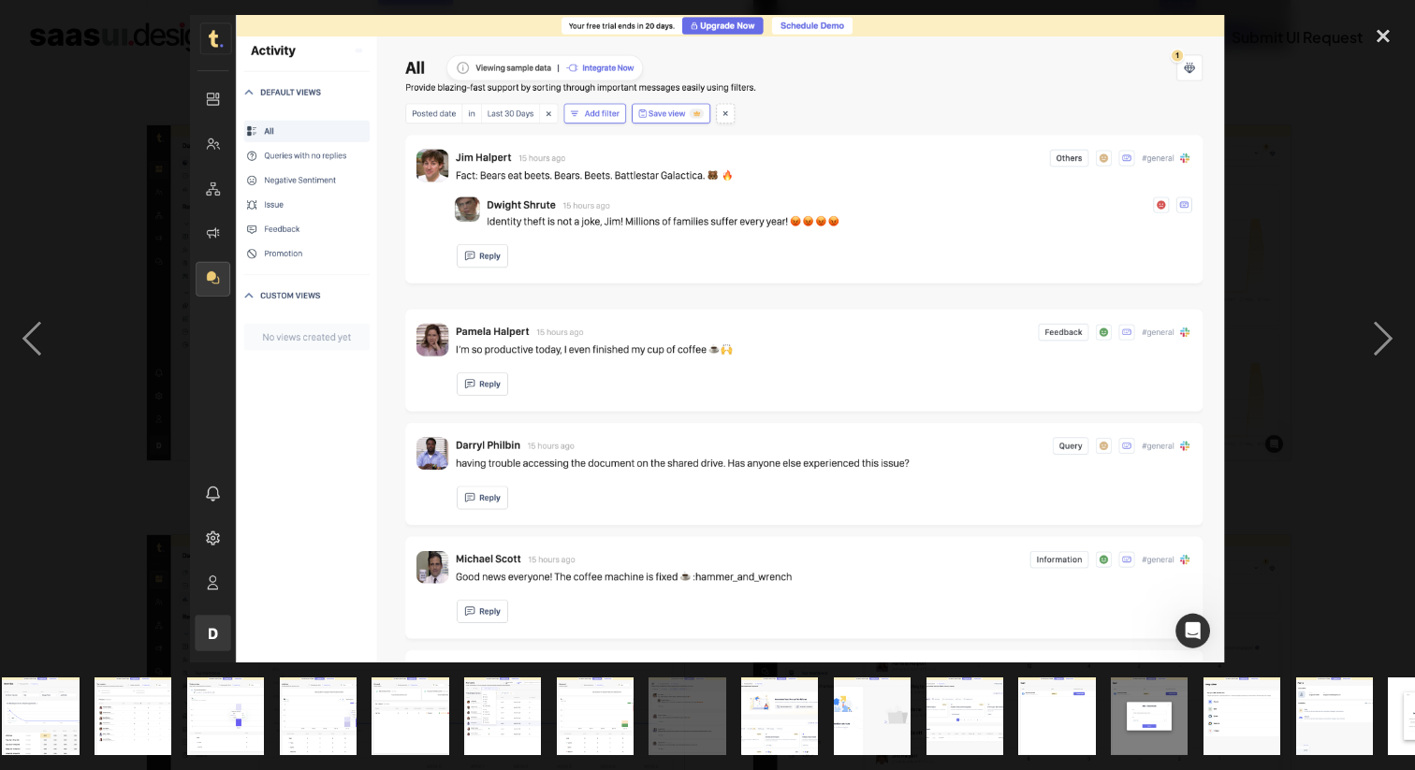
scroll to position [0, 818]
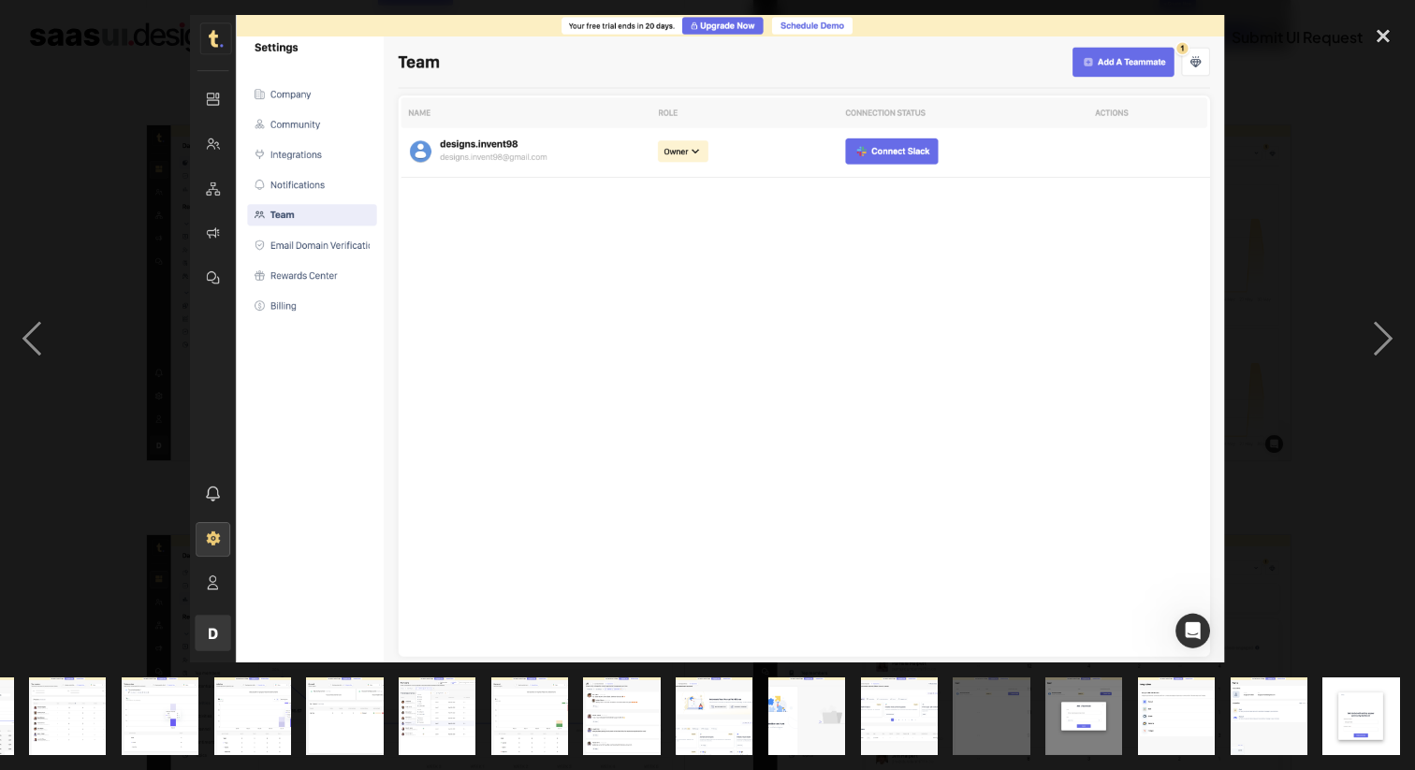
click at [1312, 144] on div at bounding box center [707, 338] width 1415 height 647
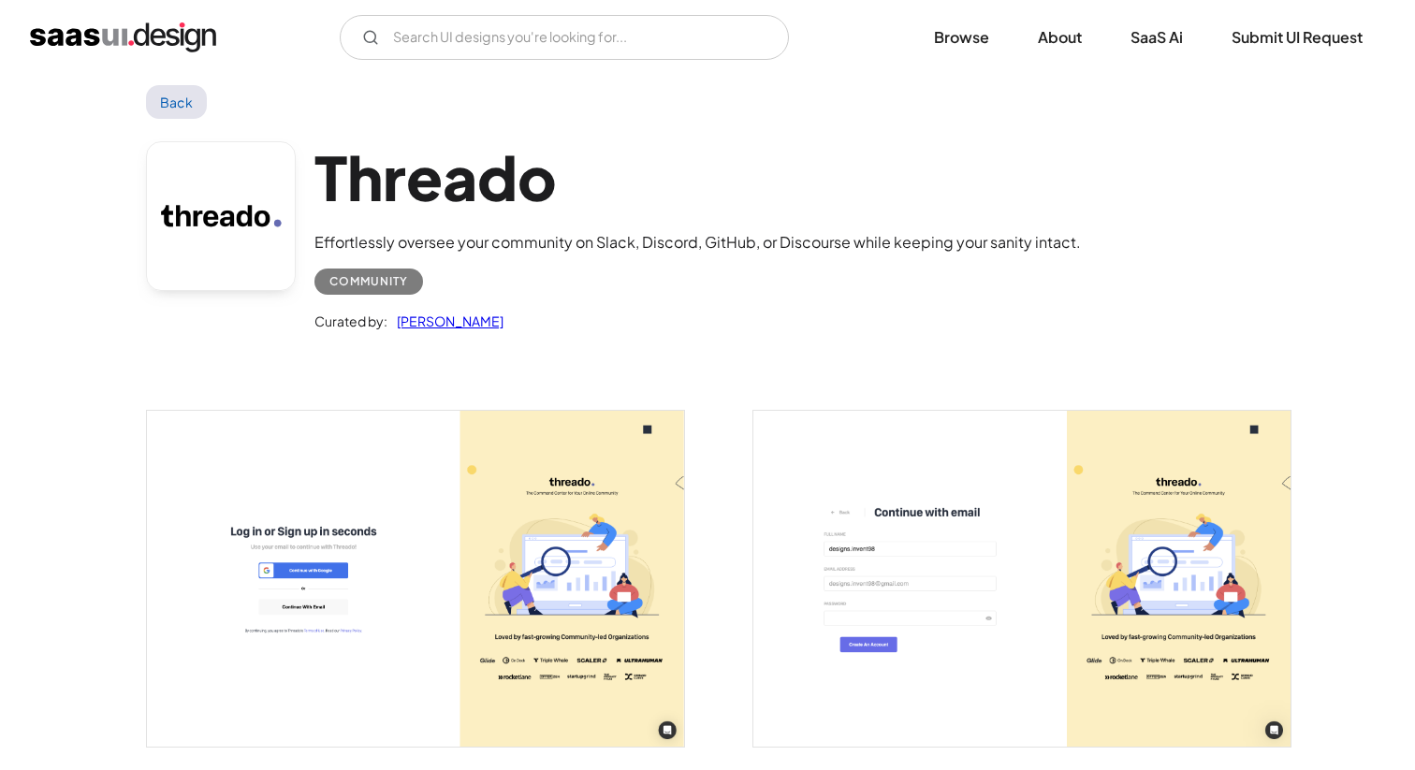
scroll to position [0, 0]
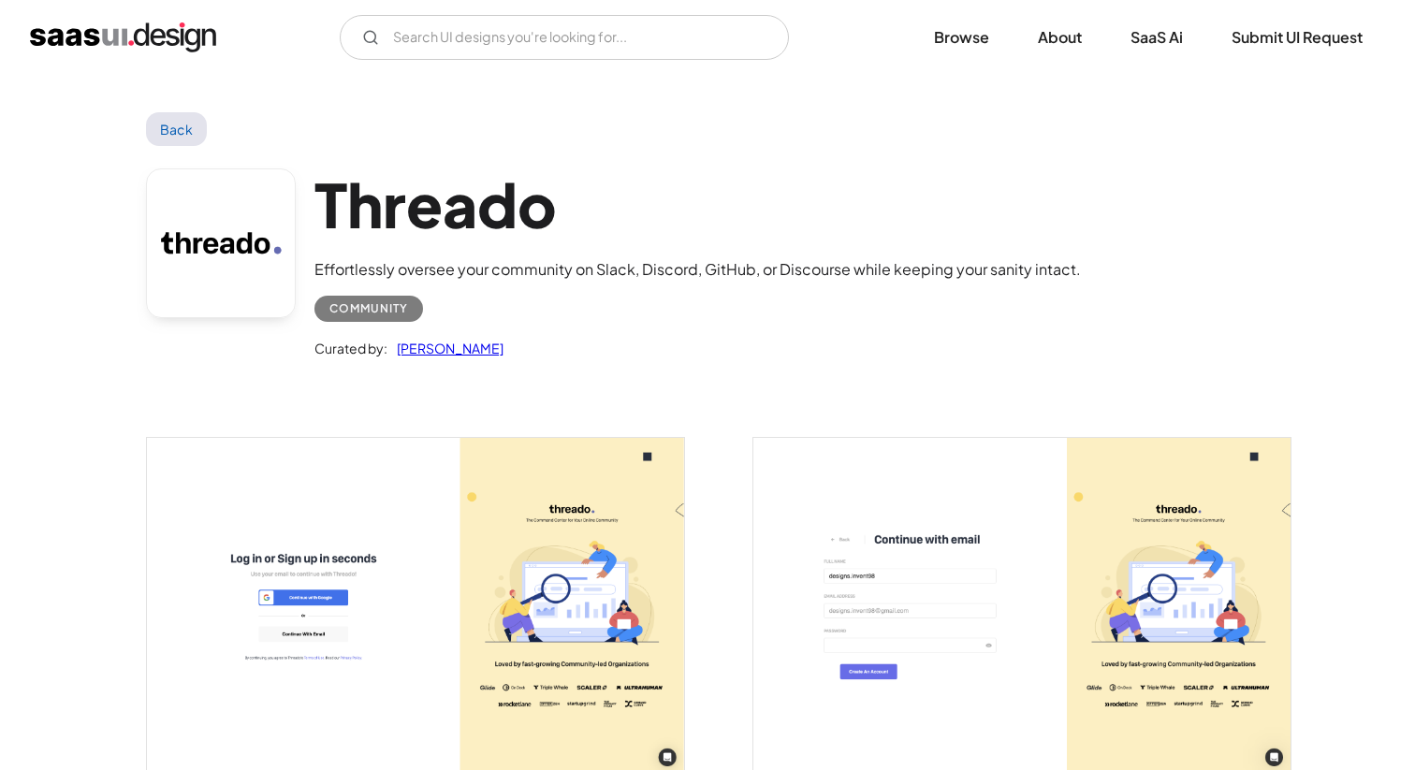
click at [440, 349] on link "[PERSON_NAME]" at bounding box center [446, 348] width 116 height 22
click at [246, 198] on link at bounding box center [221, 244] width 150 height 150
click at [410, 354] on link "Saurabh Sharma" at bounding box center [446, 348] width 116 height 22
click at [421, 206] on h1 "Threado" at bounding box center [698, 205] width 767 height 72
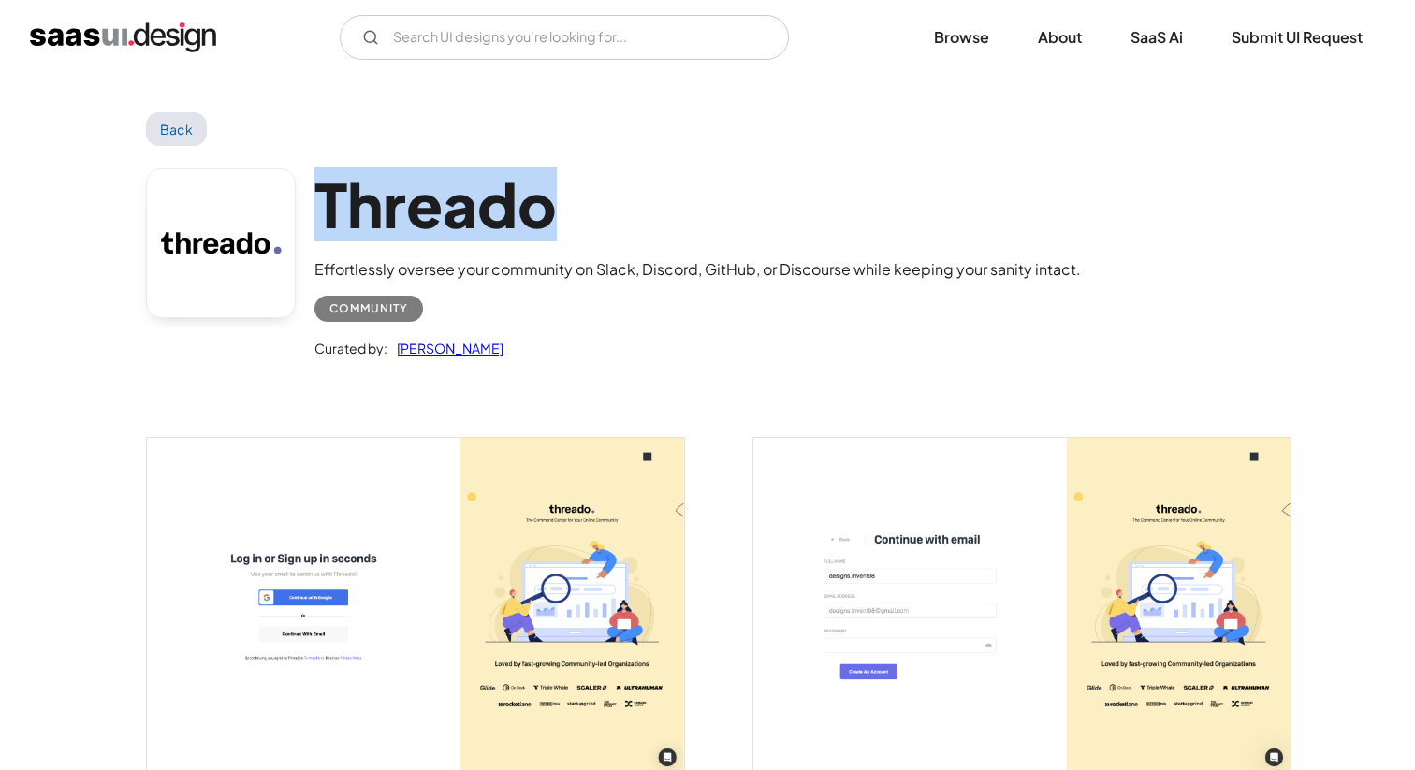
click at [421, 206] on h1 "Threado" at bounding box center [698, 205] width 767 height 72
copy h1 "Threado"
click at [193, 126] on link "Back" at bounding box center [176, 129] width 61 height 34
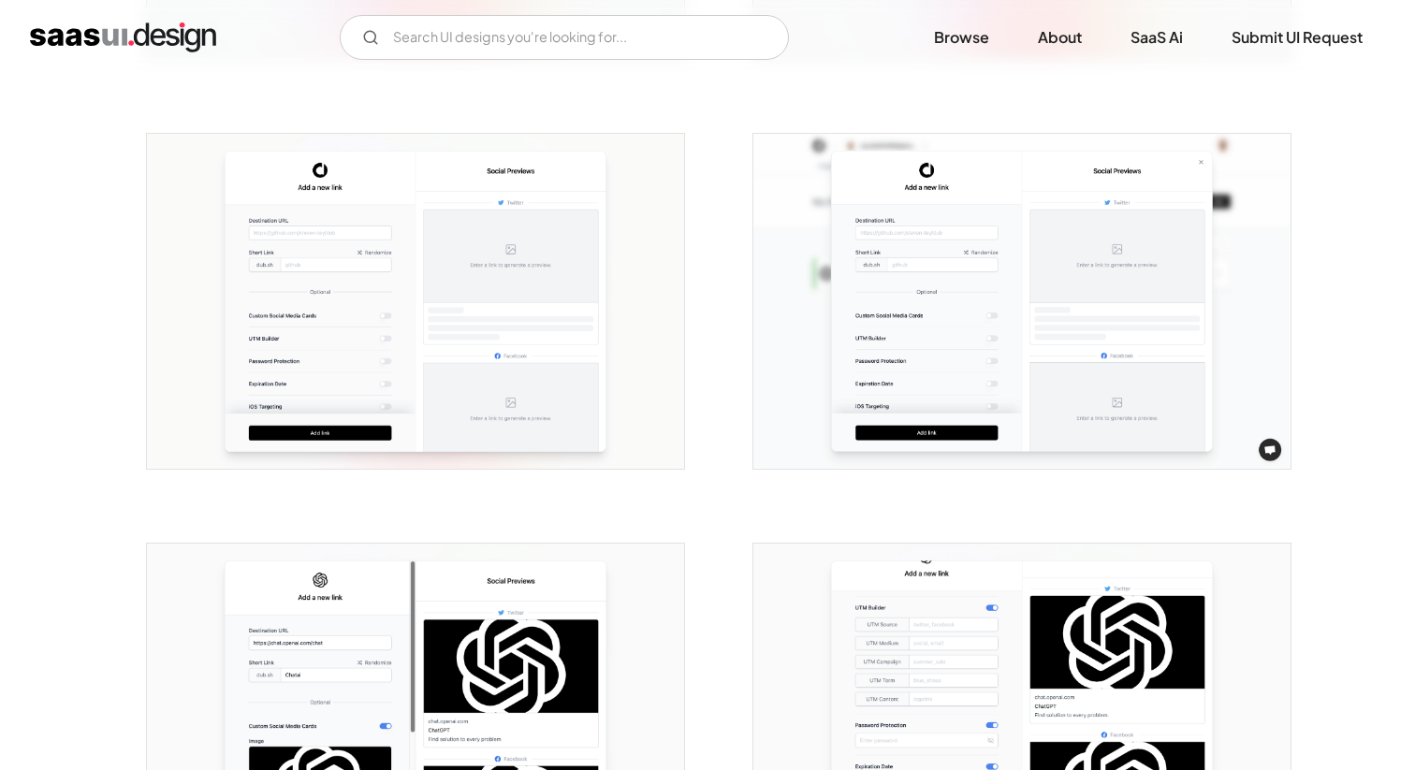
scroll to position [1146, 0]
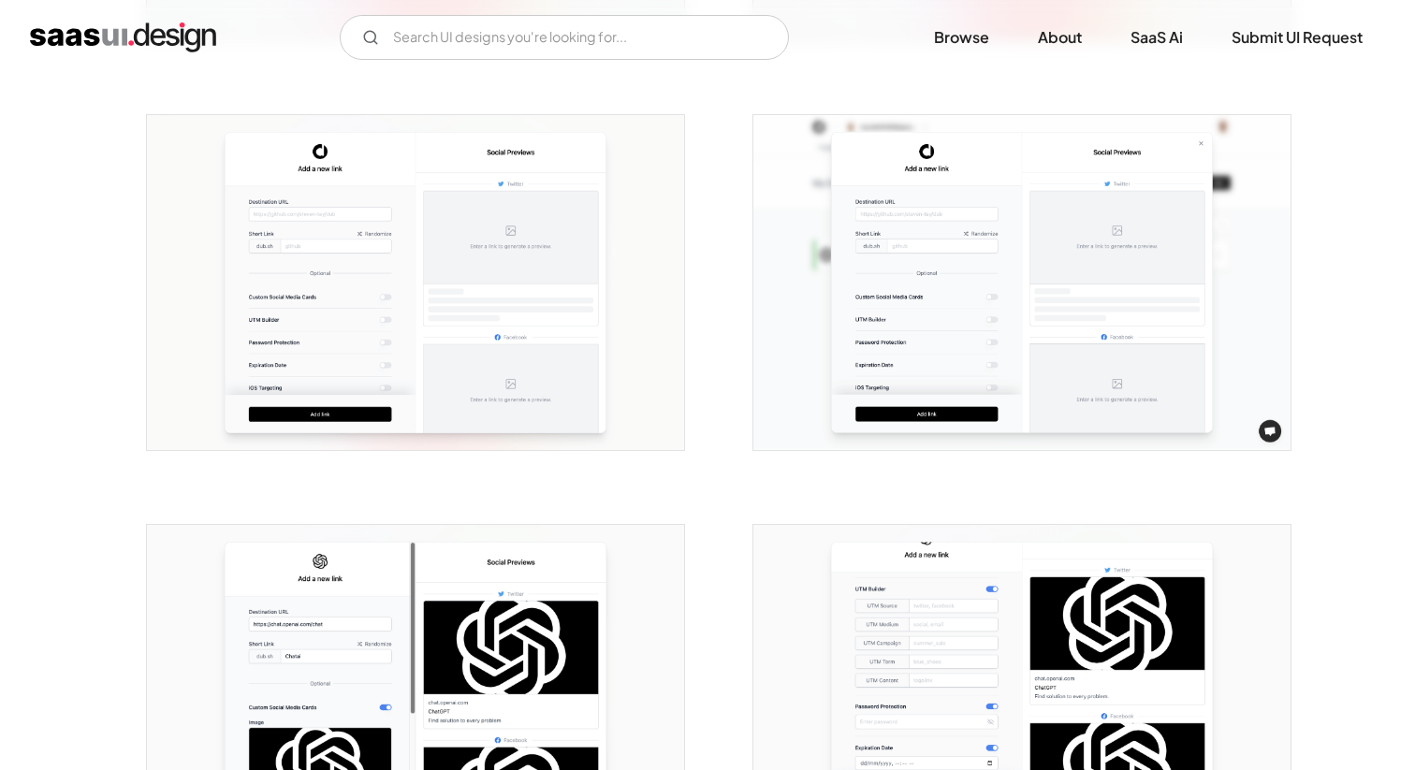
click at [478, 313] on img "open lightbox" at bounding box center [415, 283] width 537 height 336
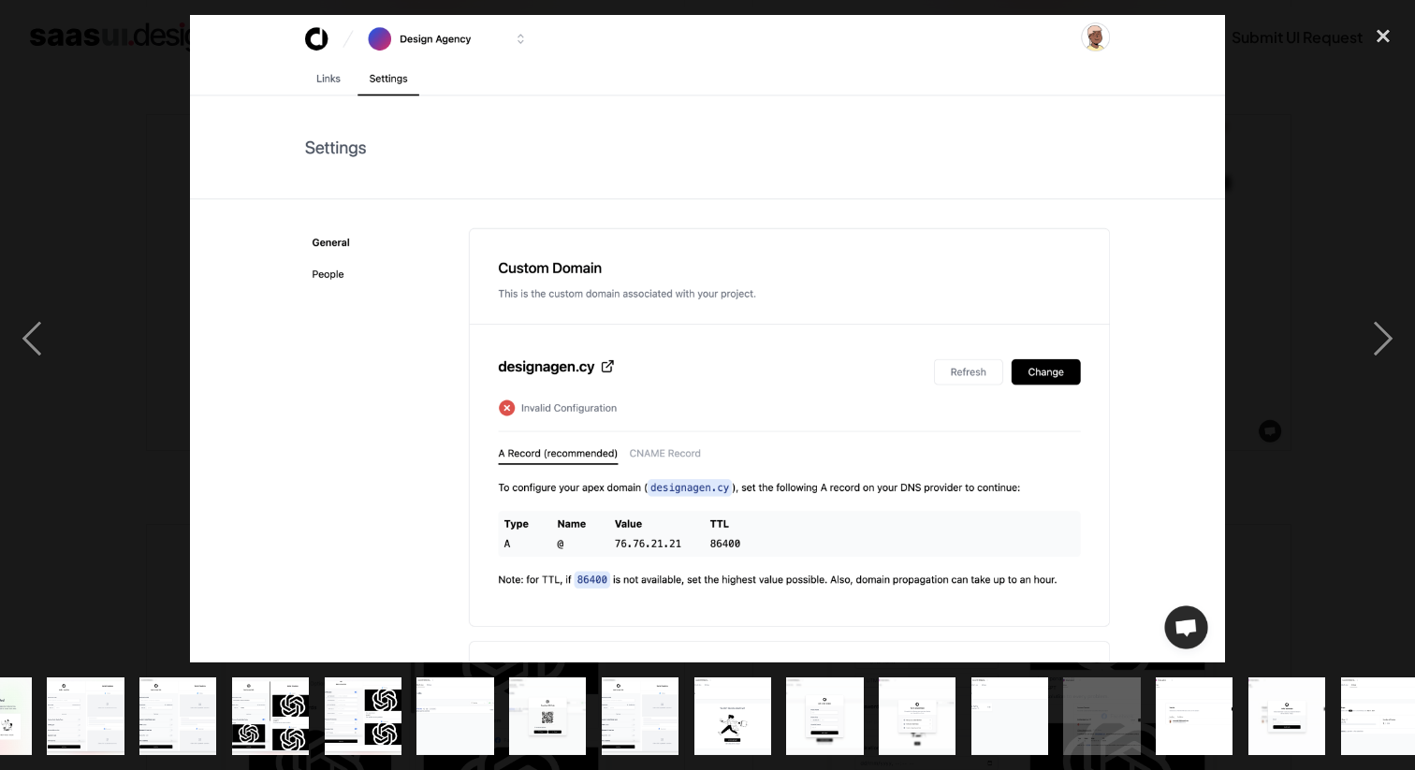
scroll to position [0, 356]
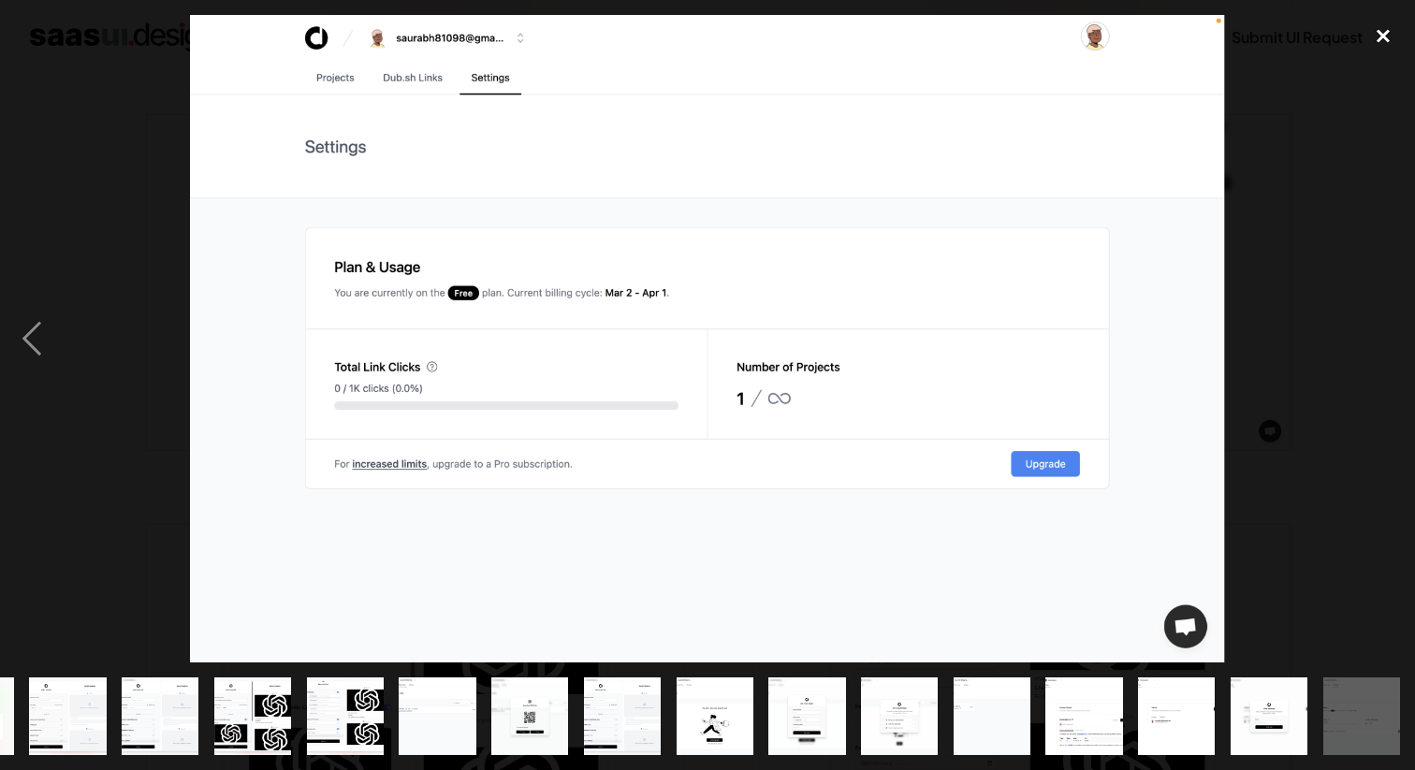
click at [1377, 29] on div "close lightbox" at bounding box center [1384, 35] width 64 height 41
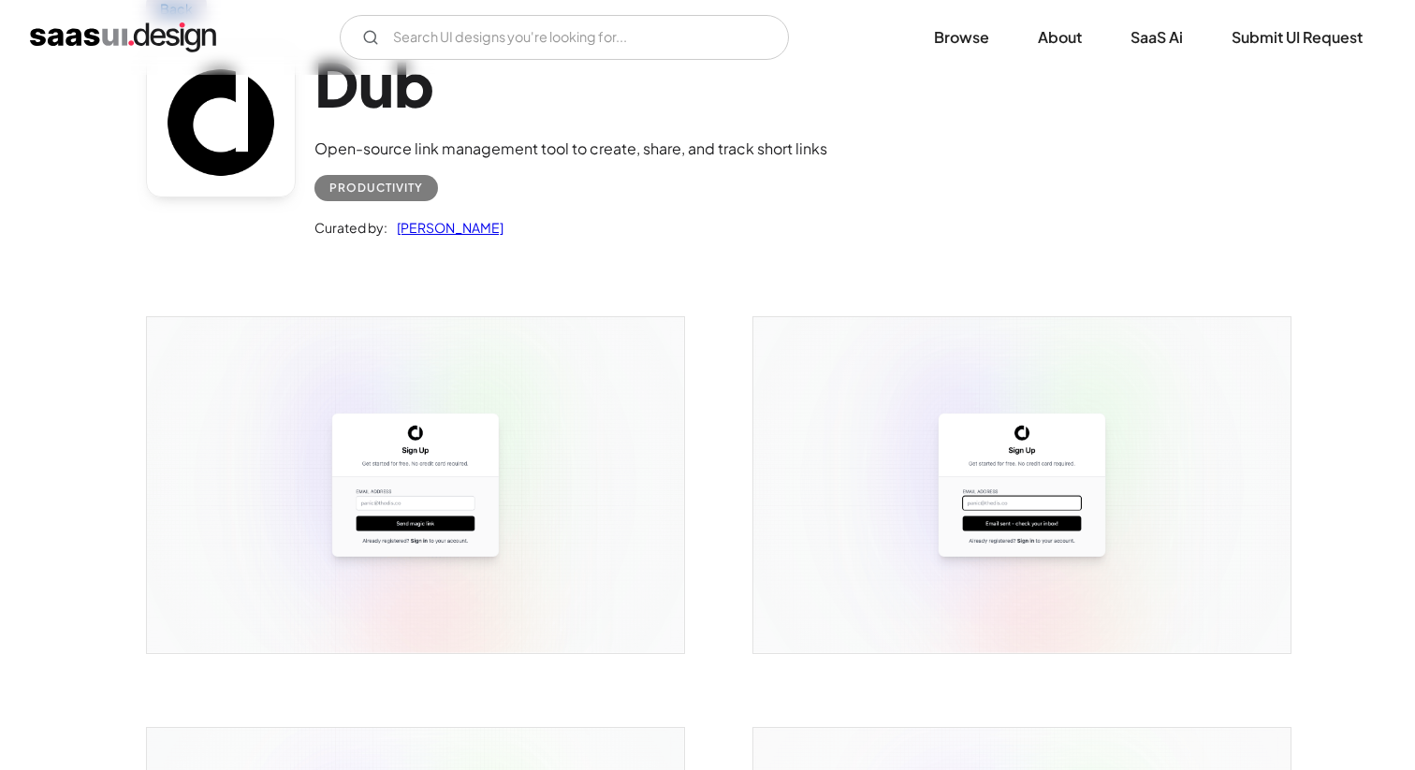
scroll to position [0, 0]
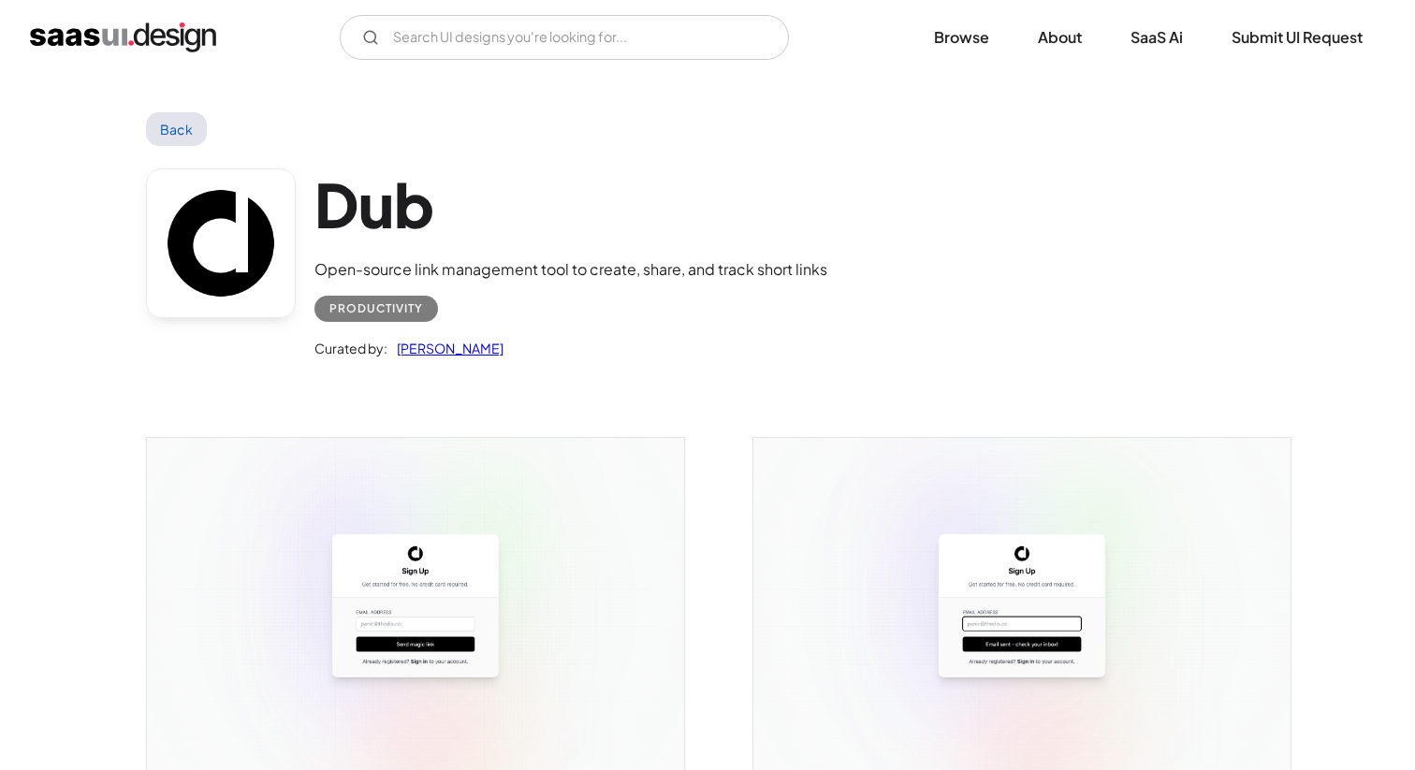
click at [251, 257] on link at bounding box center [221, 244] width 150 height 150
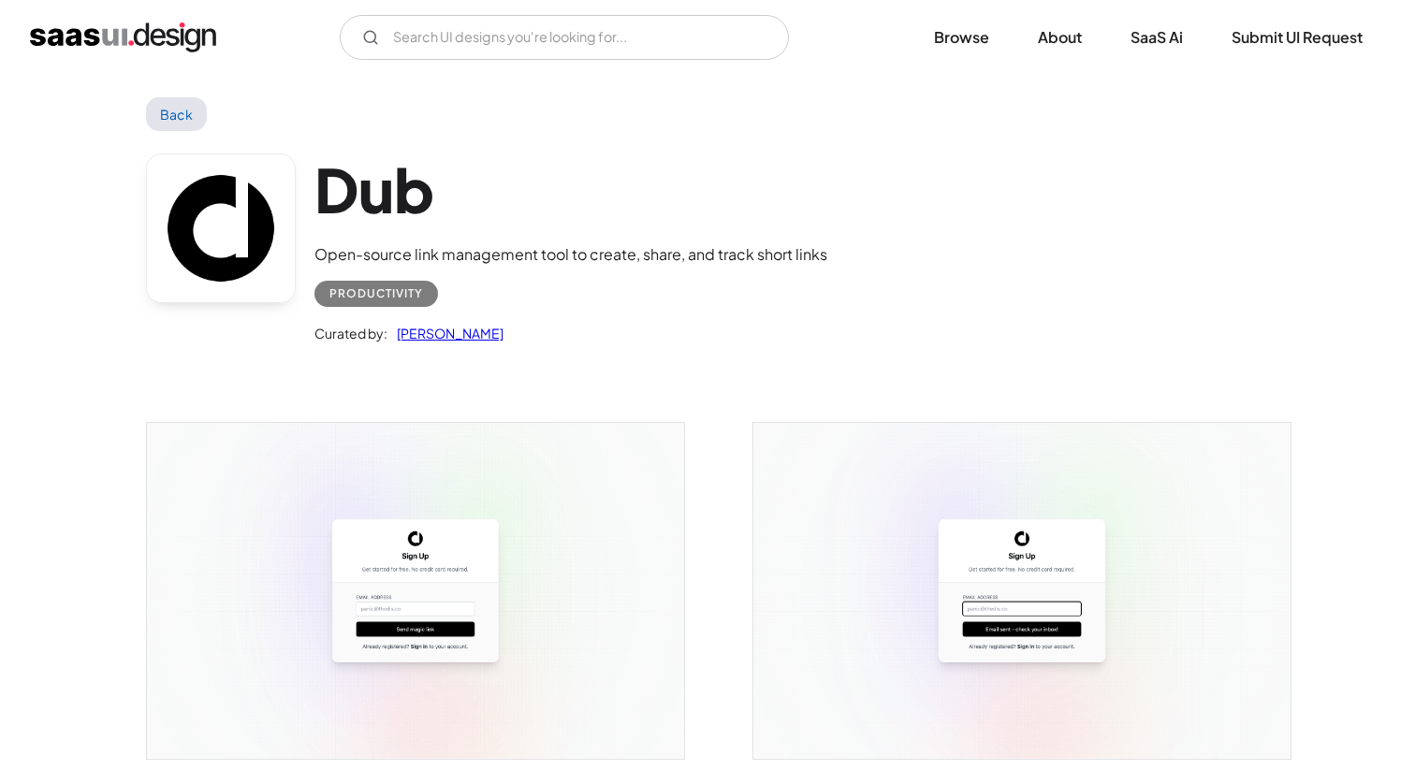
click at [462, 334] on link "[PERSON_NAME]" at bounding box center [446, 333] width 116 height 22
